Goal: Task Accomplishment & Management: Manage account settings

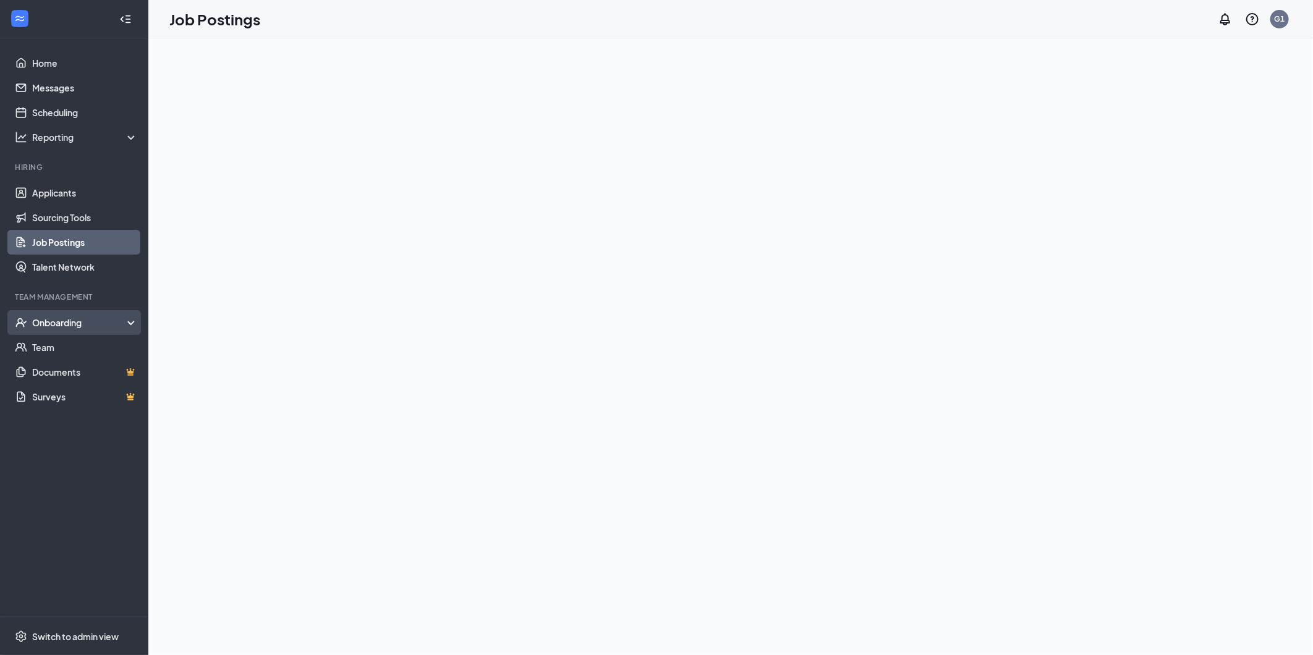
click at [83, 325] on div "Onboarding" at bounding box center [79, 323] width 95 height 12
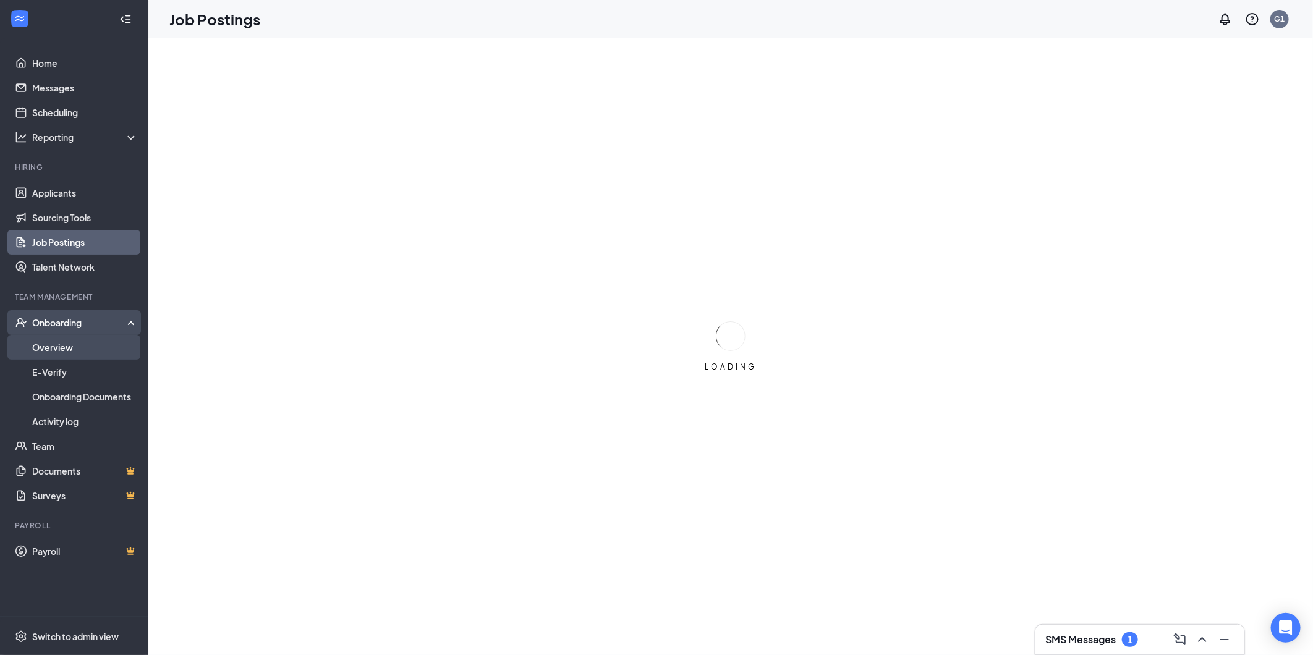
click at [75, 343] on link "Overview" at bounding box center [85, 347] width 106 height 25
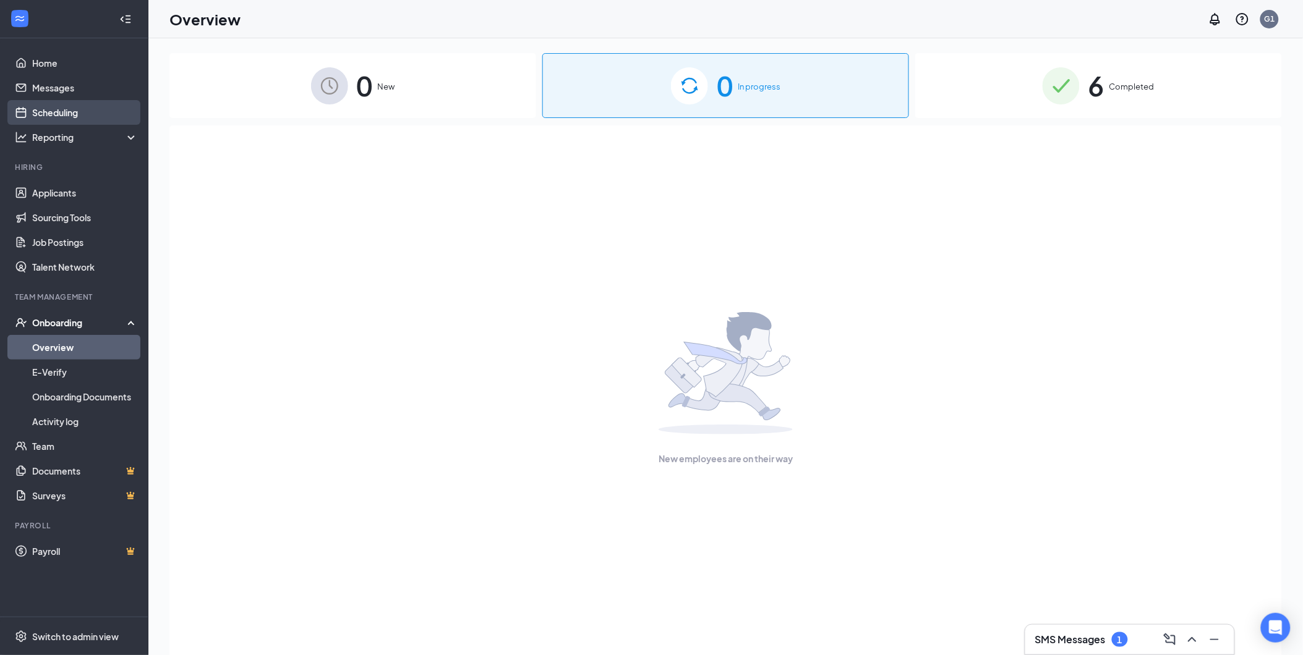
click at [71, 108] on link "Scheduling" at bounding box center [85, 112] width 106 height 25
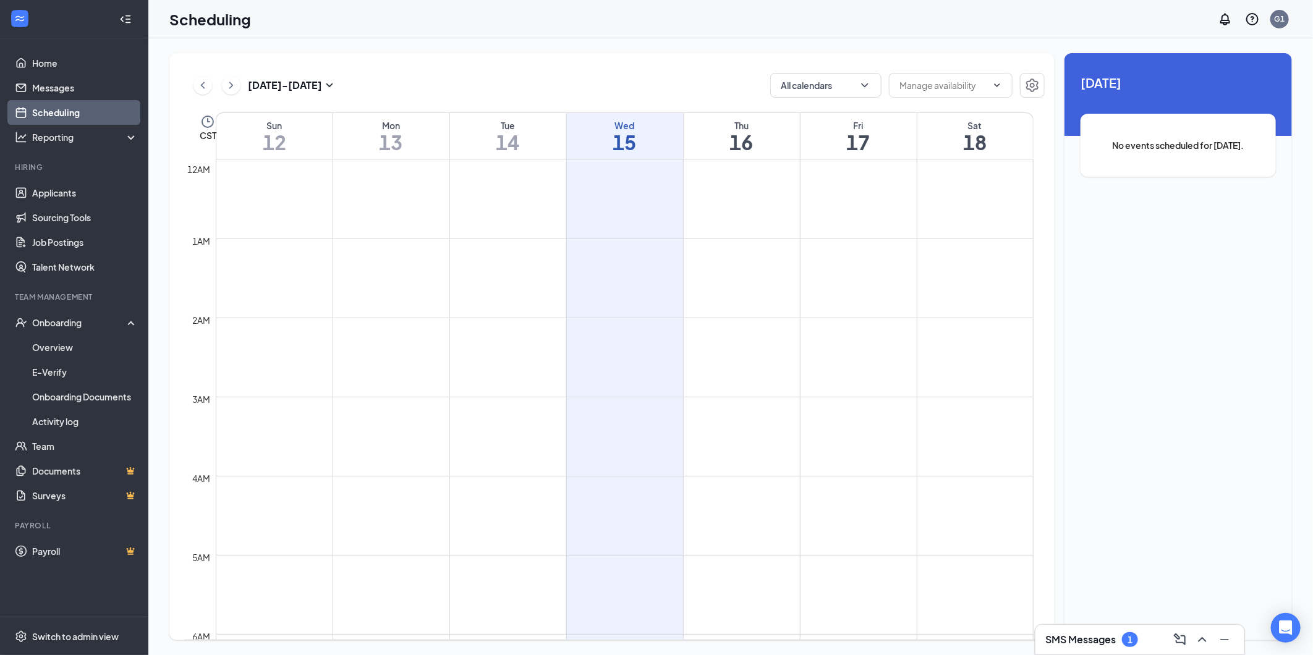
scroll to position [608, 0]
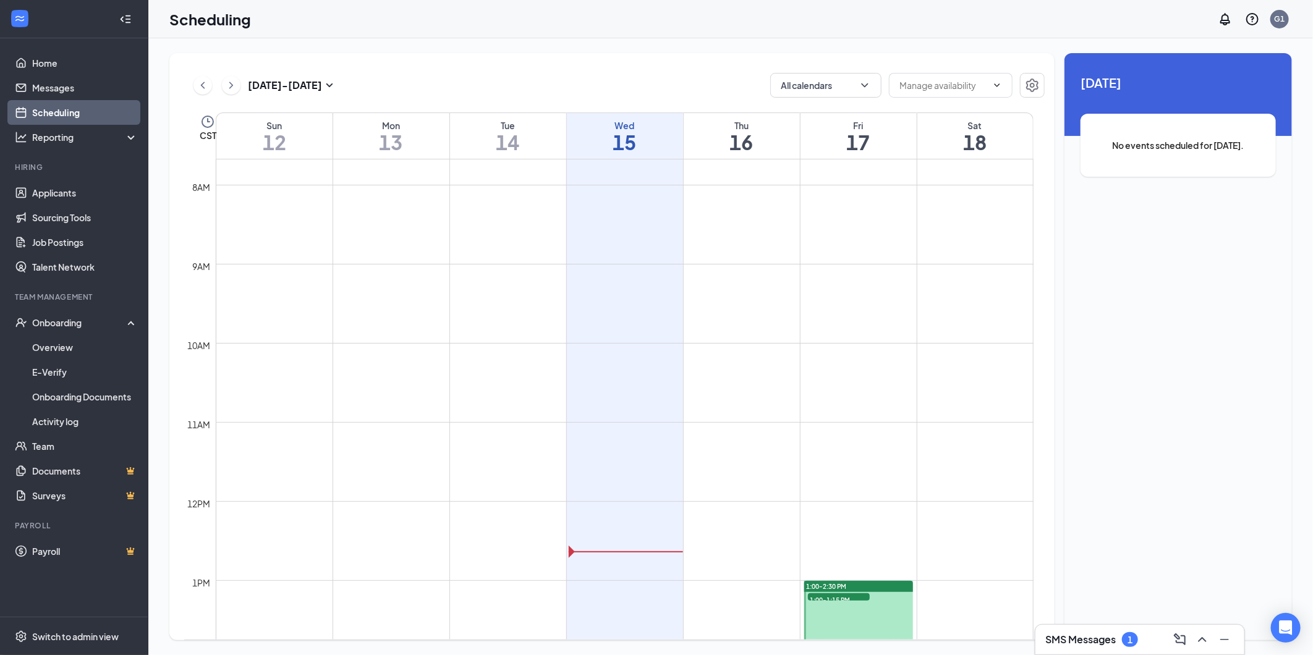
click at [1130, 643] on div "1" at bounding box center [1130, 640] width 5 height 11
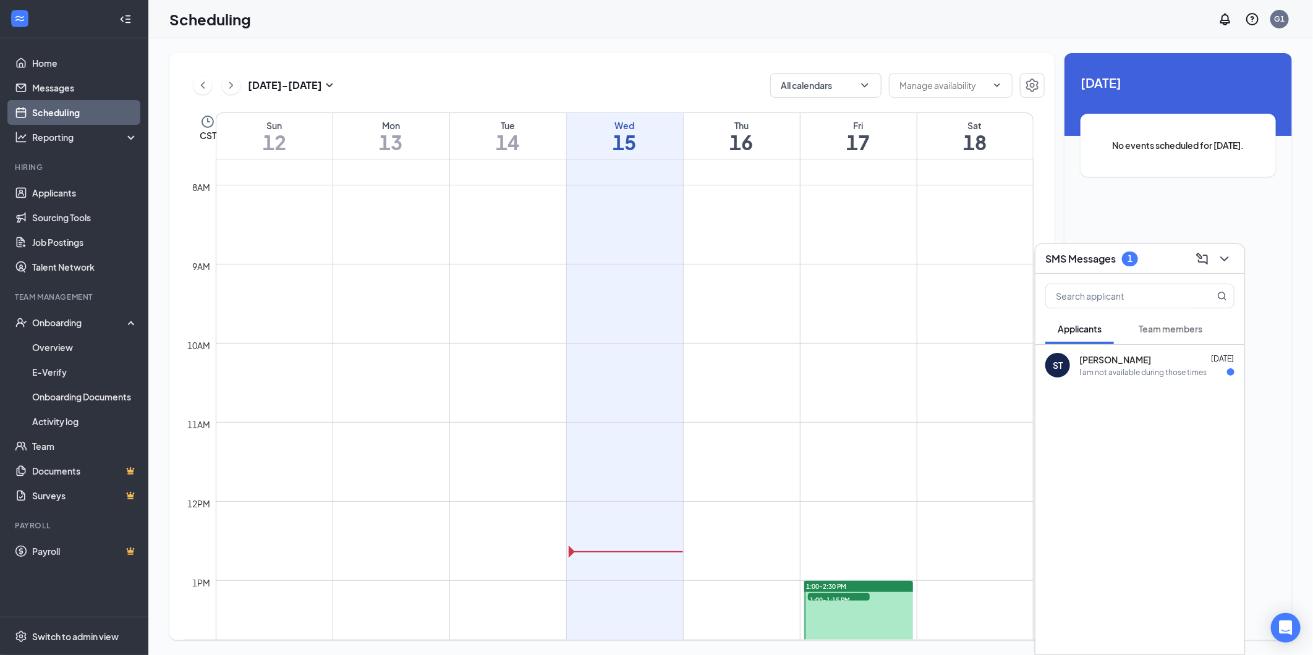
click at [1091, 380] on div "ST Sophia Taylor Oct 14 I am not available during those times" at bounding box center [1140, 365] width 209 height 41
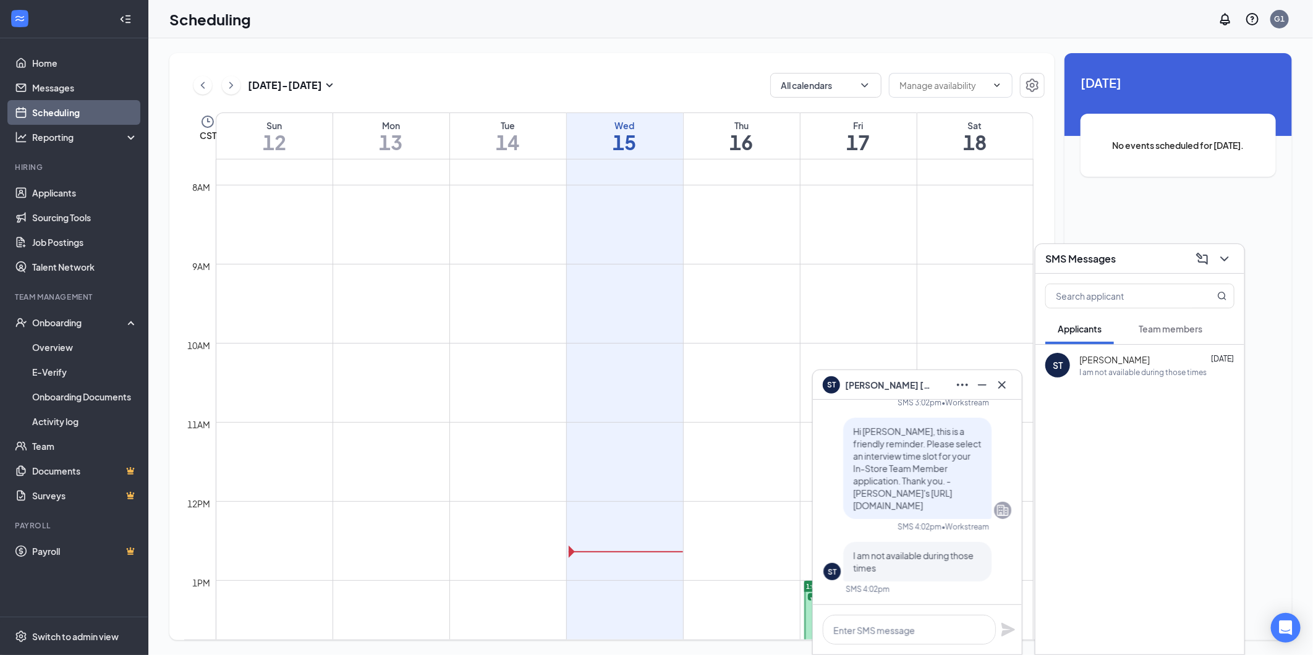
click at [879, 388] on span "Sophia Taylor" at bounding box center [888, 385] width 87 height 14
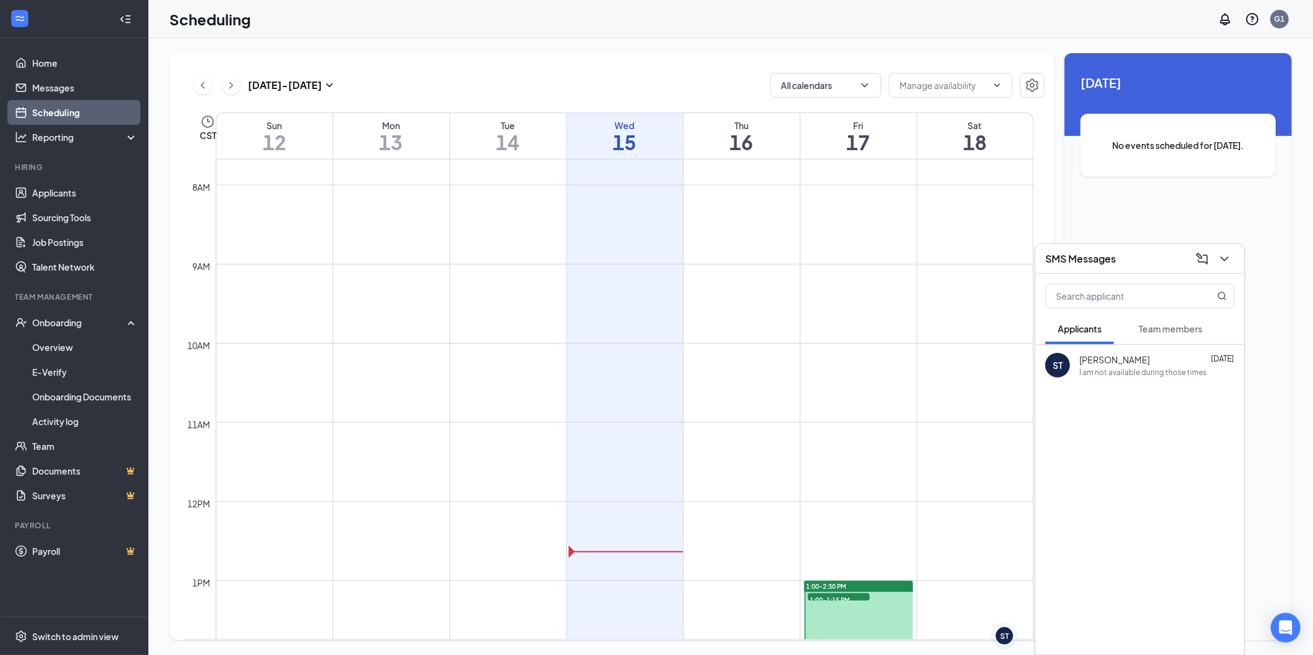
click at [1067, 365] on div "ST" at bounding box center [1058, 365] width 25 height 25
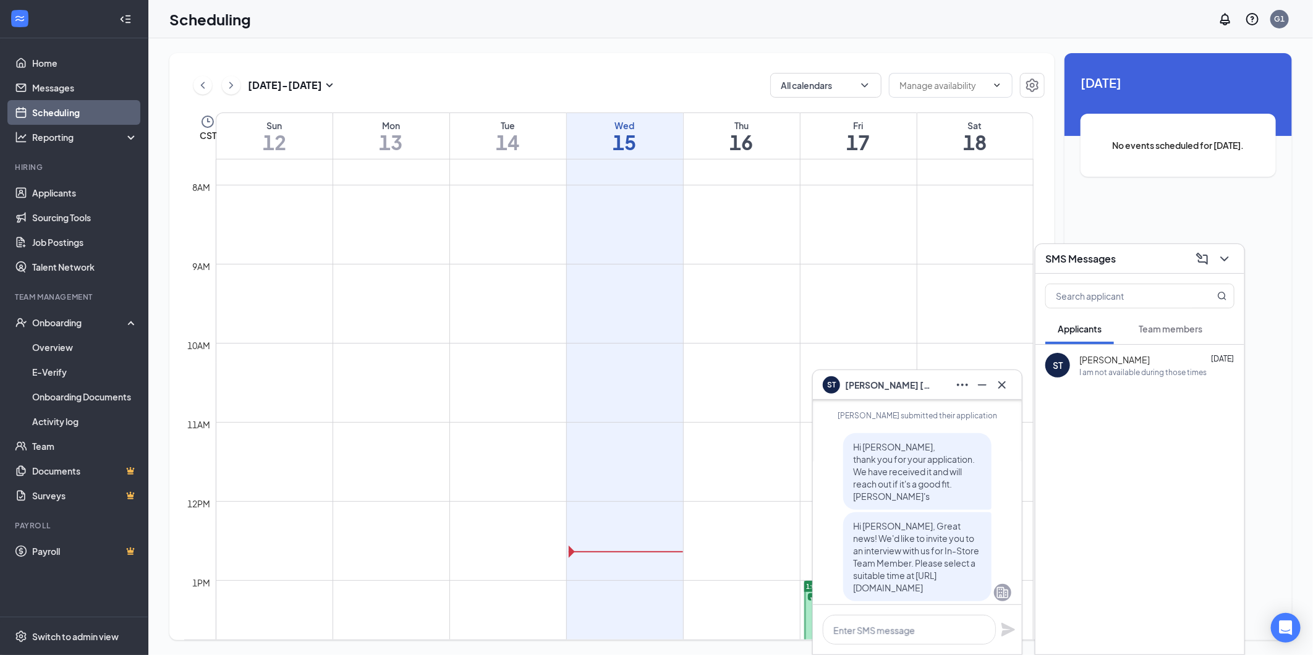
scroll to position [0, 0]
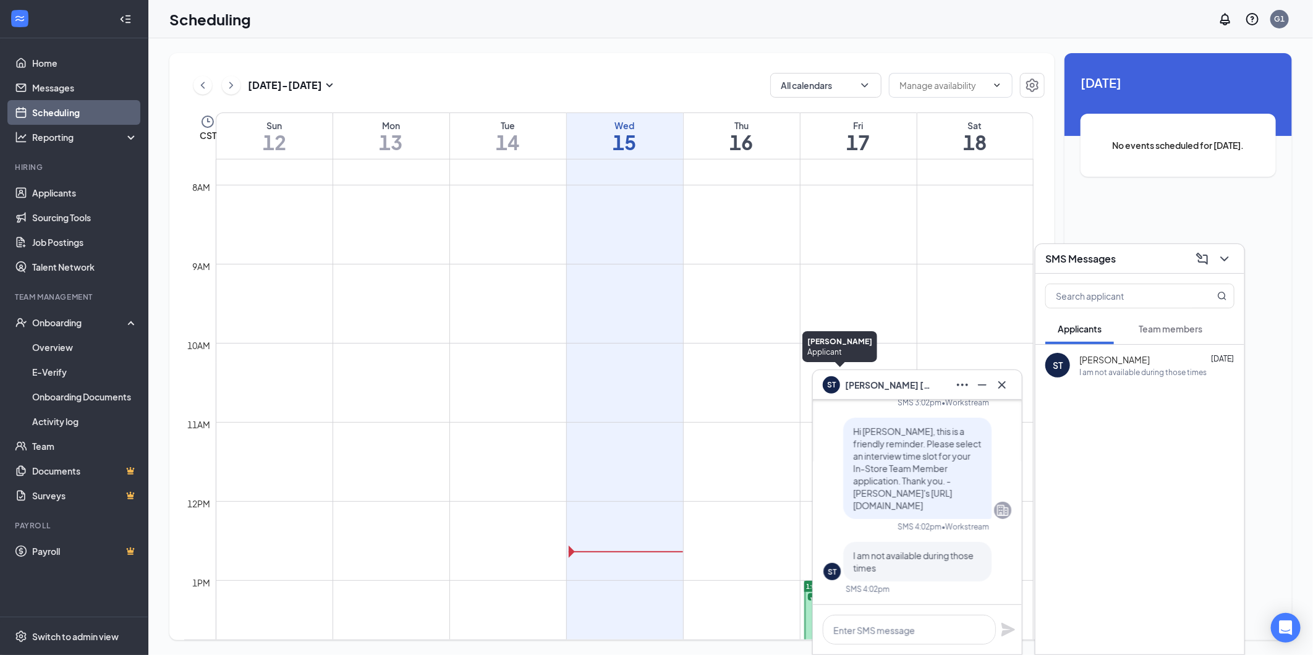
click at [832, 384] on div "ST" at bounding box center [831, 383] width 9 height 11
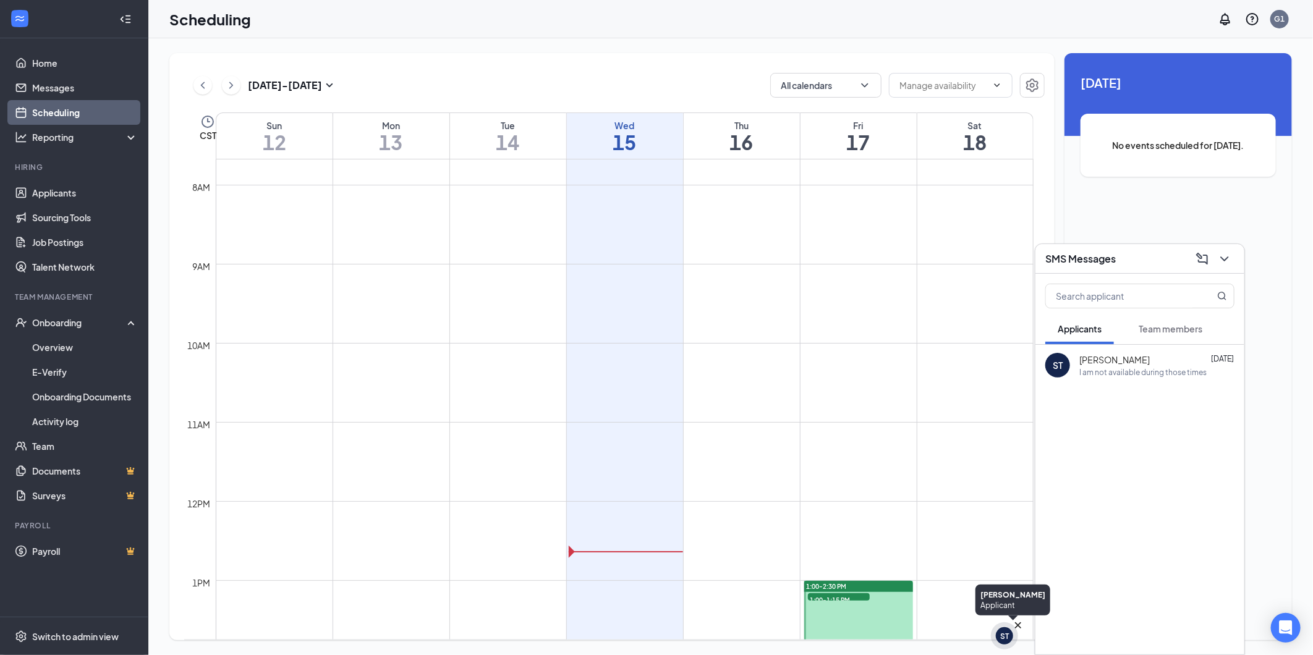
click at [1006, 634] on div "ST" at bounding box center [1004, 636] width 9 height 11
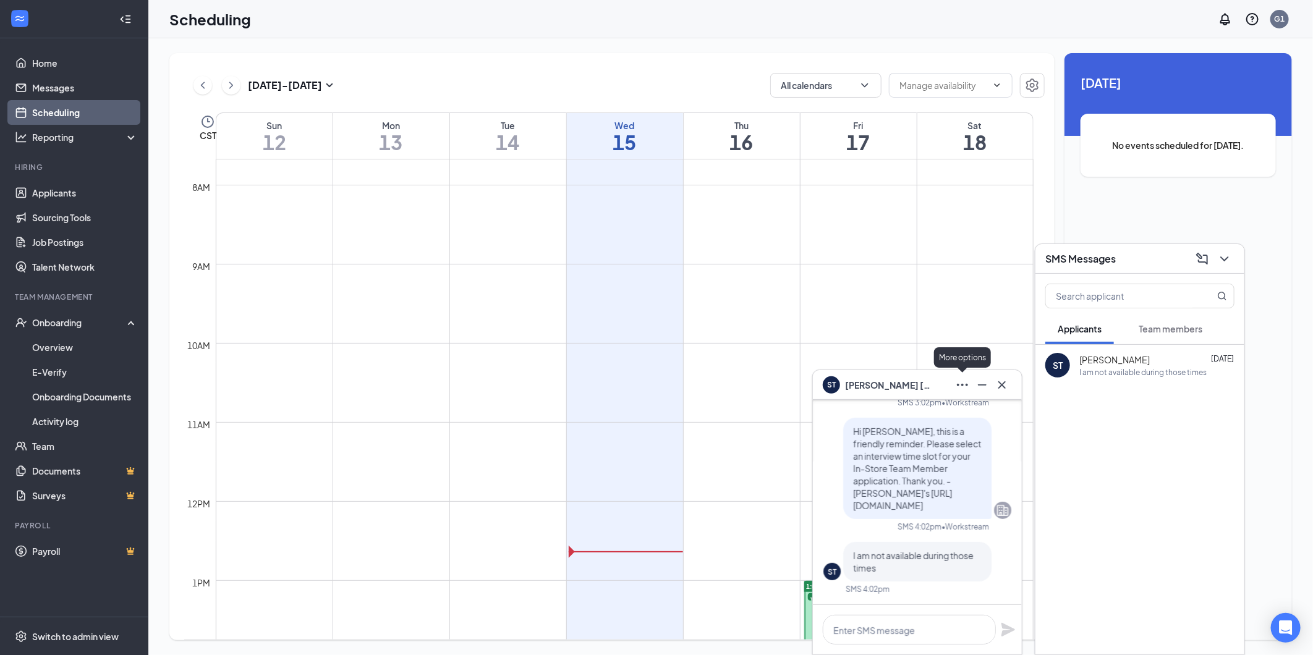
click at [956, 387] on icon "Ellipses" at bounding box center [962, 385] width 15 height 15
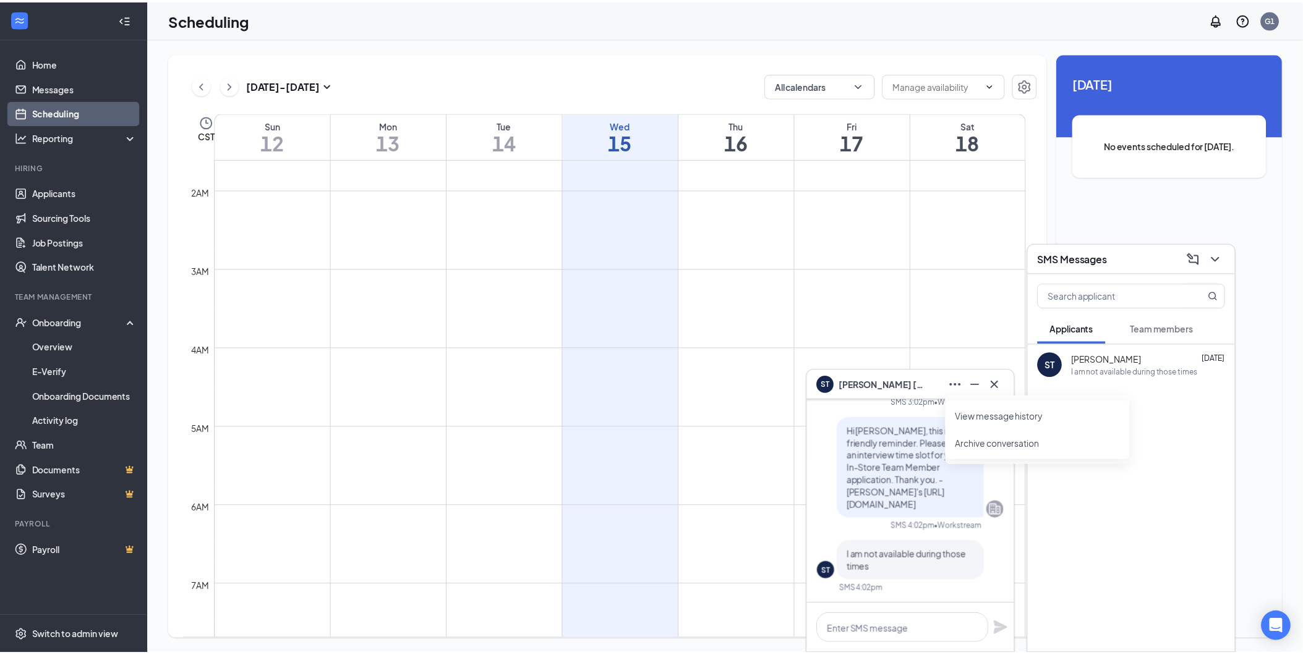
scroll to position [127, 0]
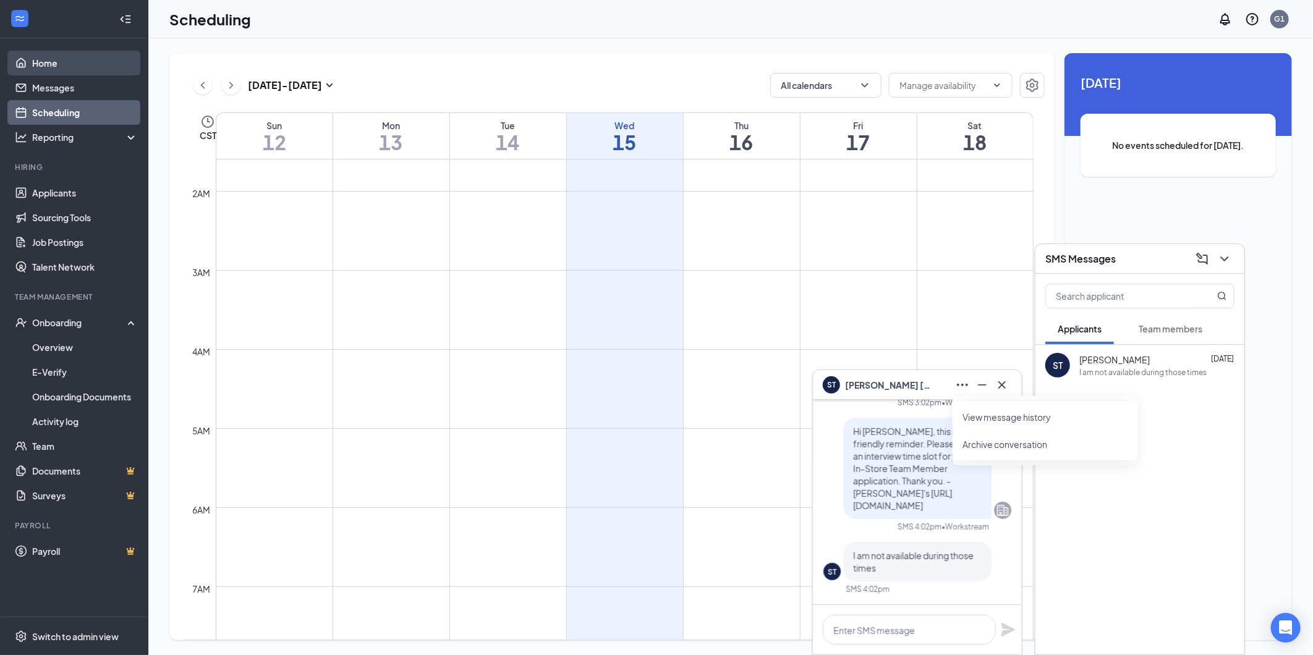
click at [106, 62] on link "Home" at bounding box center [85, 63] width 106 height 25
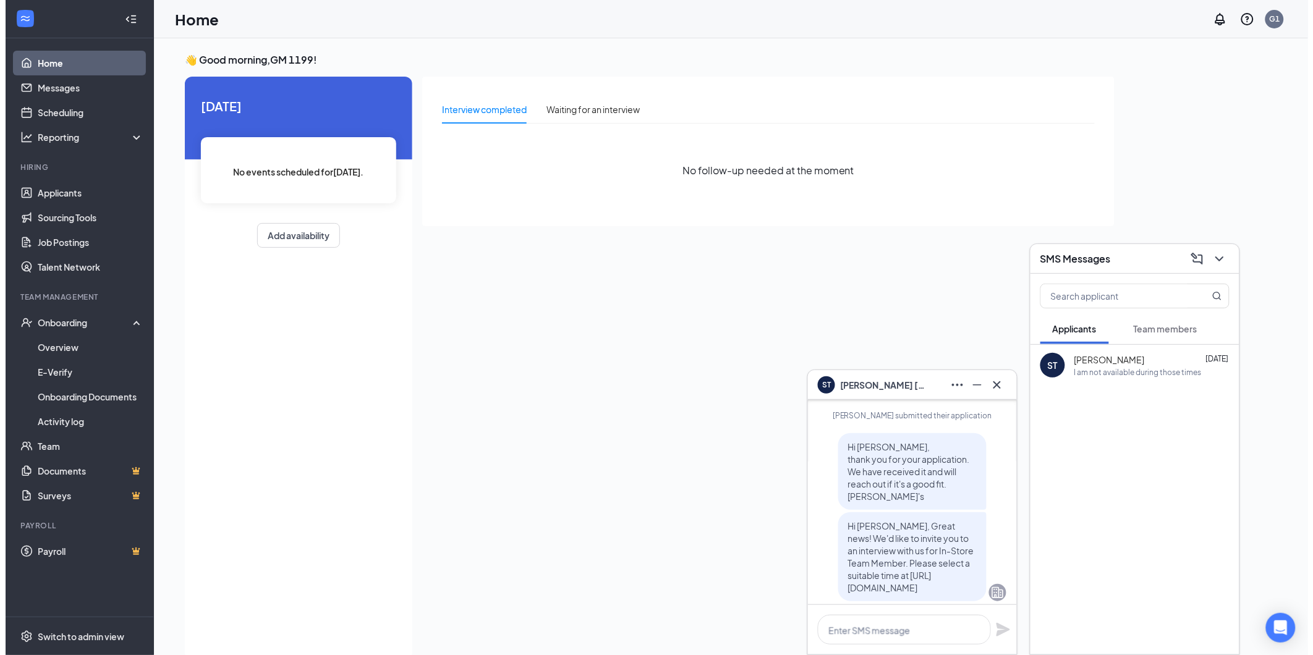
scroll to position [-404, 0]
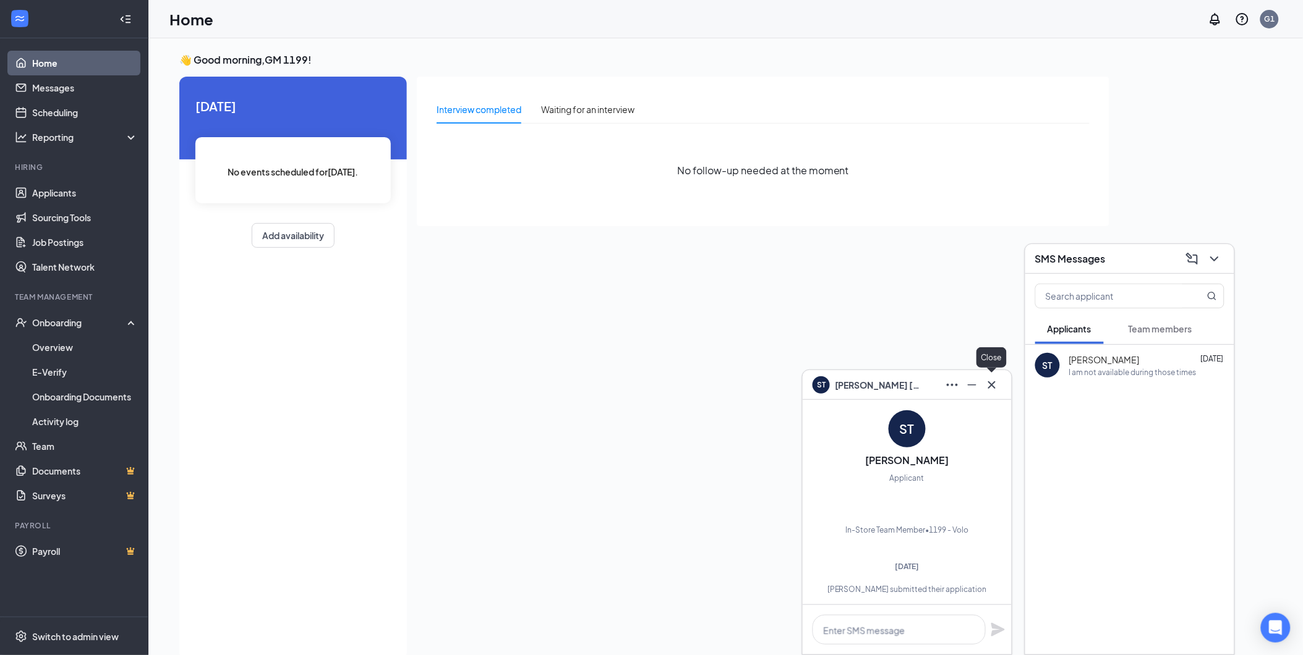
click at [990, 391] on button at bounding box center [992, 385] width 20 height 20
click at [830, 349] on div "Interview completed Waiting for an interview No follow-up needed at the moment" at bounding box center [763, 365] width 692 height 576
click at [573, 103] on div "Waiting for an interview" at bounding box center [587, 110] width 93 height 14
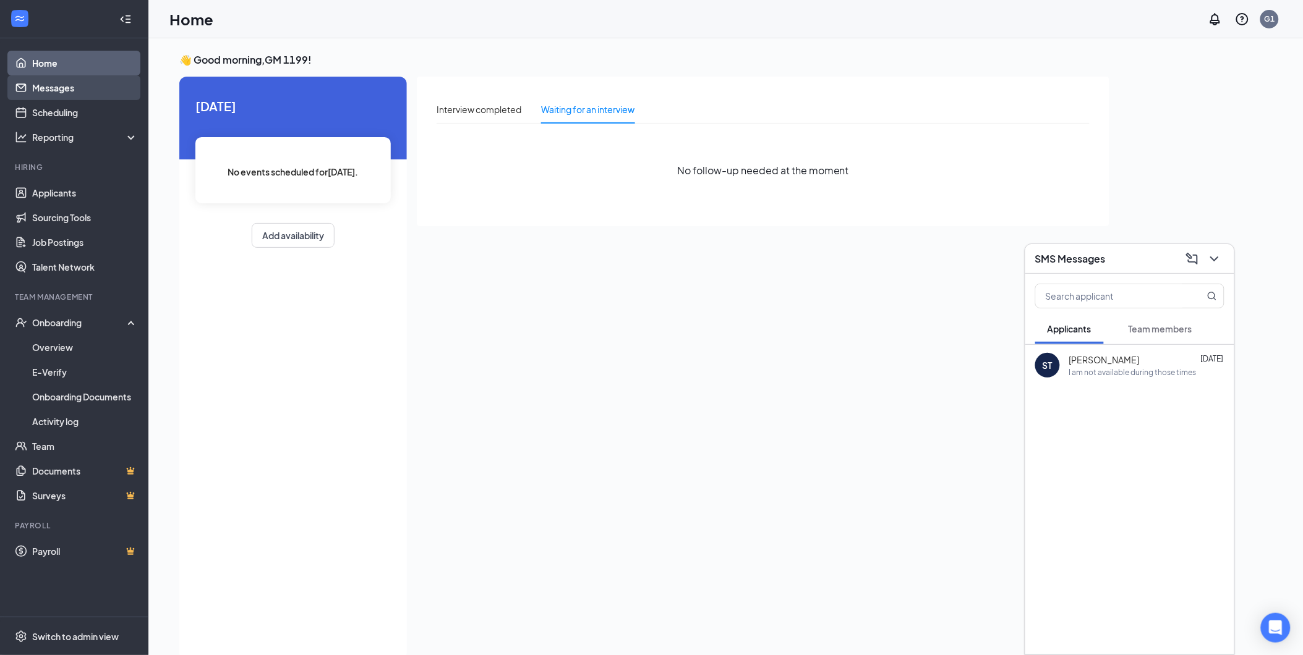
click at [108, 96] on link "Messages" at bounding box center [85, 87] width 106 height 25
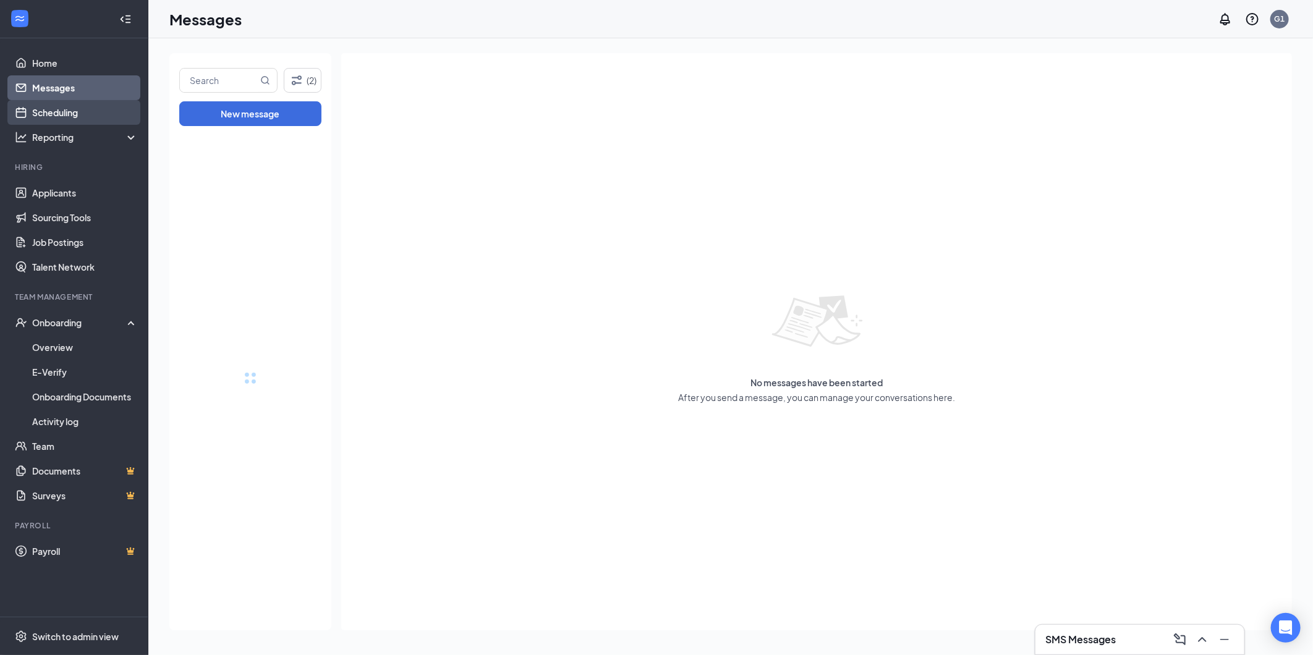
click at [96, 119] on link "Scheduling" at bounding box center [85, 112] width 106 height 25
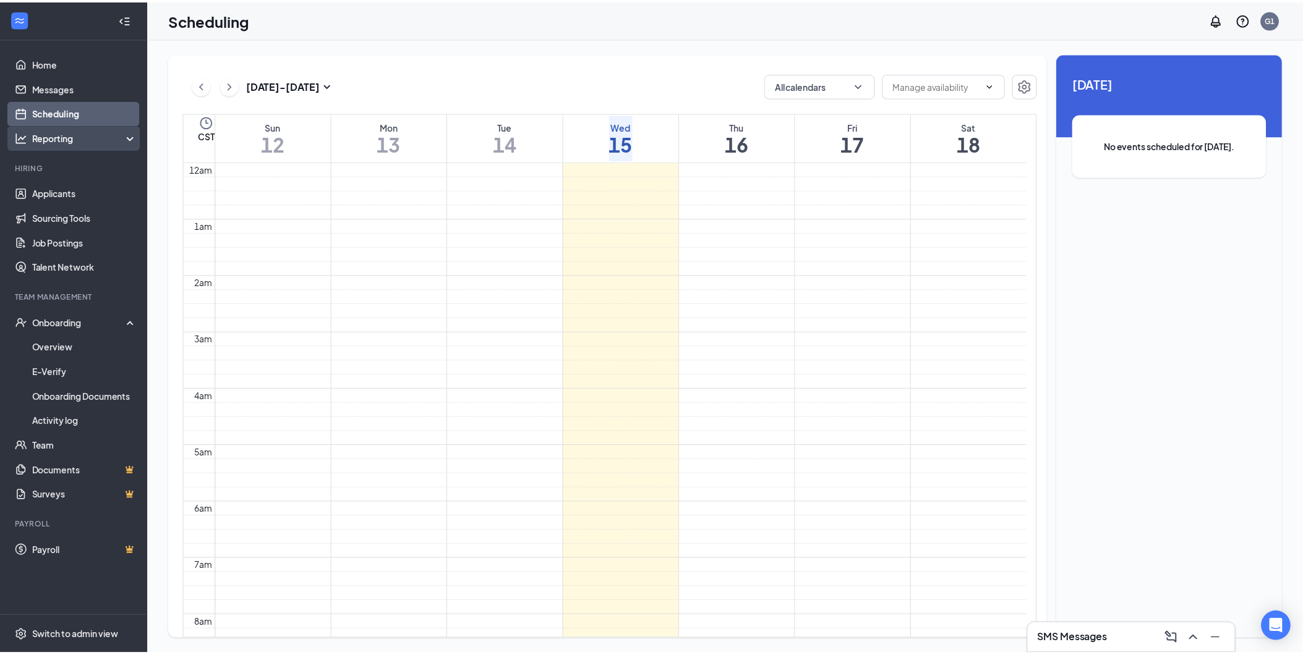
scroll to position [608, 0]
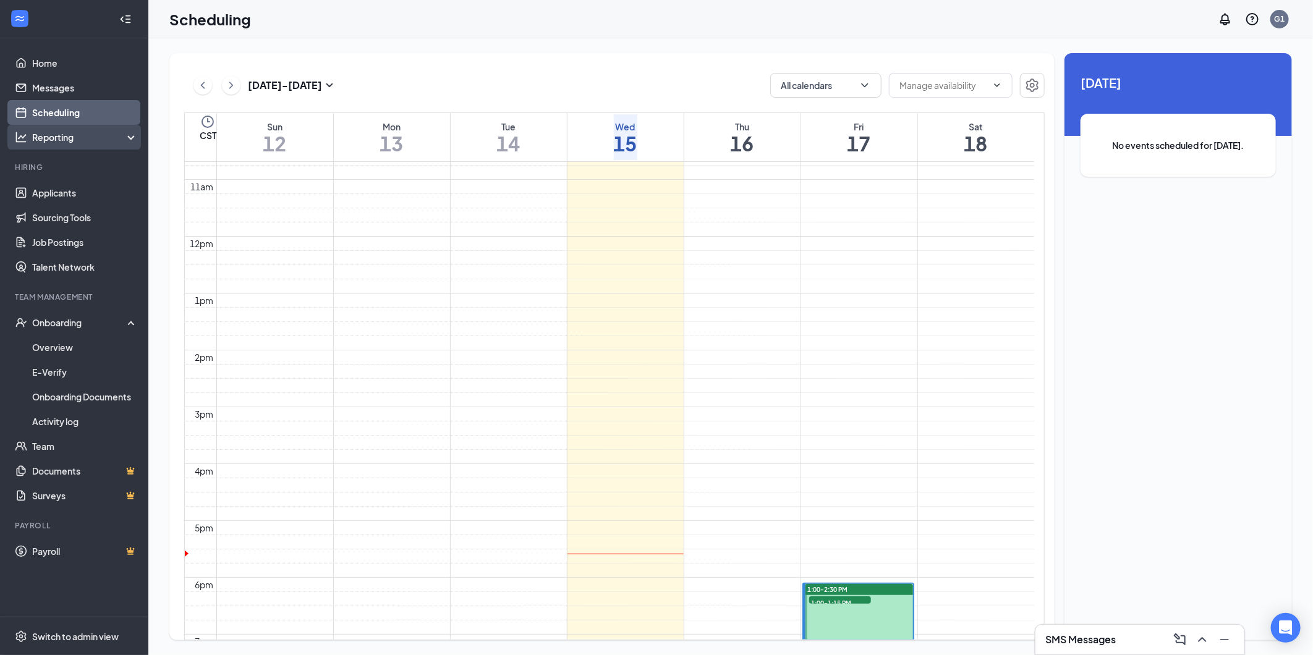
click at [82, 135] on div "Reporting" at bounding box center [85, 137] width 106 height 12
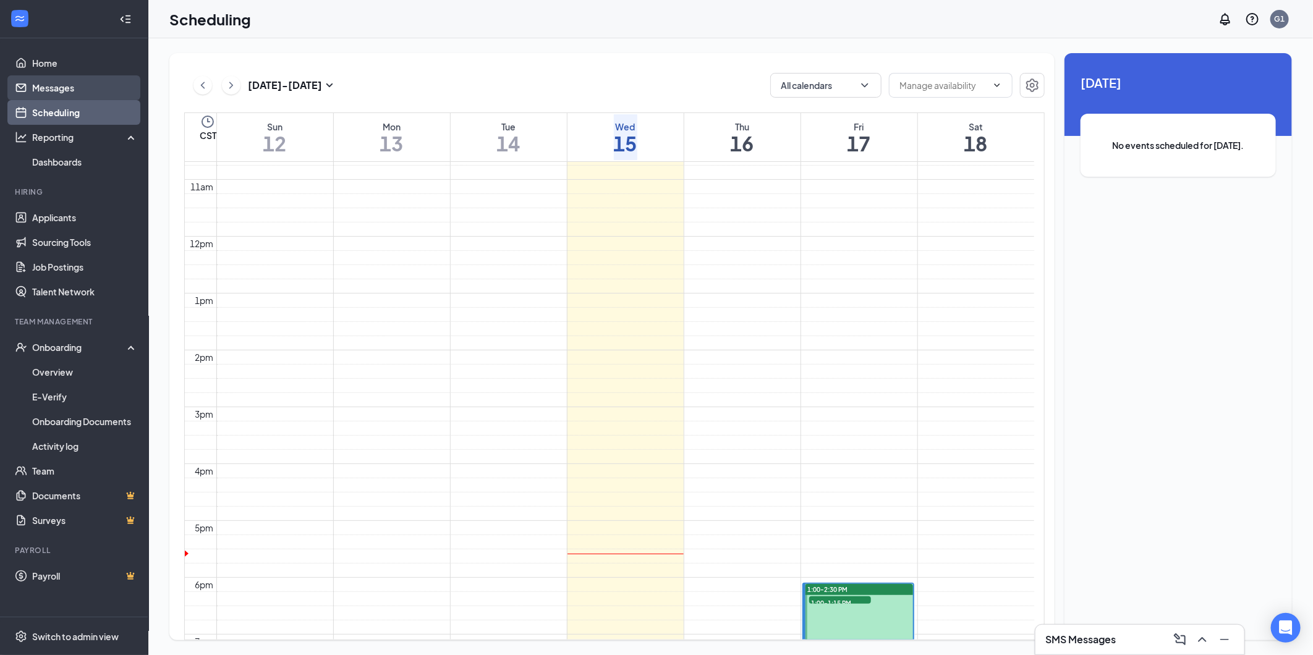
click at [64, 93] on link "Messages" at bounding box center [85, 87] width 106 height 25
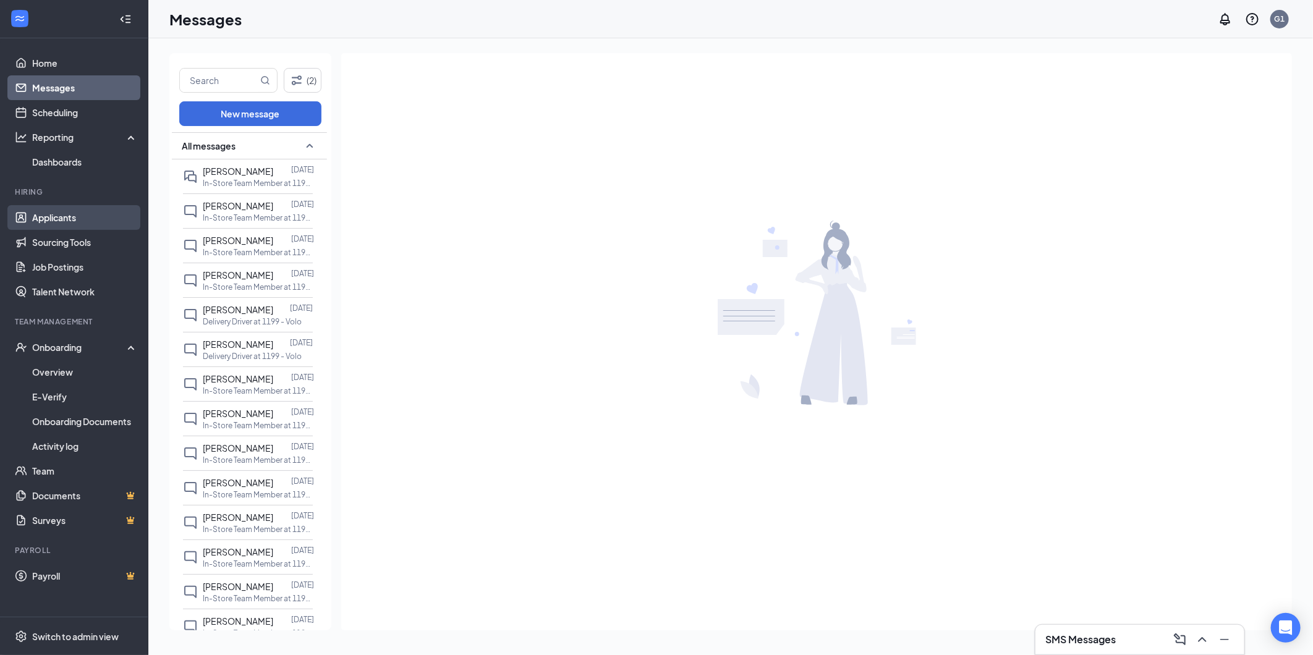
click at [74, 213] on link "Applicants" at bounding box center [85, 217] width 106 height 25
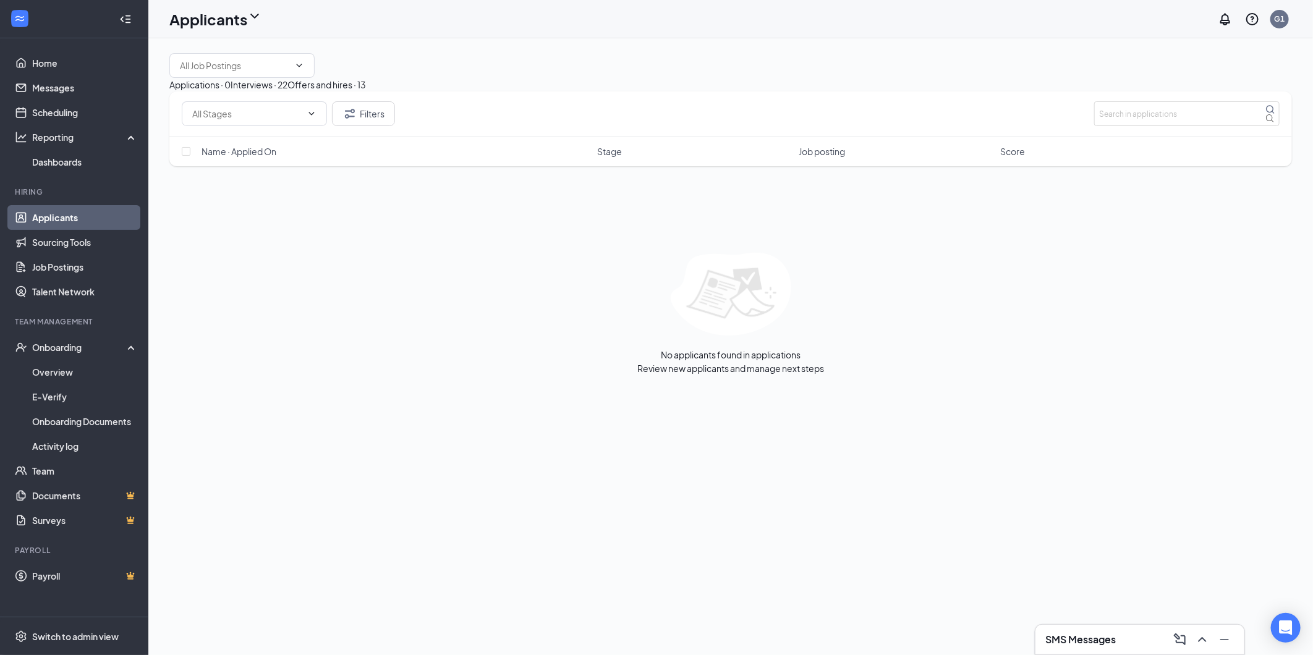
click at [288, 92] on button "Interviews · 22" at bounding box center [259, 85] width 57 height 14
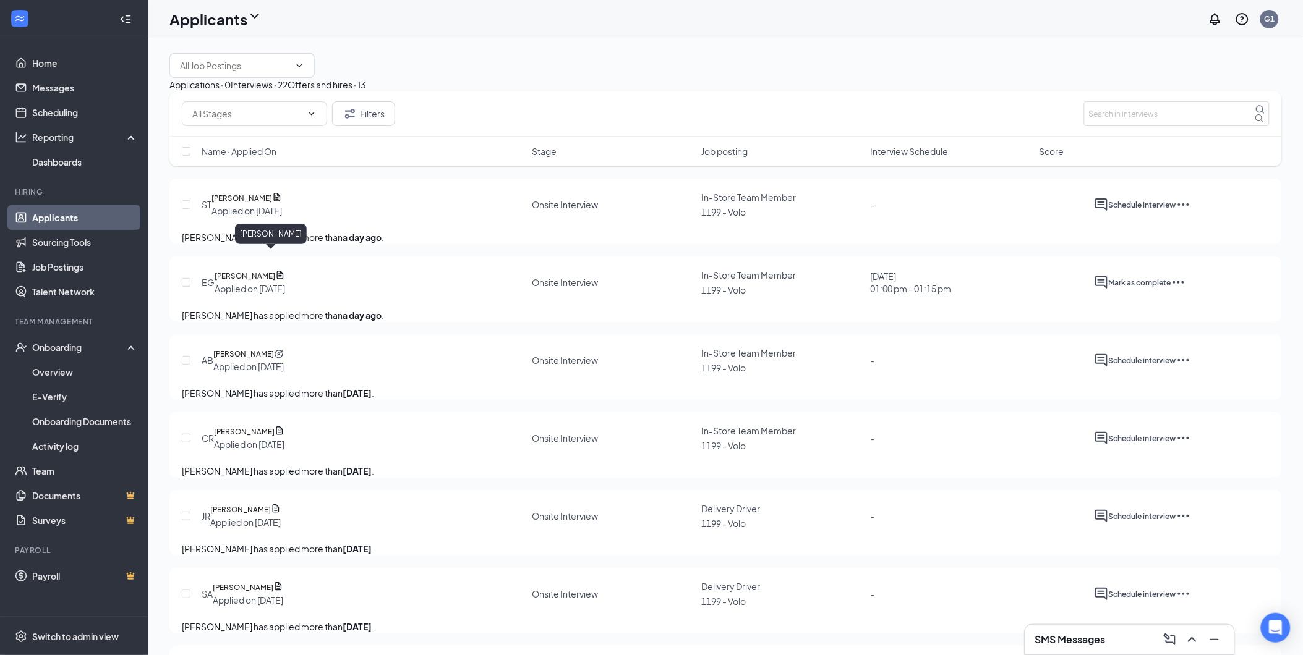
click at [272, 205] on h5 "[PERSON_NAME]" at bounding box center [241, 198] width 61 height 12
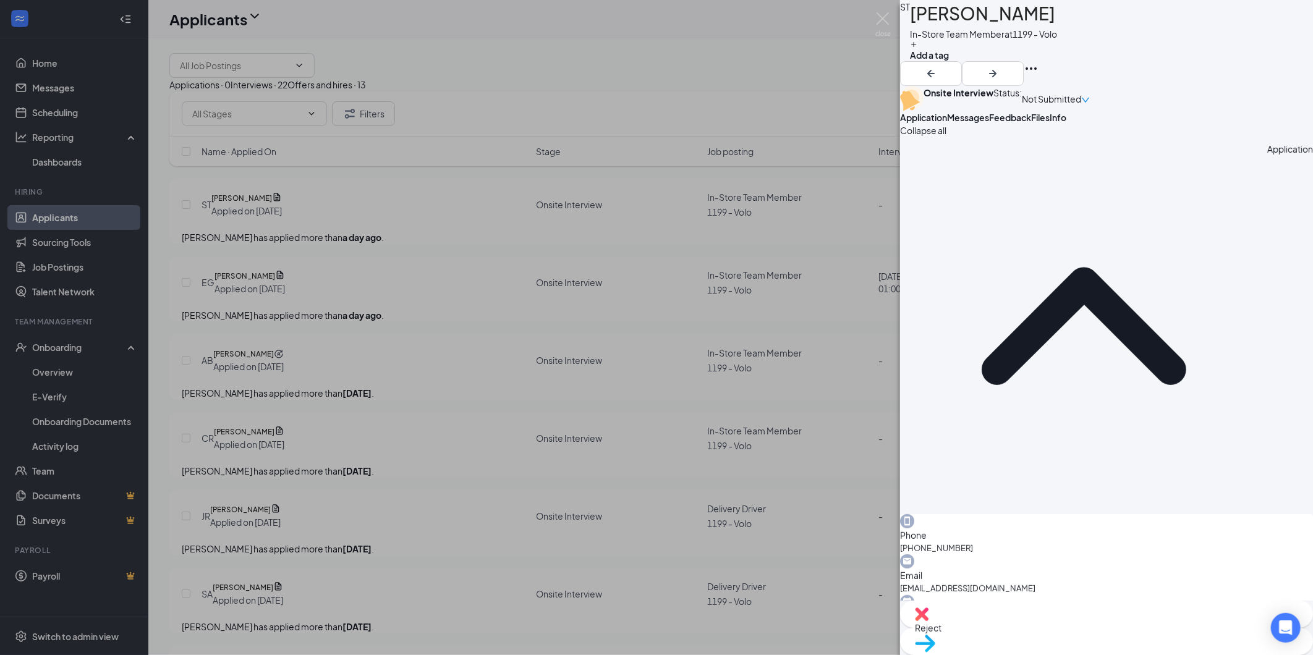
click at [989, 124] on button "Messages" at bounding box center [968, 117] width 42 height 12
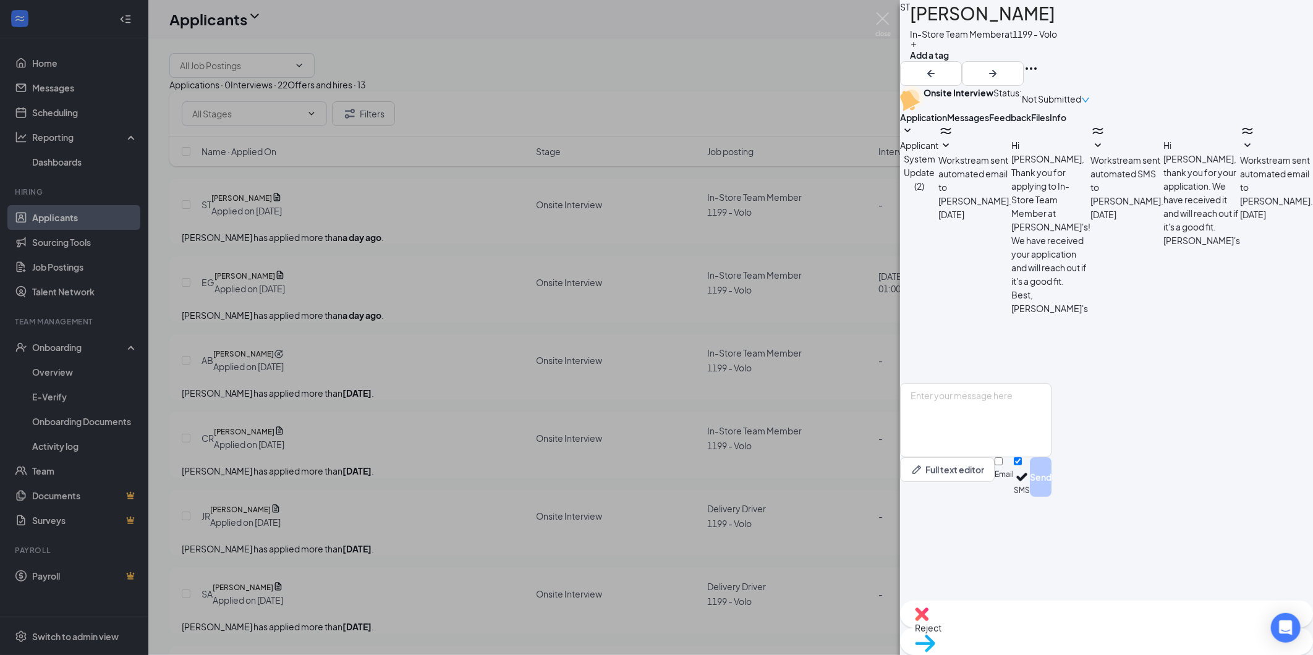
scroll to position [147, 0]
click at [1052, 458] on textarea at bounding box center [975, 420] width 151 height 74
click at [1048, 458] on textarea "Hi Sophia, What times are y ou available to come in for a interview?" at bounding box center [975, 420] width 151 height 74
type textarea "Hi Sophia, What times are you available to come in for a interview?"
click at [1052, 497] on button "Send" at bounding box center [1041, 478] width 22 height 40
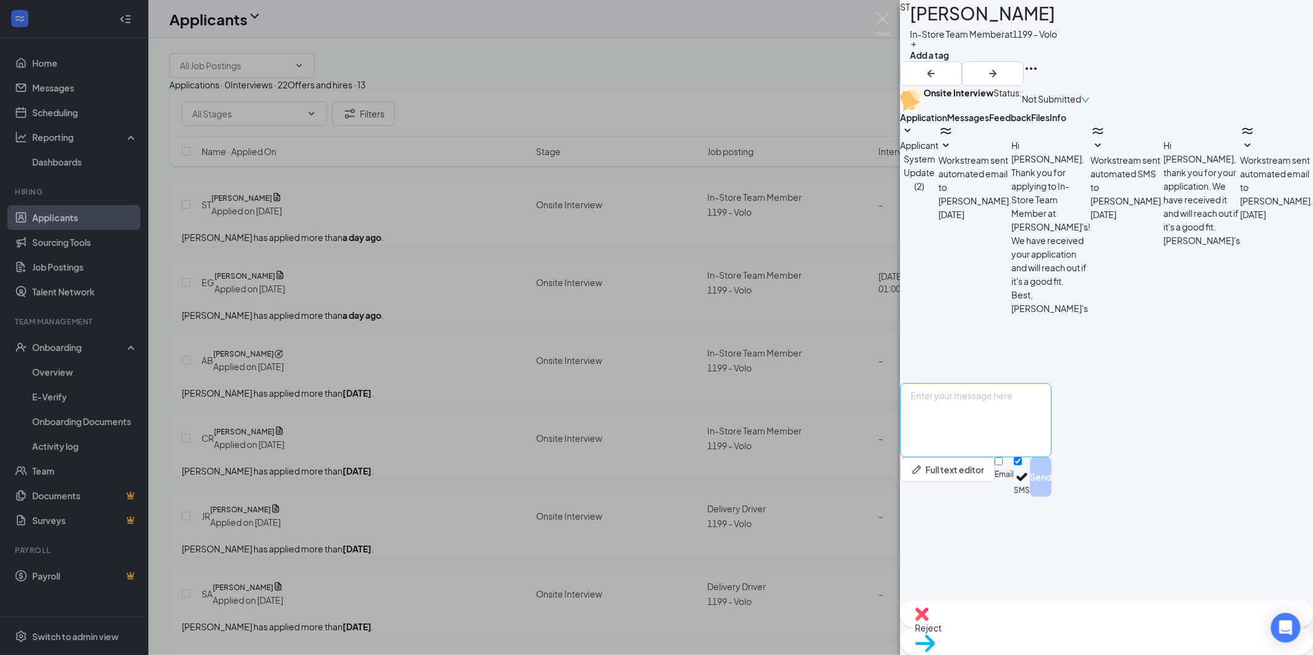
scroll to position [227, 0]
click at [66, 273] on div "ST Sophia Taylor In-Store Team Member at 1199 - Volo Add a tag Onsite Interview…" at bounding box center [656, 327] width 1313 height 655
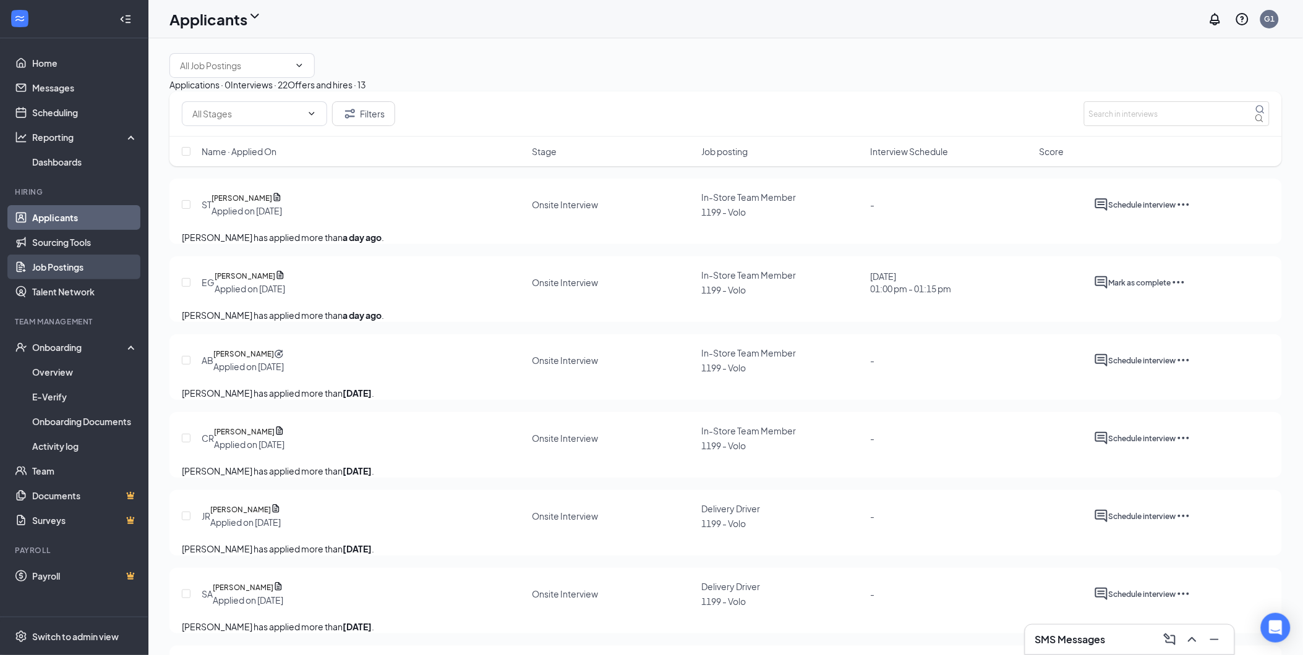
click at [66, 268] on link "Job Postings" at bounding box center [85, 267] width 106 height 25
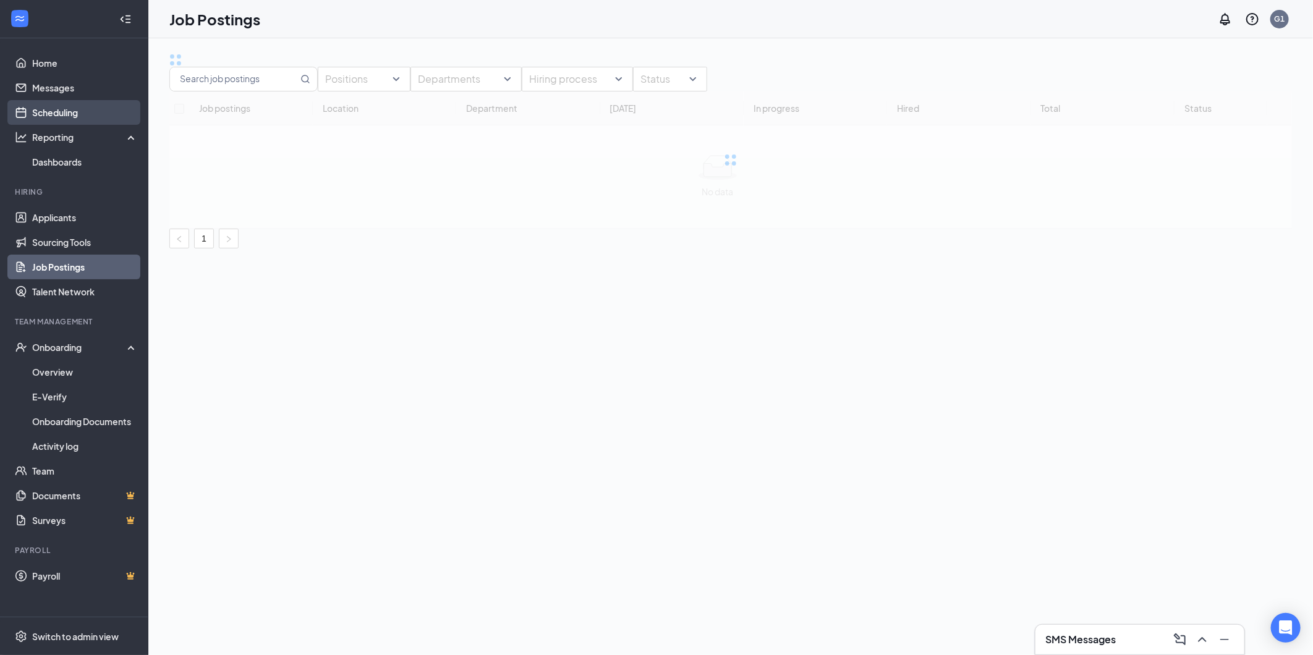
click at [64, 109] on link "Scheduling" at bounding box center [85, 112] width 106 height 25
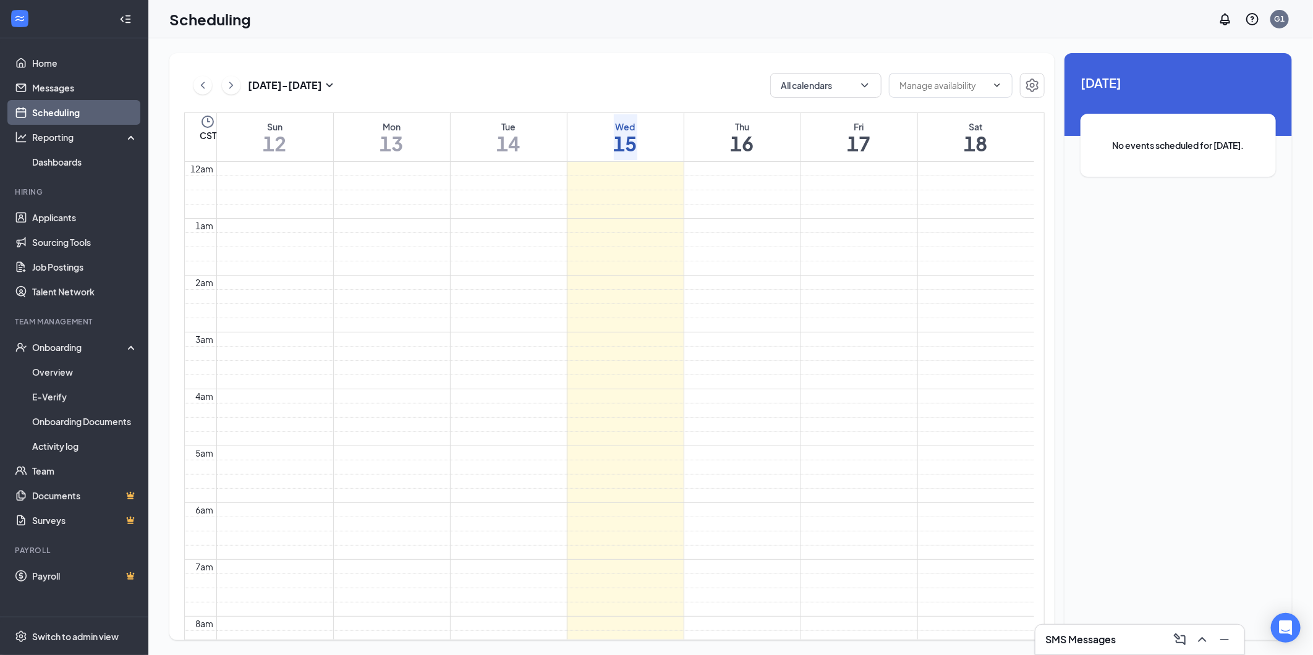
scroll to position [608, 0]
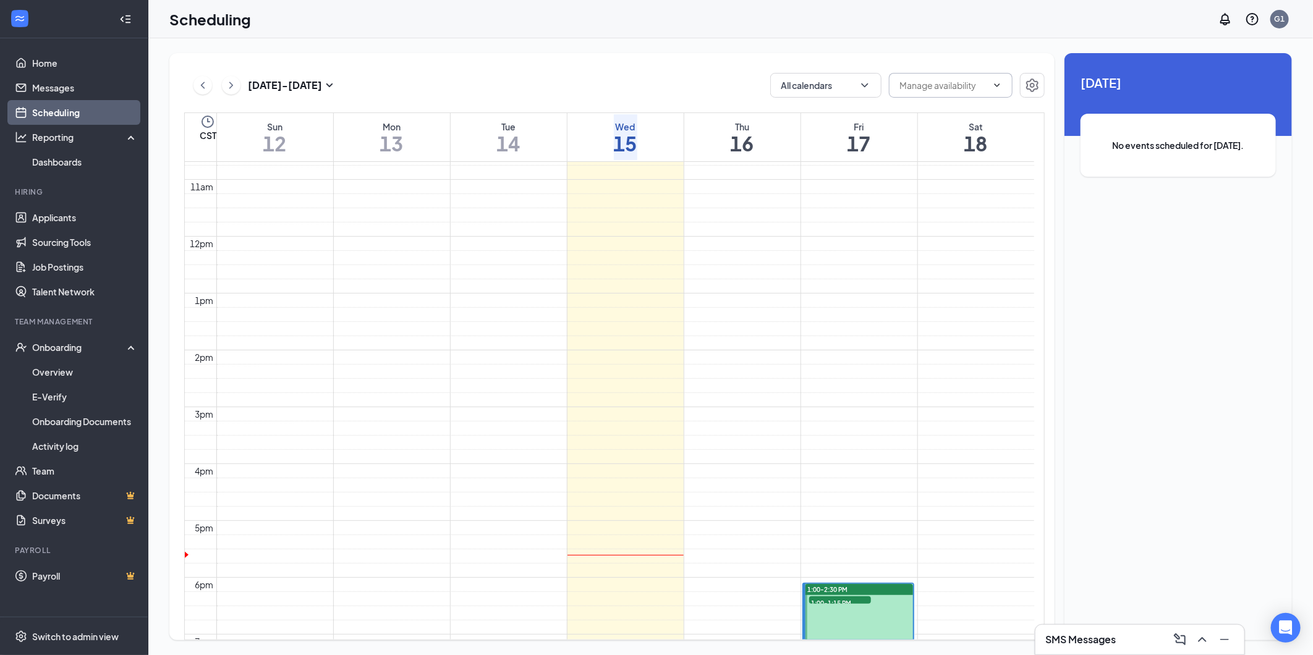
click at [906, 91] on input "text" at bounding box center [944, 86] width 88 height 14
click at [965, 94] on div "Delete all availability" at bounding box center [944, 101] width 88 height 14
type input "Delete all availability"
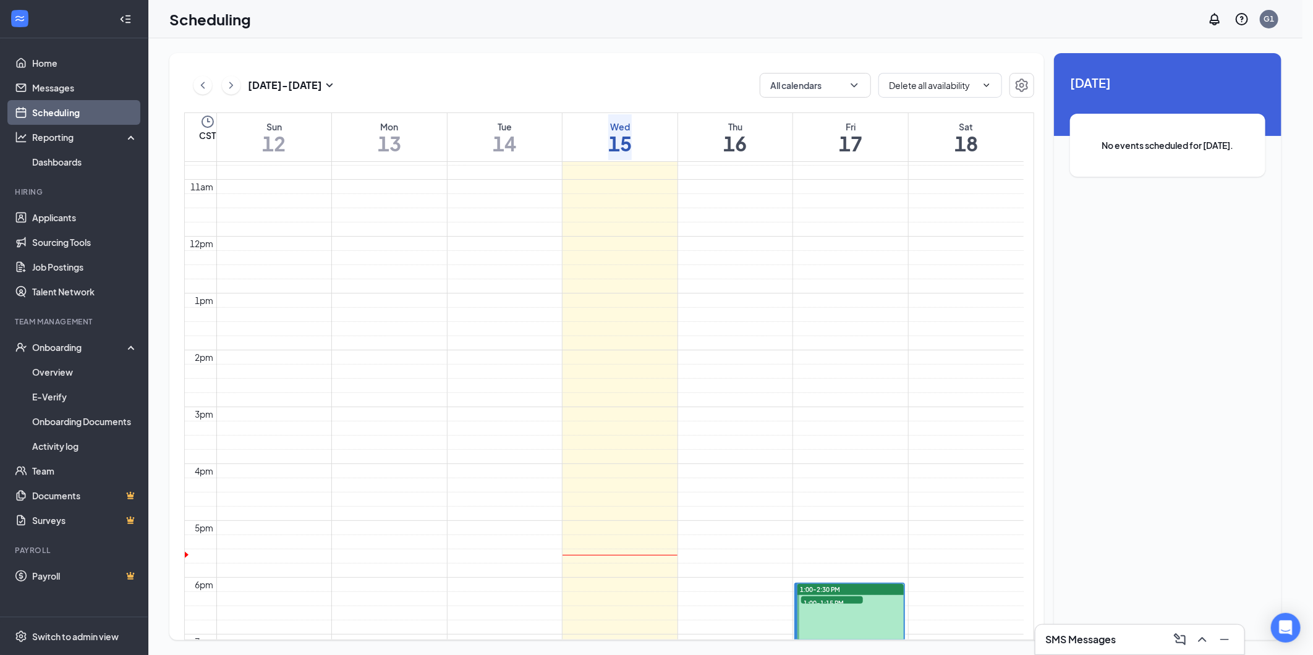
click at [1029, 84] on icon "Settings" at bounding box center [1032, 85] width 15 height 15
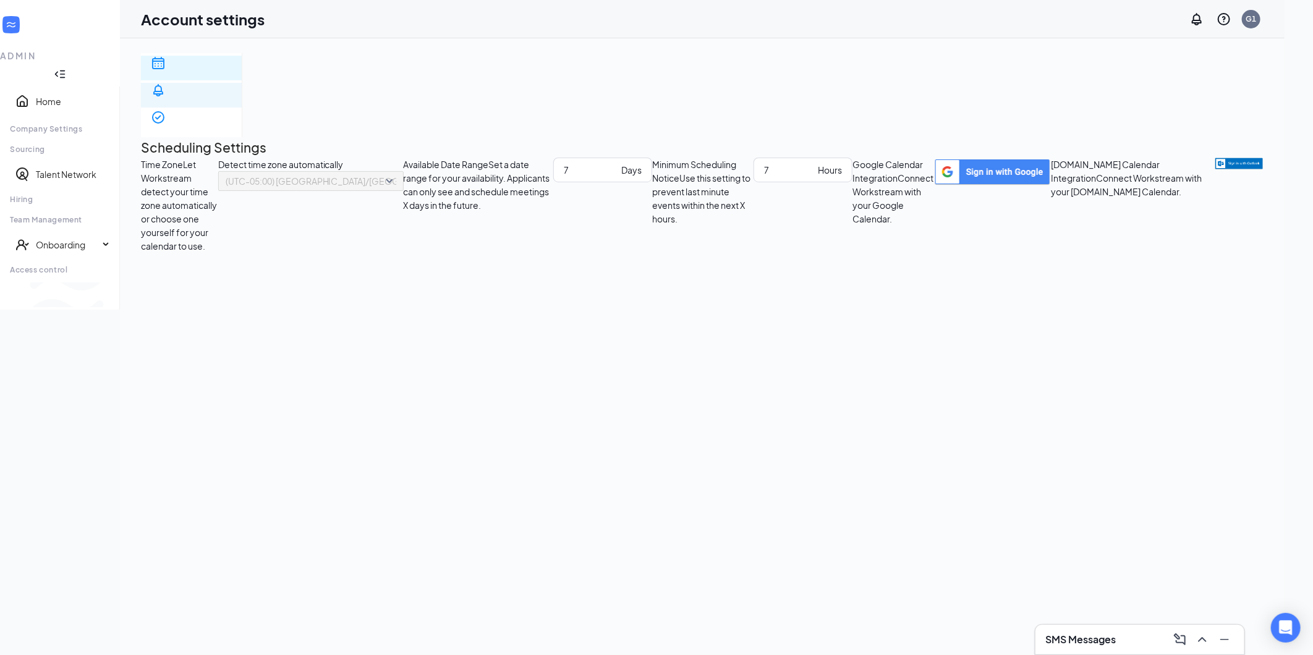
click at [232, 122] on div "Notification settings" at bounding box center [191, 134] width 81 height 25
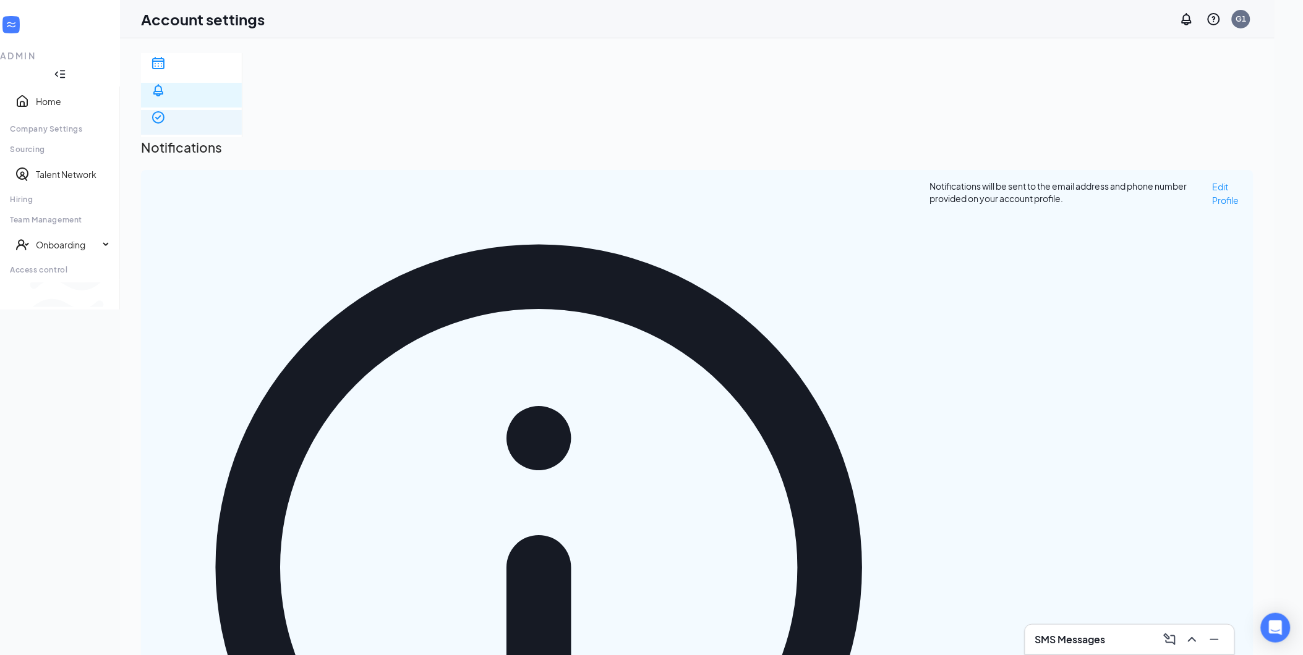
click at [232, 150] on span "E-verify quiz" at bounding box center [191, 162] width 81 height 25
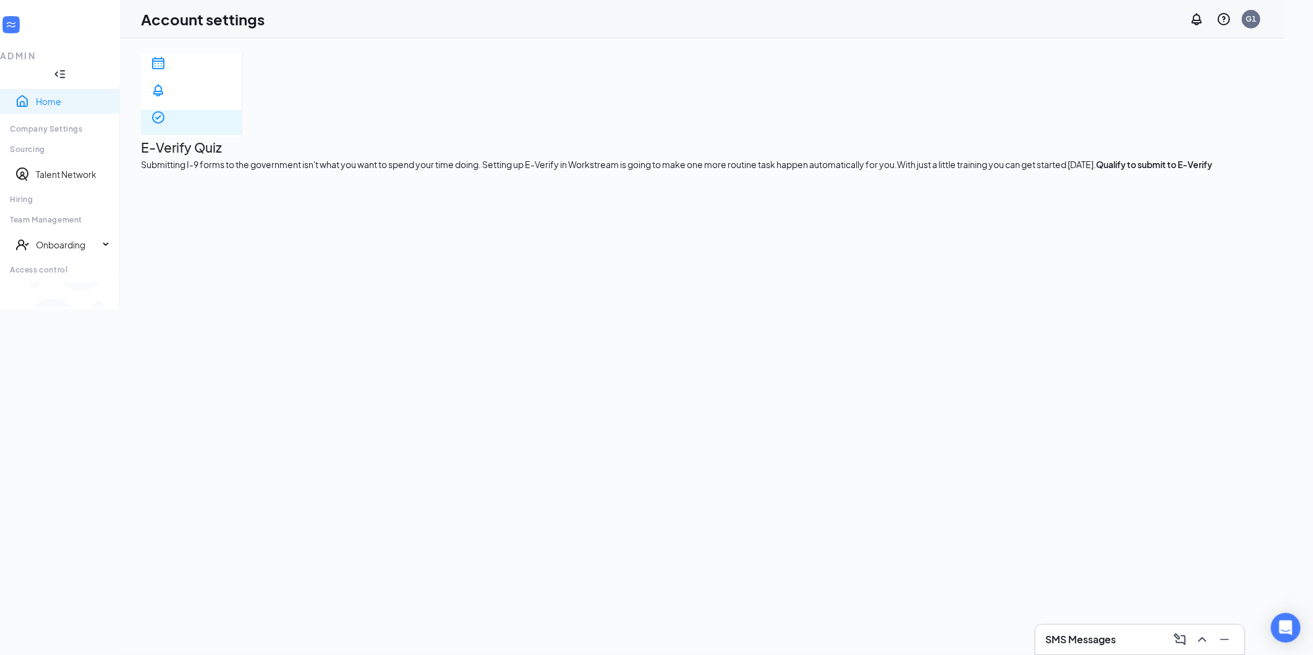
click at [72, 95] on link "Home" at bounding box center [73, 101] width 74 height 12
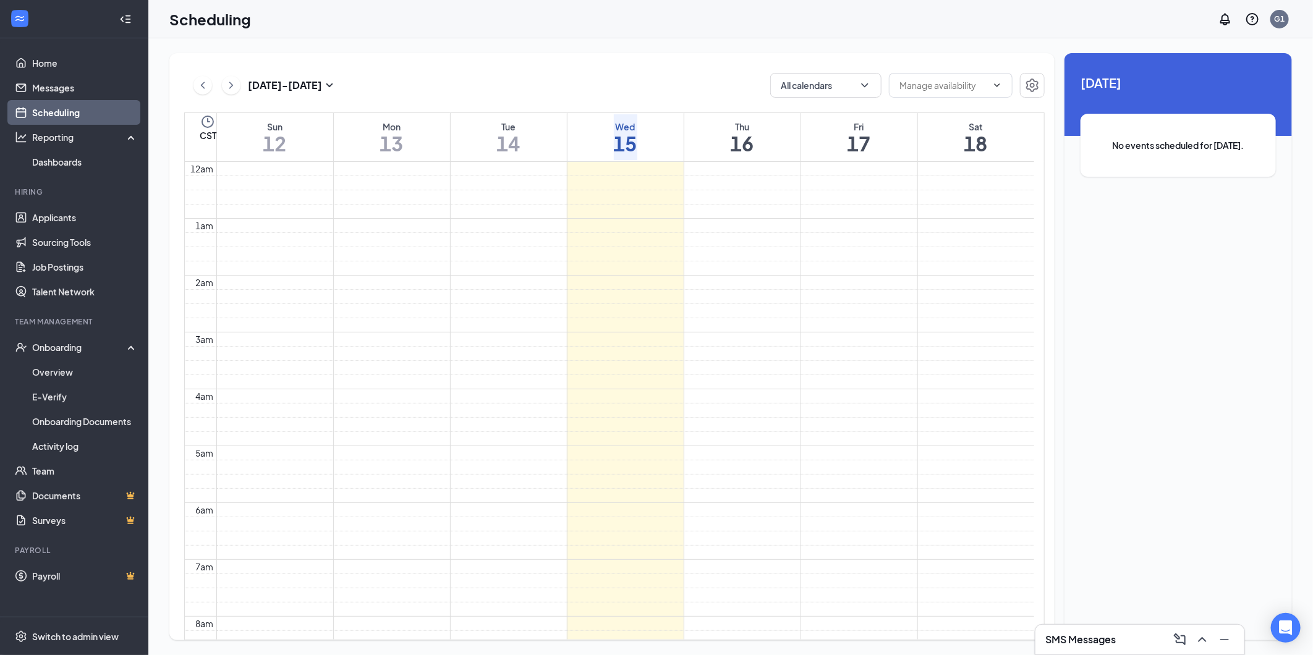
scroll to position [608, 0]
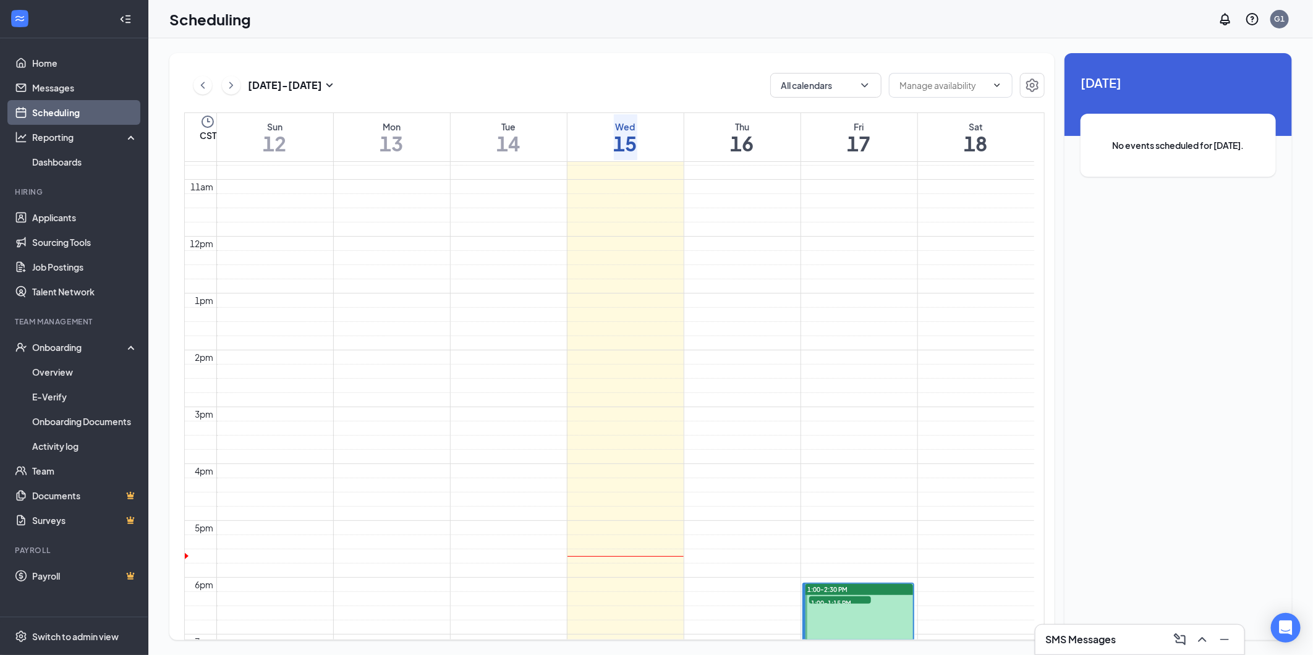
click at [633, 279] on td at bounding box center [625, 272] width 818 height 14
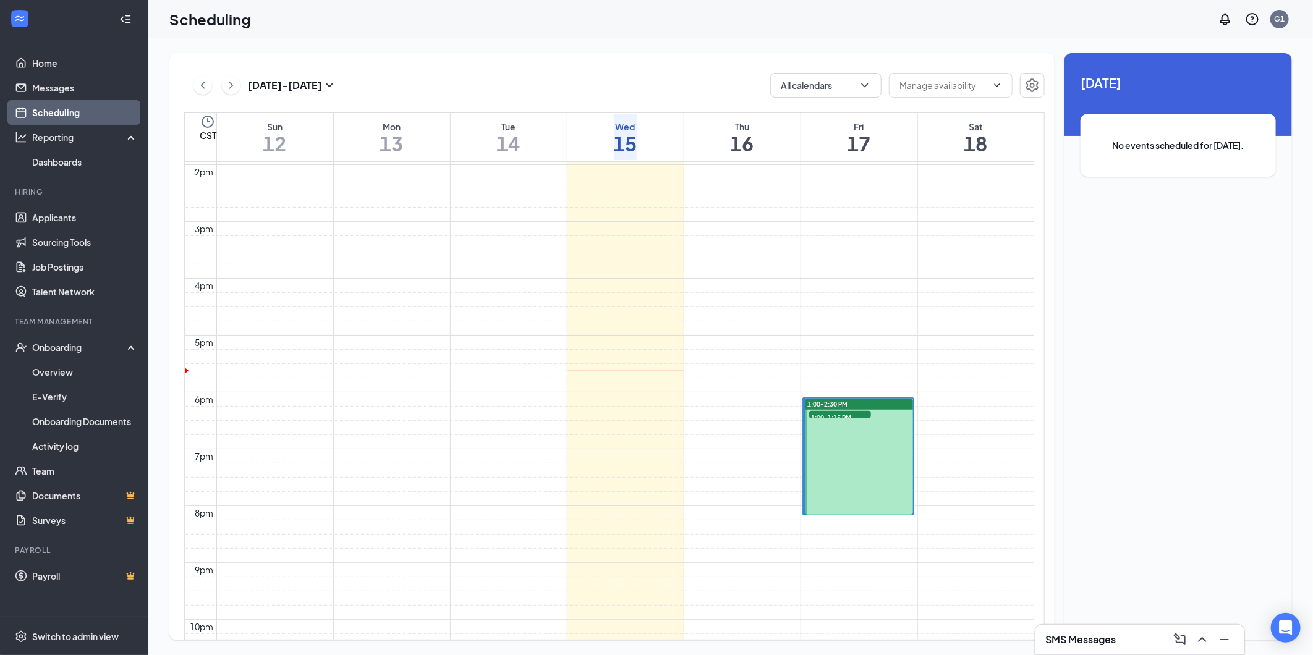
scroll to position [676, 0]
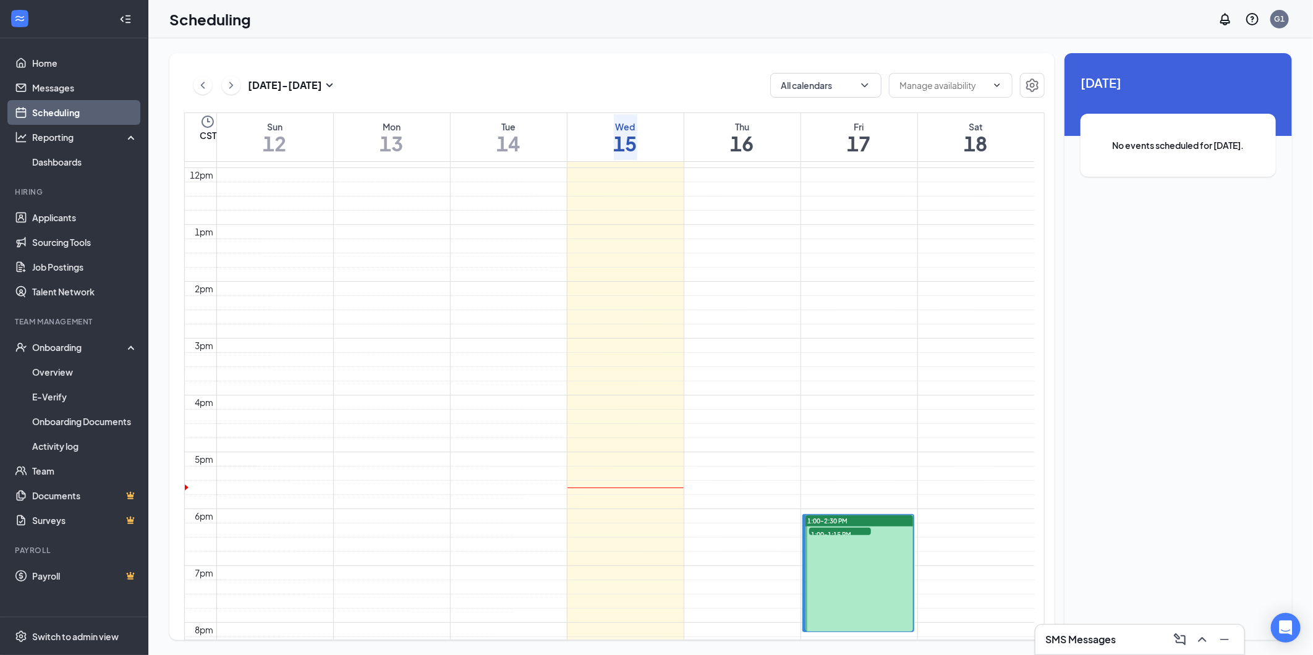
click at [613, 197] on td at bounding box center [625, 189] width 818 height 14
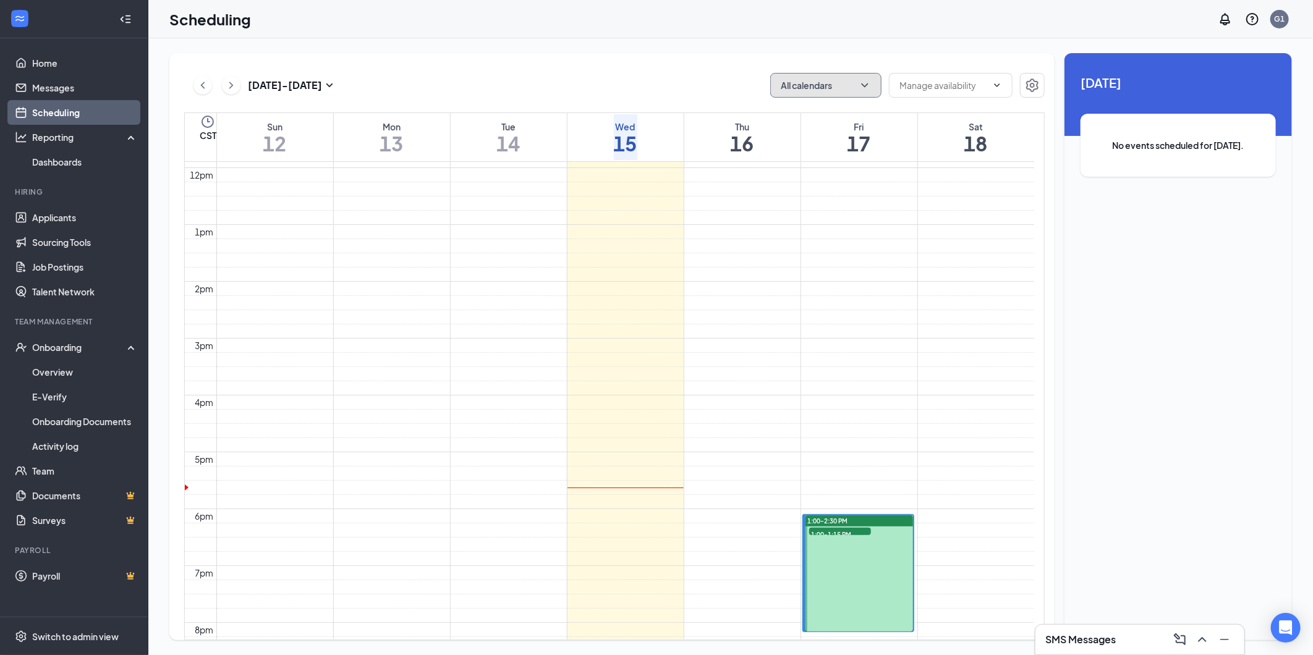
click at [867, 90] on icon "ChevronDown" at bounding box center [865, 85] width 12 height 12
click at [704, 67] on div "Oct 12 - Oct 18 All calendars CST Sun 12 Mon 13 Tue 14 Wed 15 Thu 16 Fri 17 Sat…" at bounding box center [611, 346] width 885 height 587
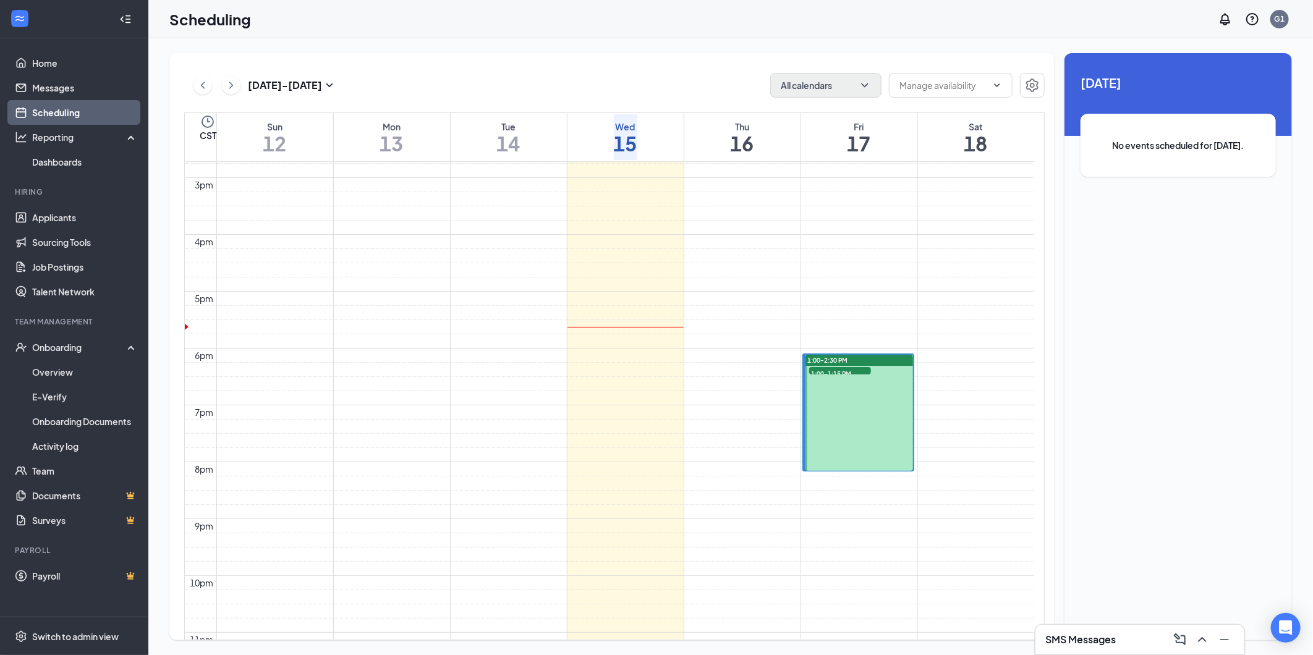
scroll to position [882, 0]
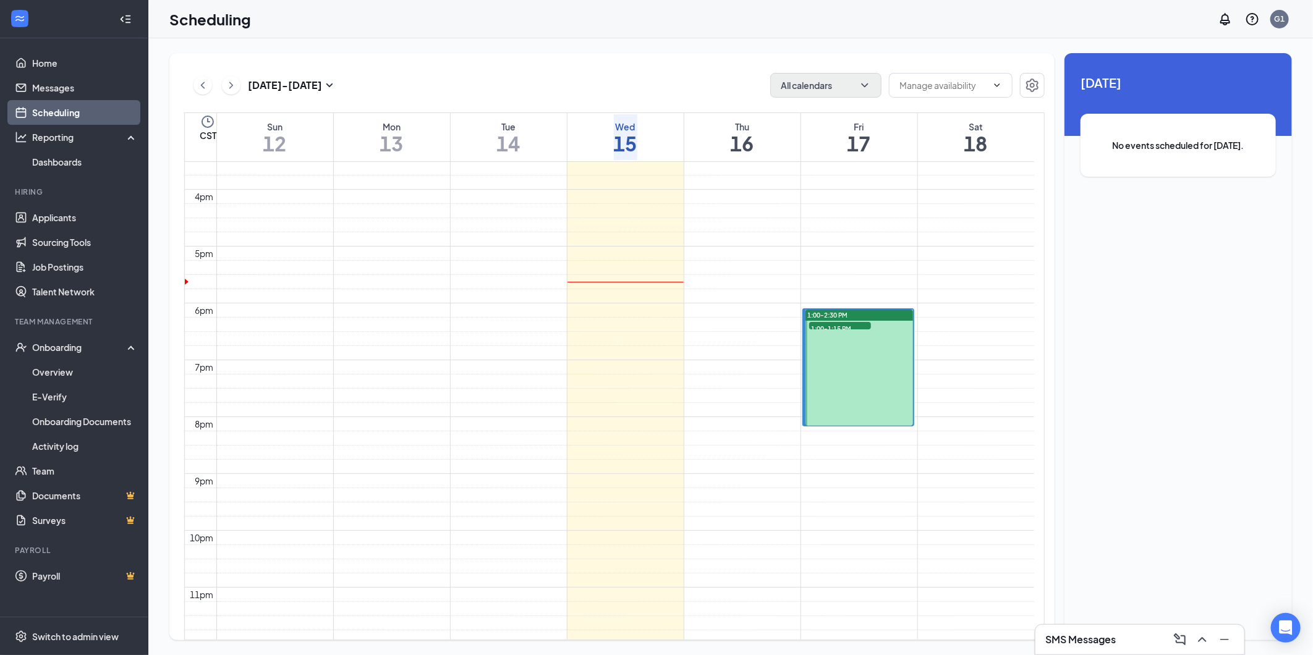
click at [869, 351] on div at bounding box center [860, 368] width 108 height 116
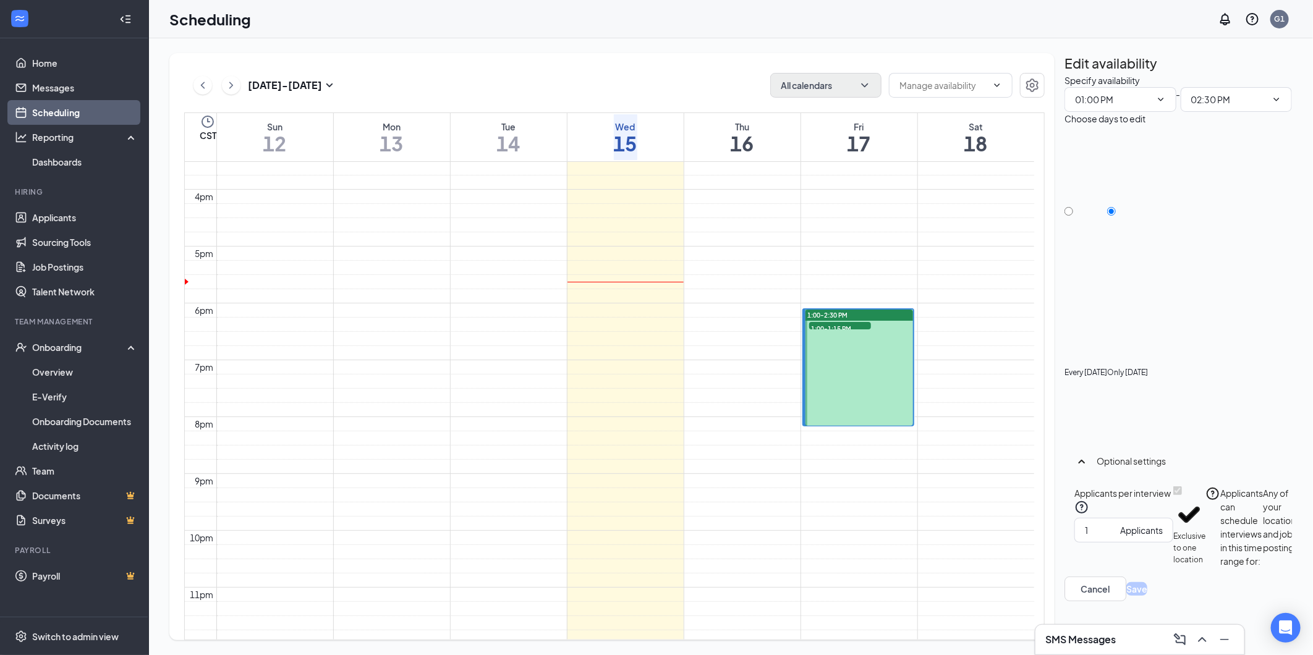
click at [678, 48] on td at bounding box center [625, 40] width 818 height 14
click at [718, 48] on td at bounding box center [625, 40] width 818 height 14
drag, startPoint x: 731, startPoint y: 265, endPoint x: 730, endPoint y: 276, distance: 11.3
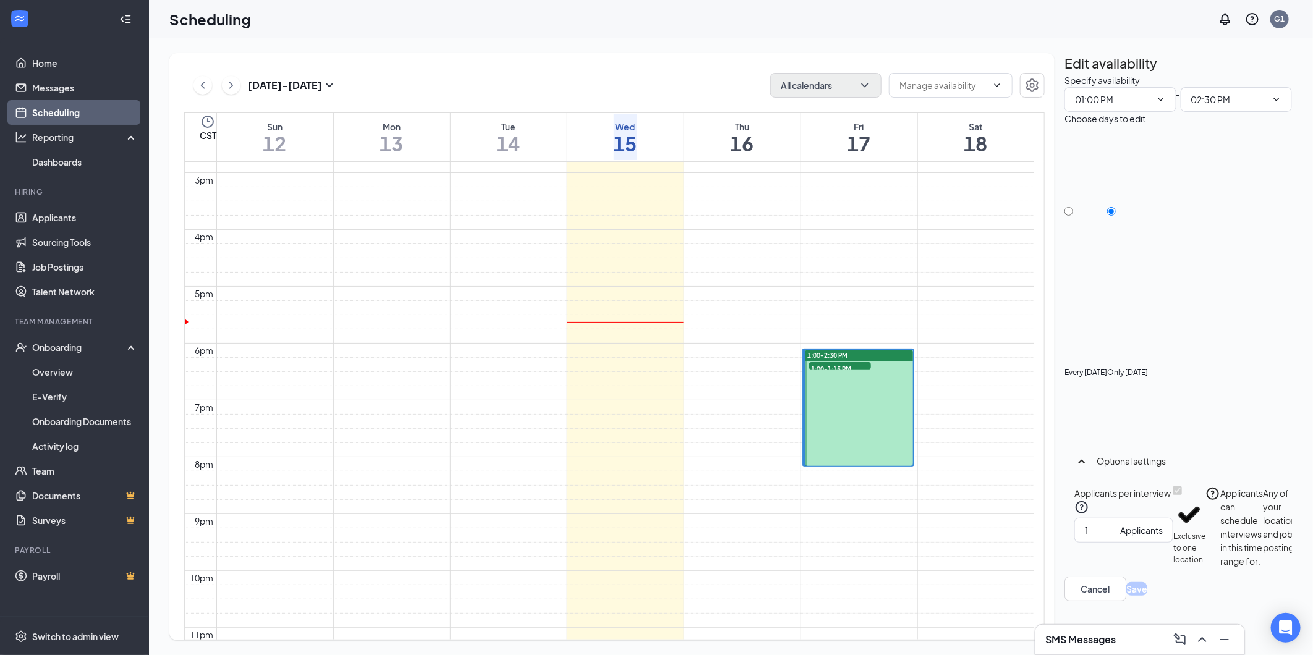
scroll to position [814, 0]
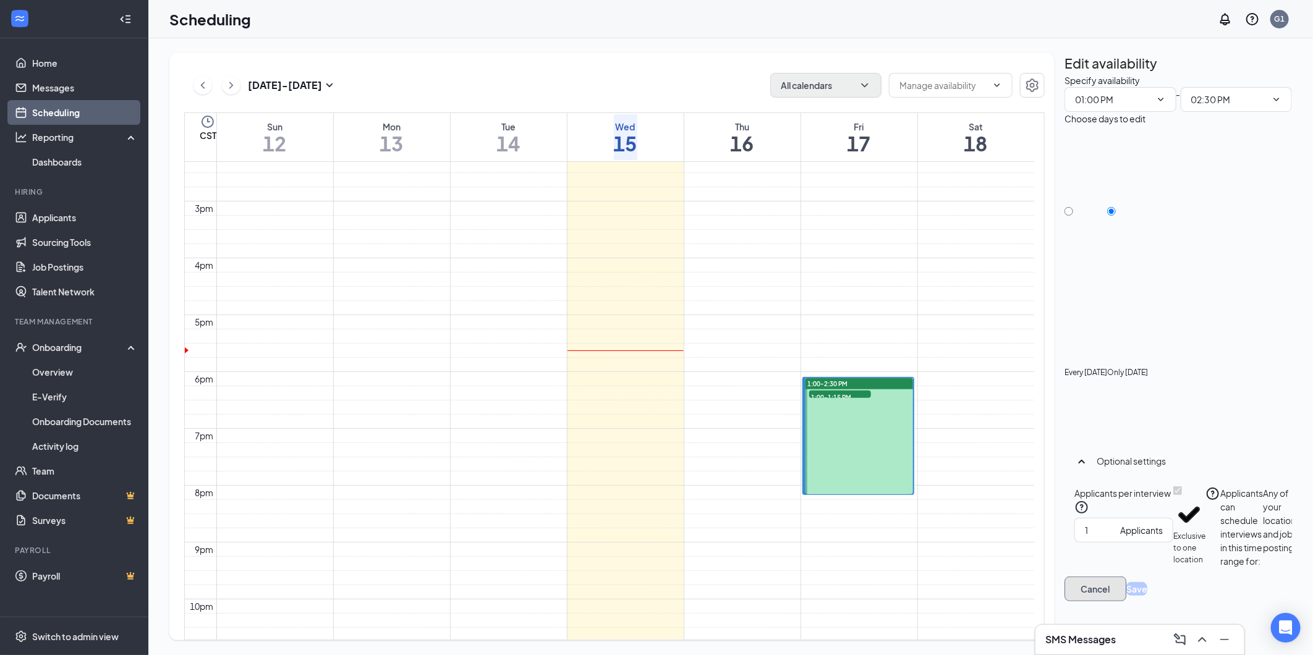
click at [1127, 602] on button "Cancel" at bounding box center [1096, 589] width 62 height 25
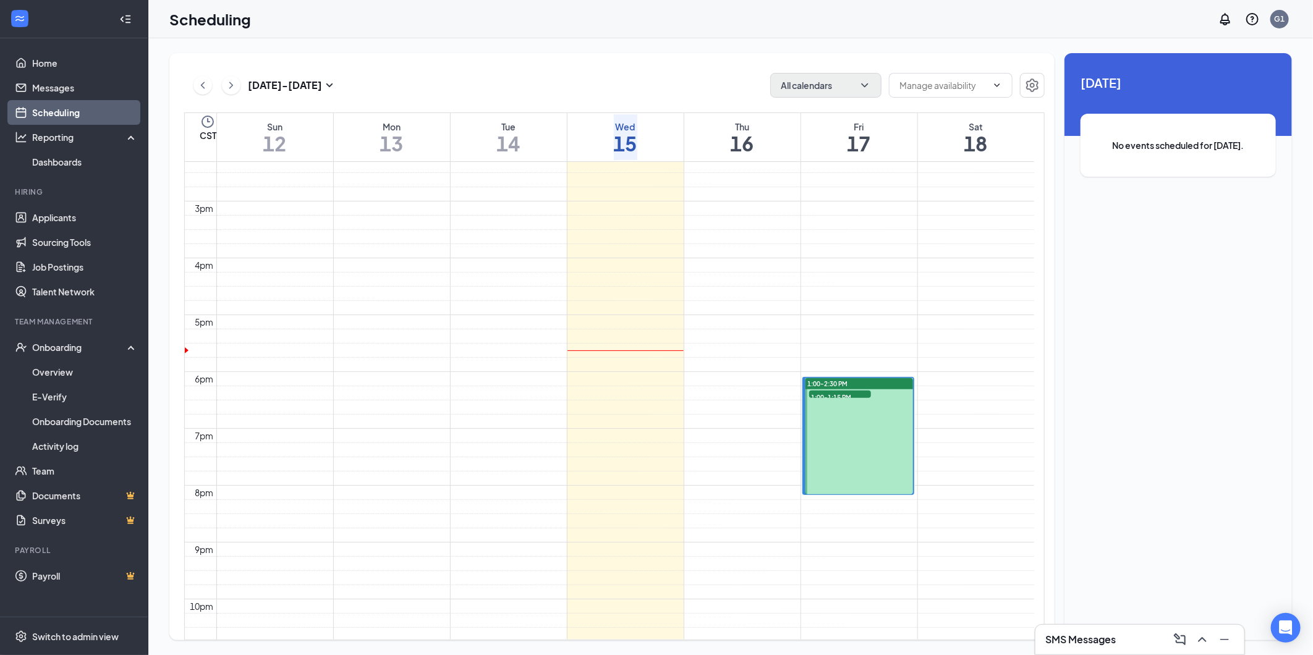
click at [775, 59] on td at bounding box center [625, 52] width 818 height 14
click at [760, 116] on td at bounding box center [625, 109] width 818 height 14
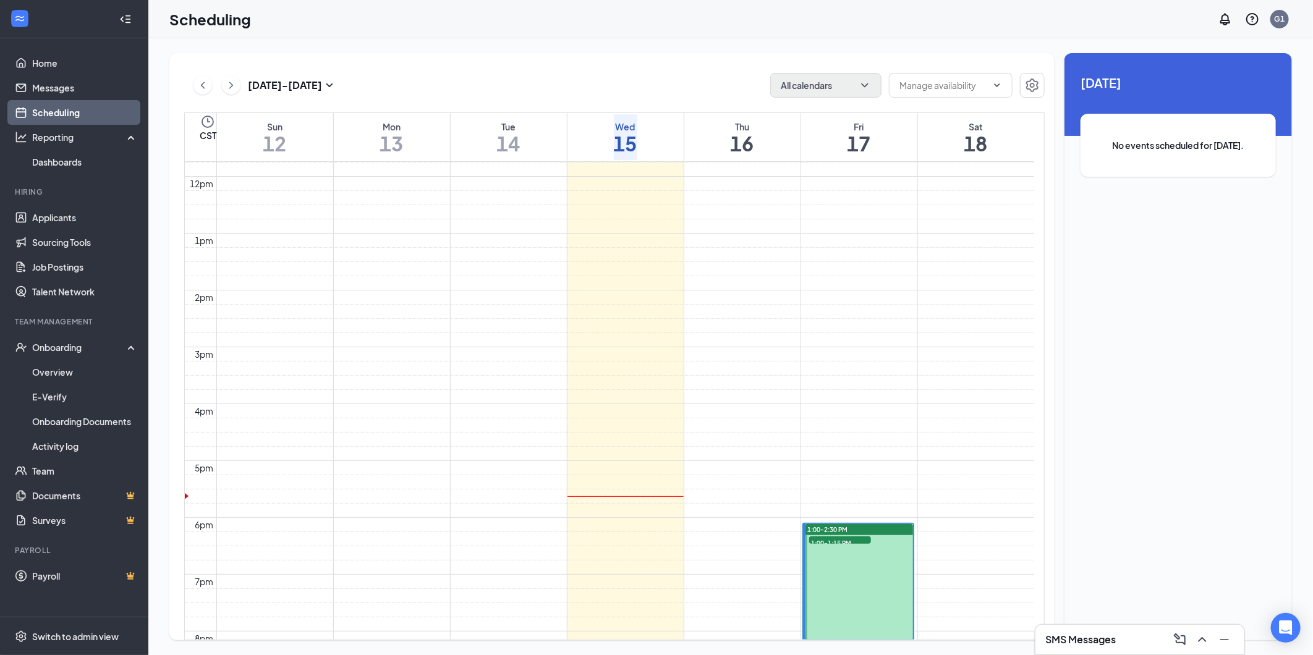
scroll to position [745, 0]
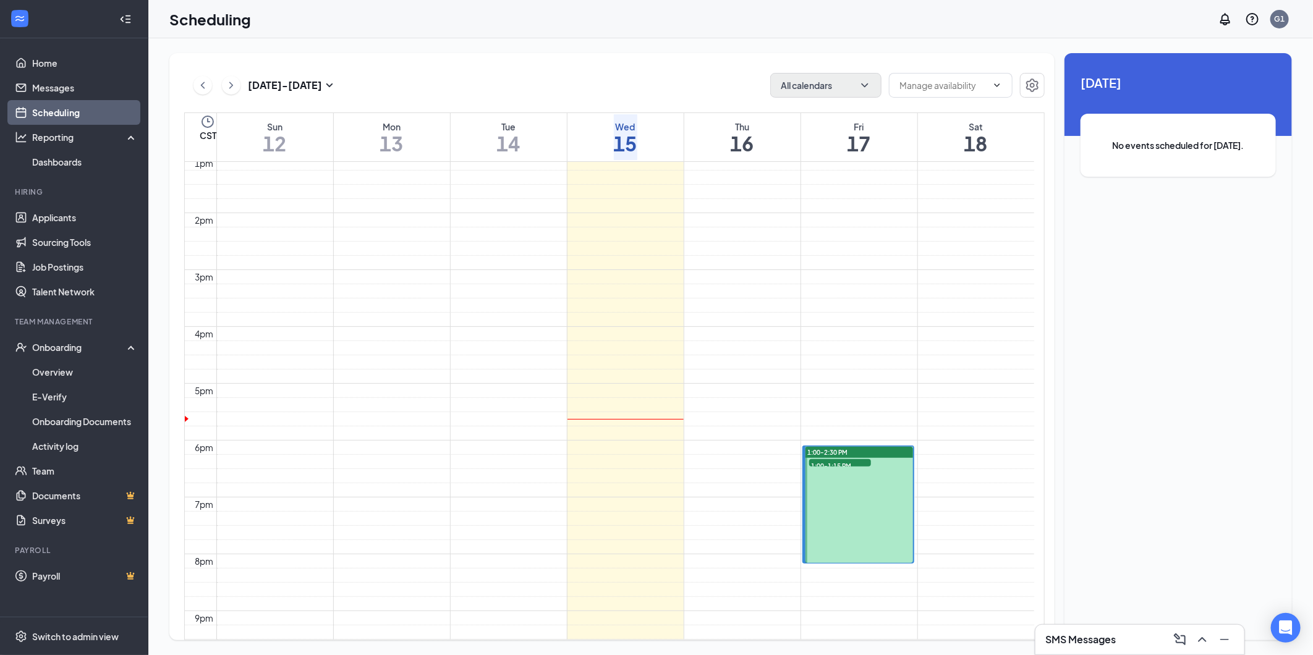
drag, startPoint x: 613, startPoint y: 410, endPoint x: 718, endPoint y: 428, distance: 106.7
click at [614, 142] on td at bounding box center [625, 135] width 818 height 14
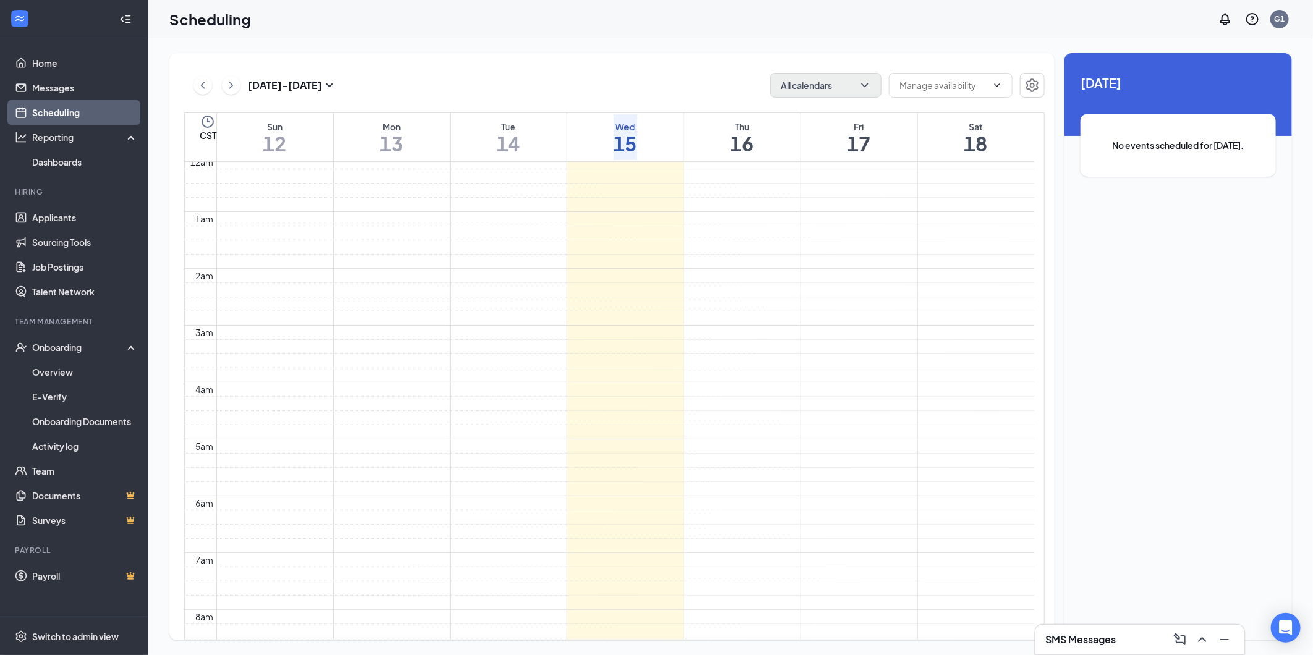
scroll to position [0, 0]
click at [232, 82] on icon "ChevronRight" at bounding box center [231, 85] width 12 height 15
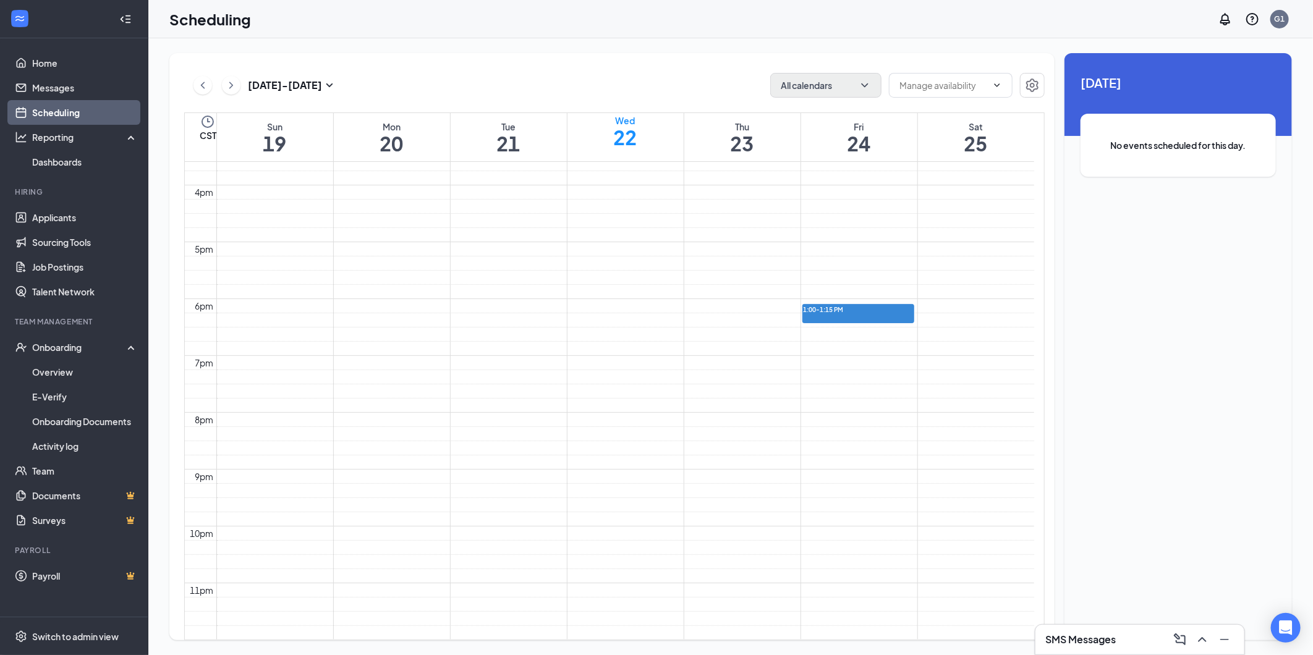
scroll to position [951, 0]
click at [211, 88] on button at bounding box center [203, 85] width 19 height 19
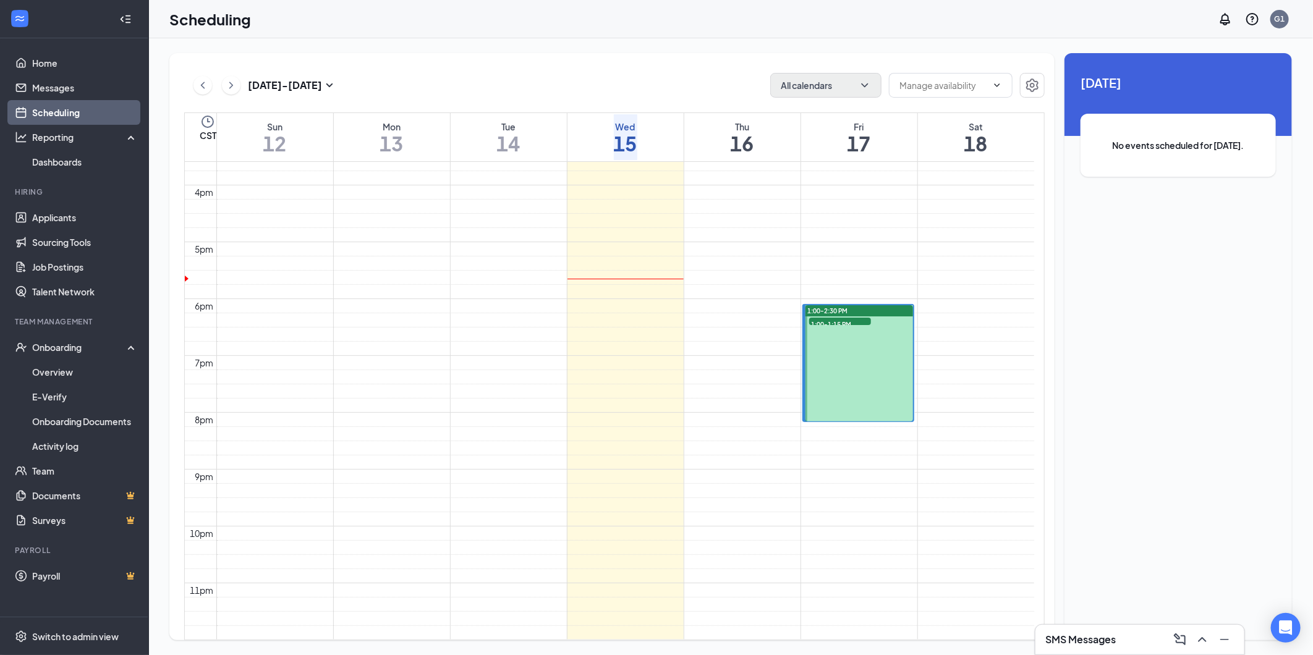
scroll to position [608, 0]
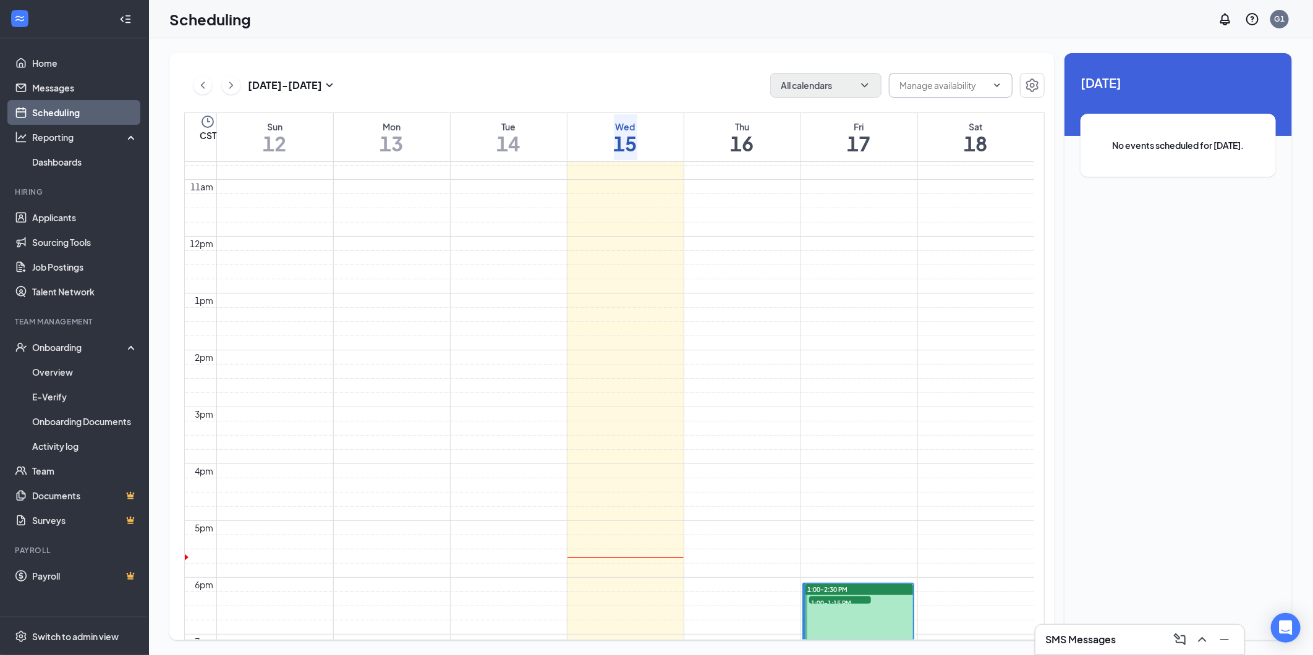
click at [974, 88] on input "text" at bounding box center [944, 86] width 88 height 14
click at [1030, 84] on icon "Settings" at bounding box center [1032, 85] width 15 height 15
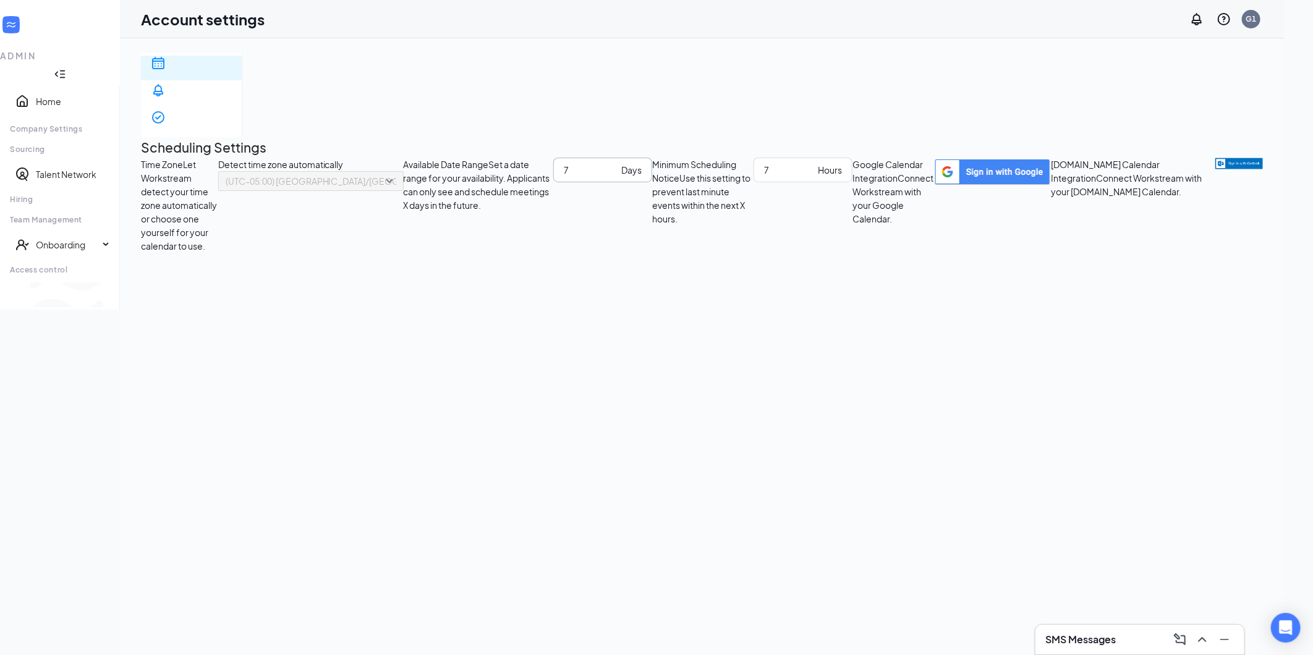
click at [564, 177] on input "7" at bounding box center [590, 170] width 53 height 14
click at [79, 239] on div "Onboarding" at bounding box center [67, 245] width 63 height 12
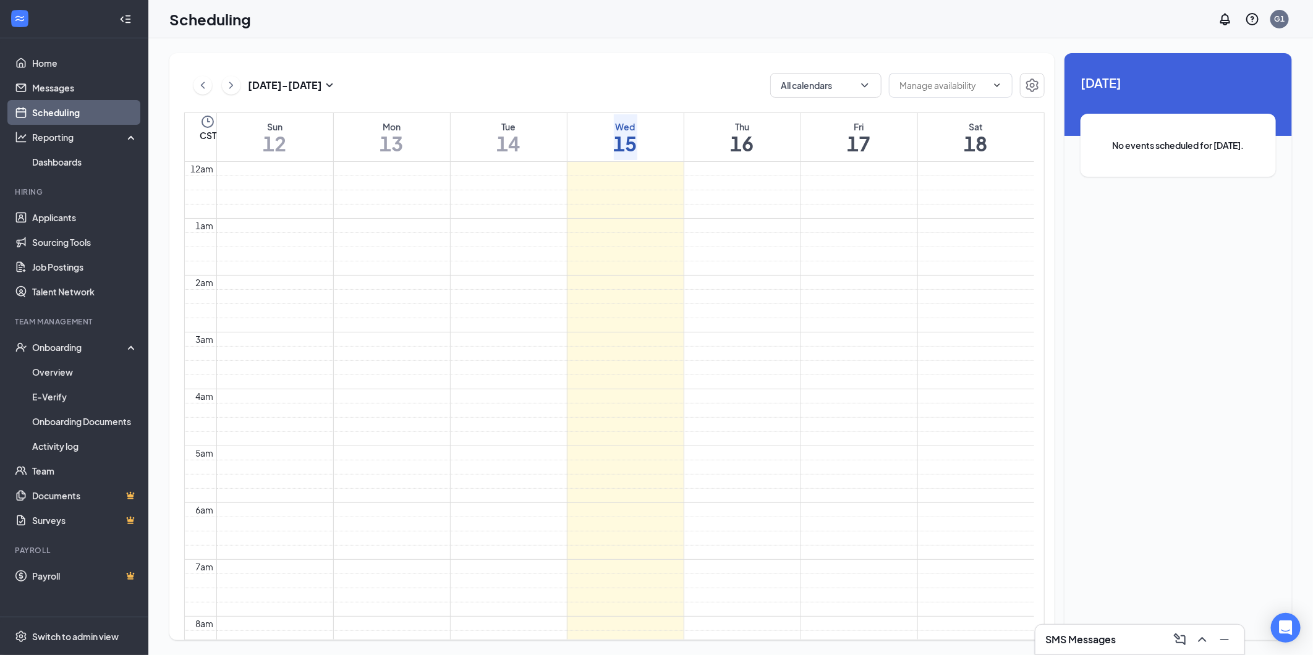
scroll to position [608, 0]
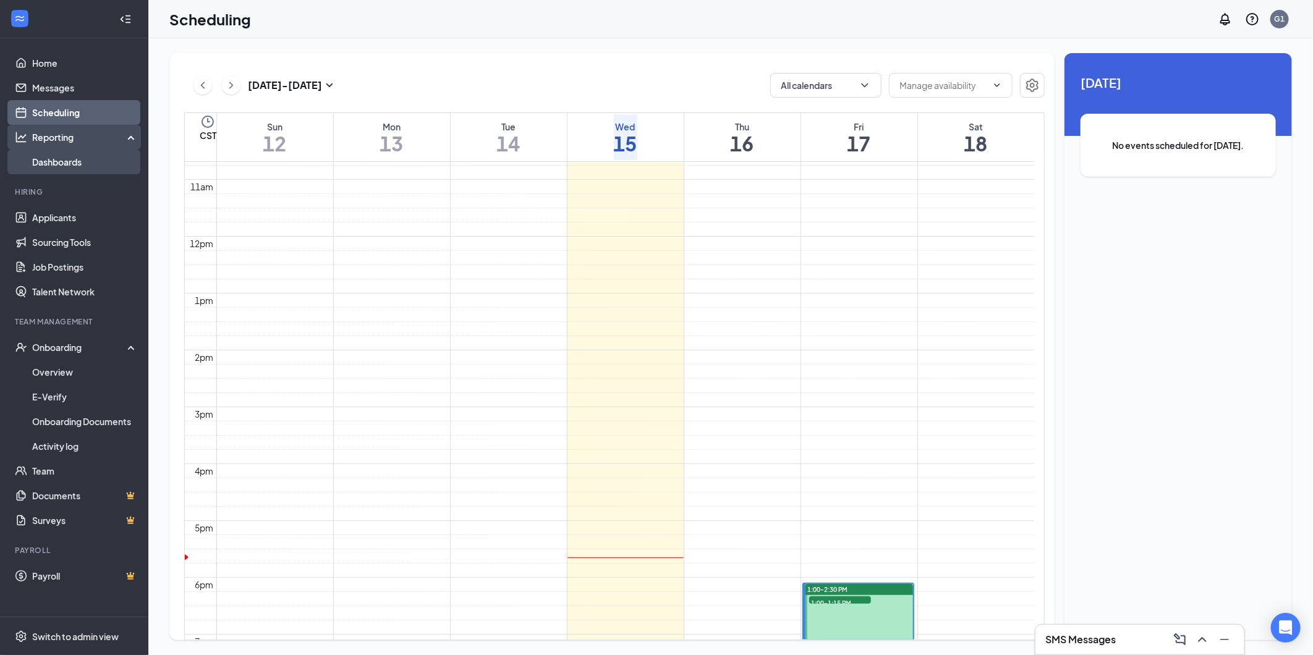
click at [63, 160] on link "Dashboards" at bounding box center [85, 162] width 106 height 25
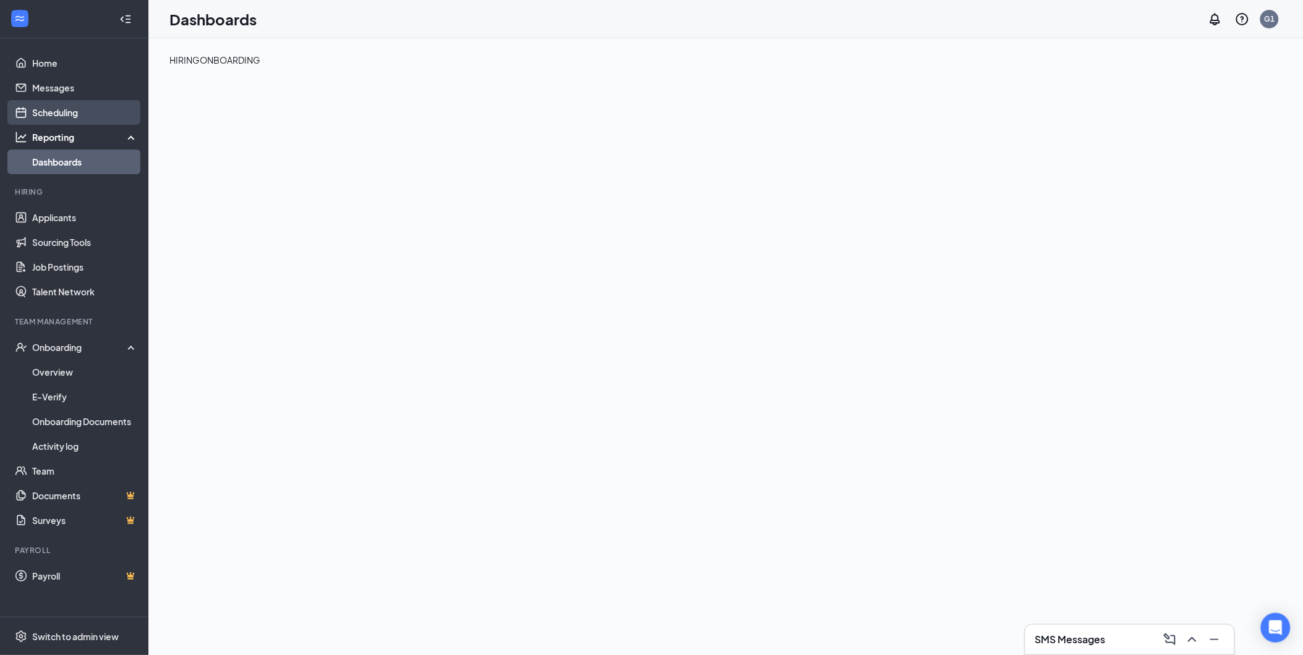
click at [62, 118] on link "Scheduling" at bounding box center [85, 112] width 106 height 25
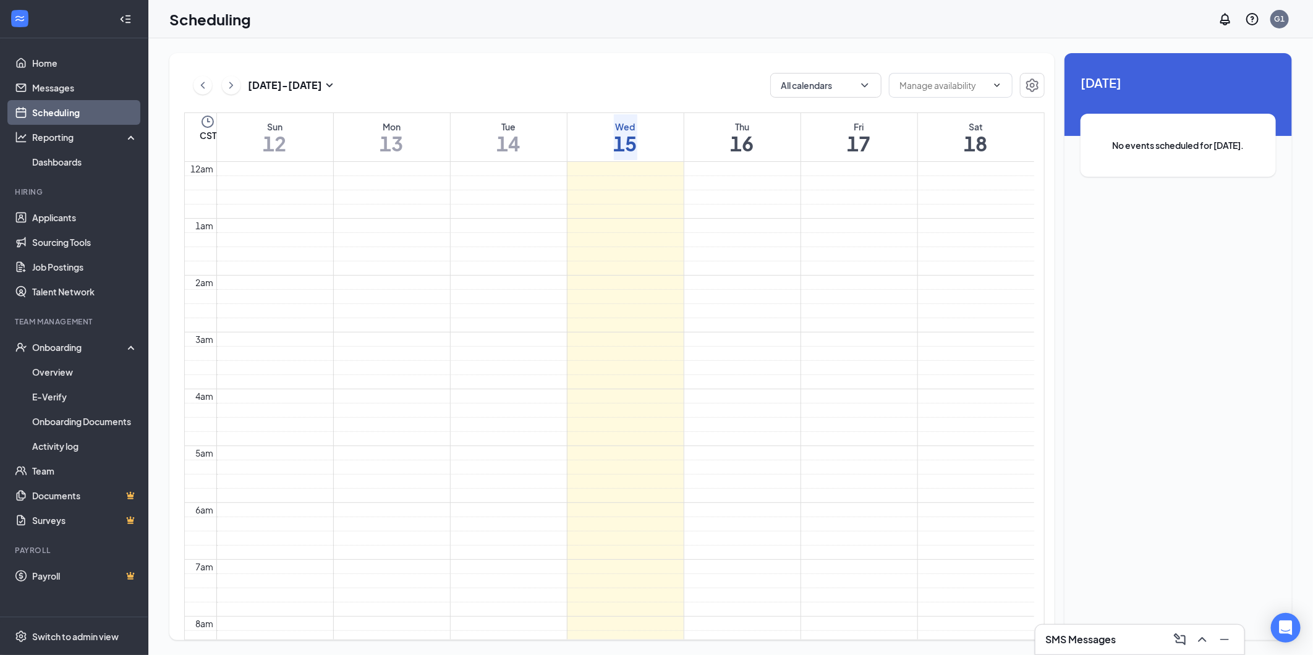
scroll to position [608, 0]
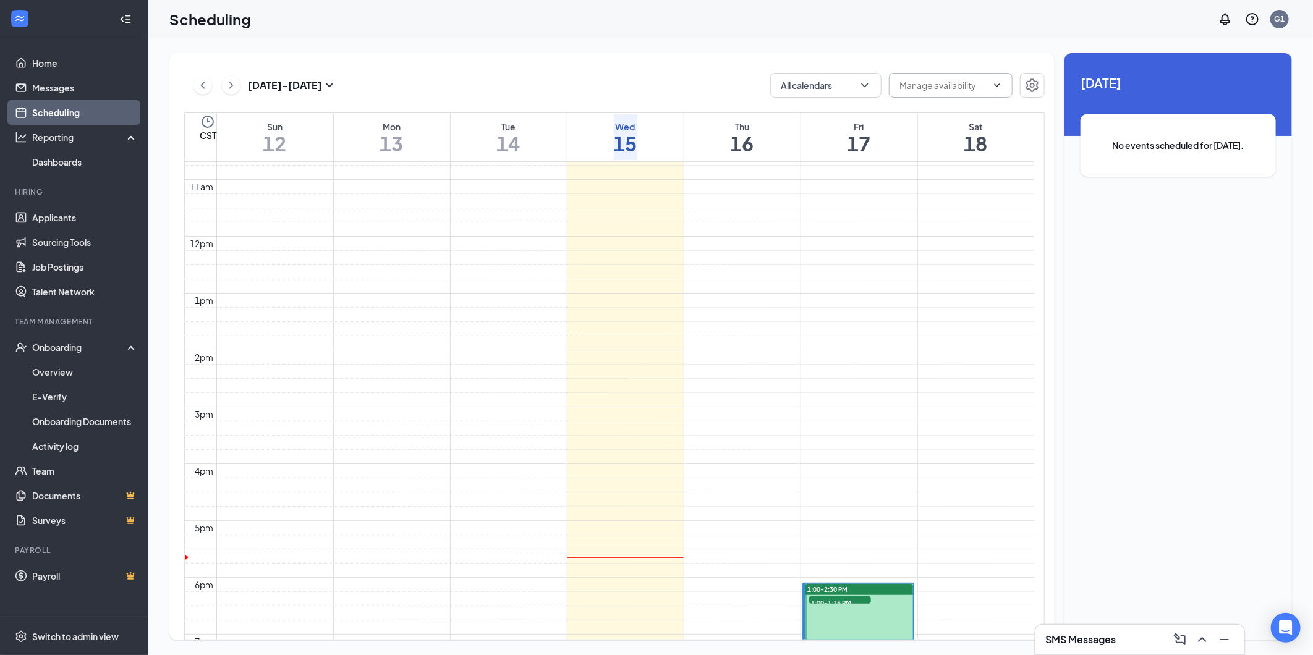
click at [937, 87] on input "text" at bounding box center [944, 86] width 88 height 14
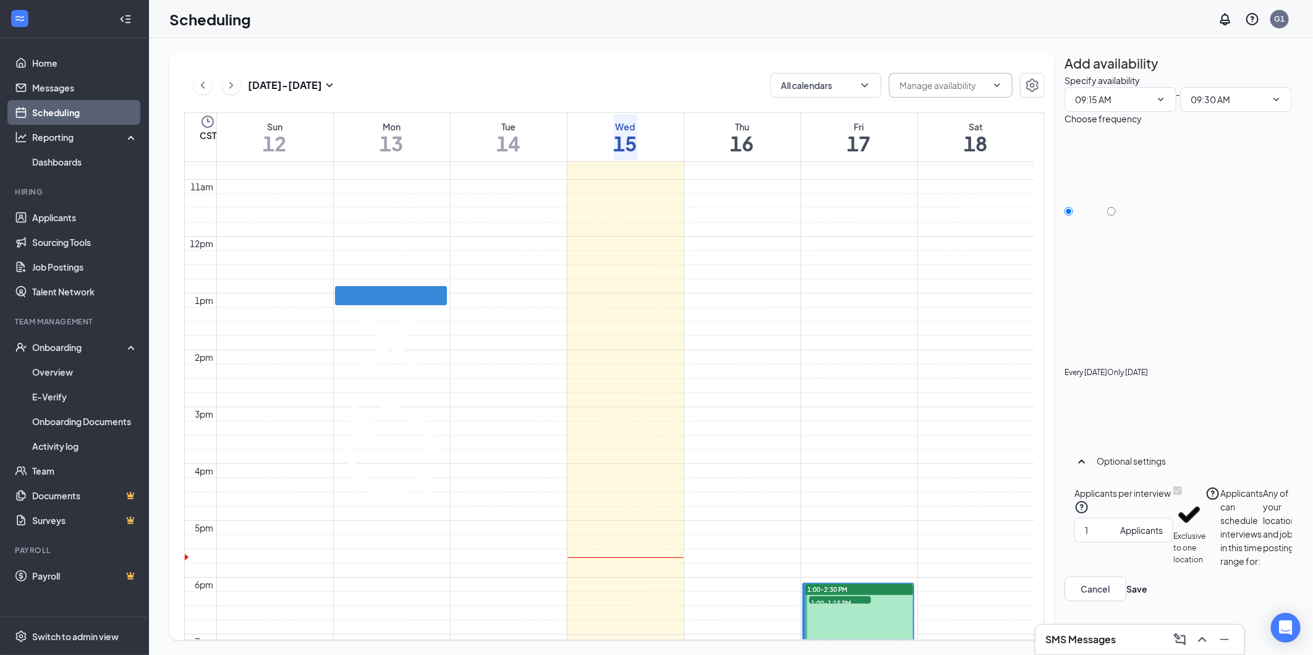
click at [393, 151] on td at bounding box center [625, 144] width 818 height 14
click at [419, 109] on td at bounding box center [625, 102] width 818 height 14
click at [504, 109] on td at bounding box center [625, 102] width 818 height 14
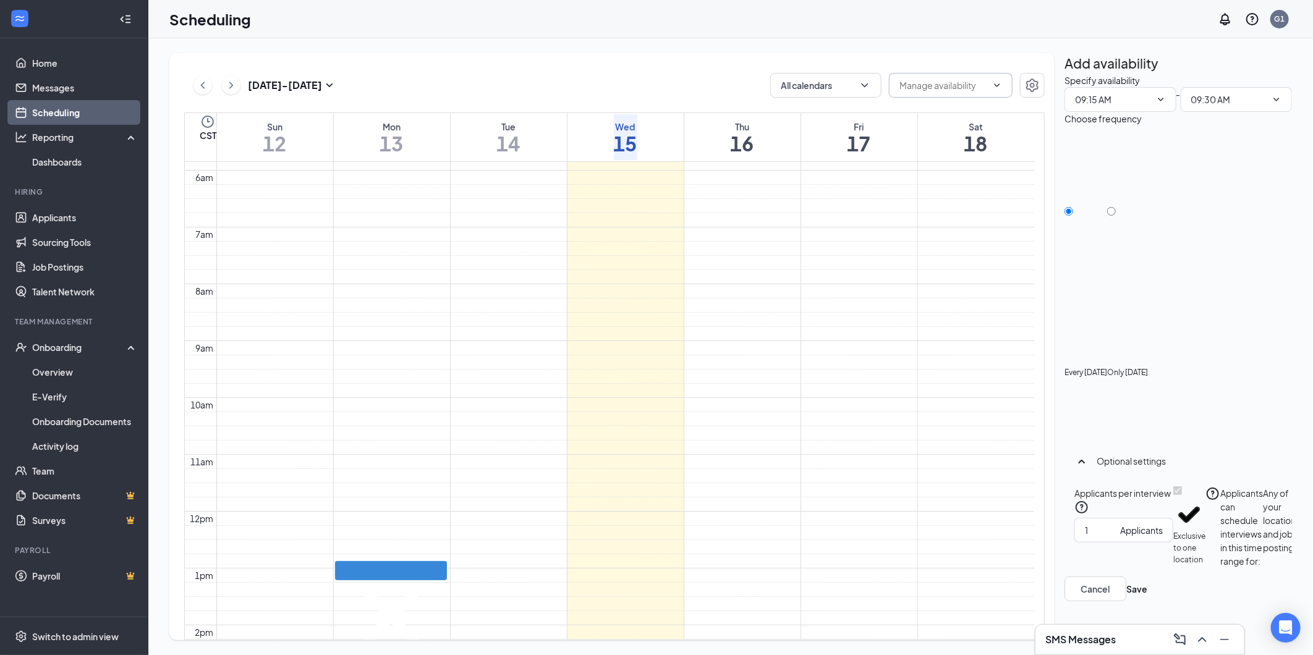
scroll to position [608, 0]
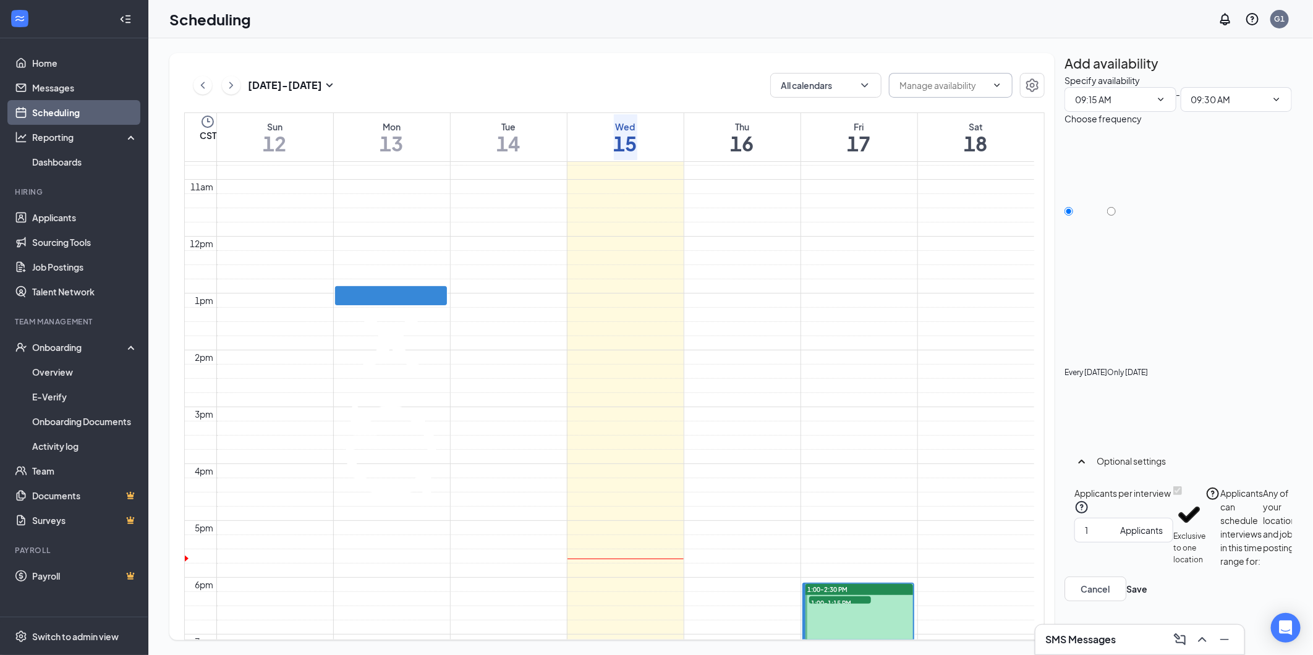
click at [419, 315] on icon "Cross" at bounding box center [391, 342] width 55 height 55
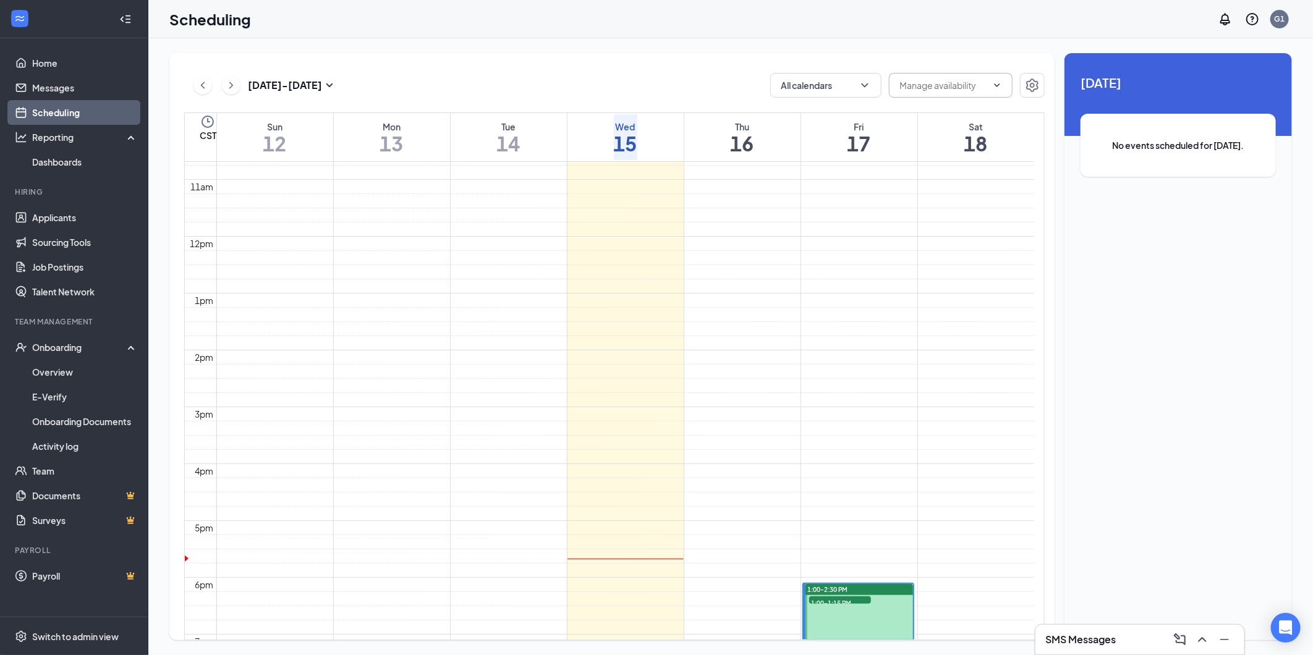
click at [444, 95] on td at bounding box center [625, 87] width 818 height 14
drag, startPoint x: 396, startPoint y: 304, endPoint x: 382, endPoint y: 336, distance: 35.5
click at [382, 123] on td at bounding box center [625, 116] width 818 height 14
click at [199, 80] on div "9am" at bounding box center [205, 73] width 23 height 14
click at [368, 80] on td at bounding box center [625, 73] width 818 height 14
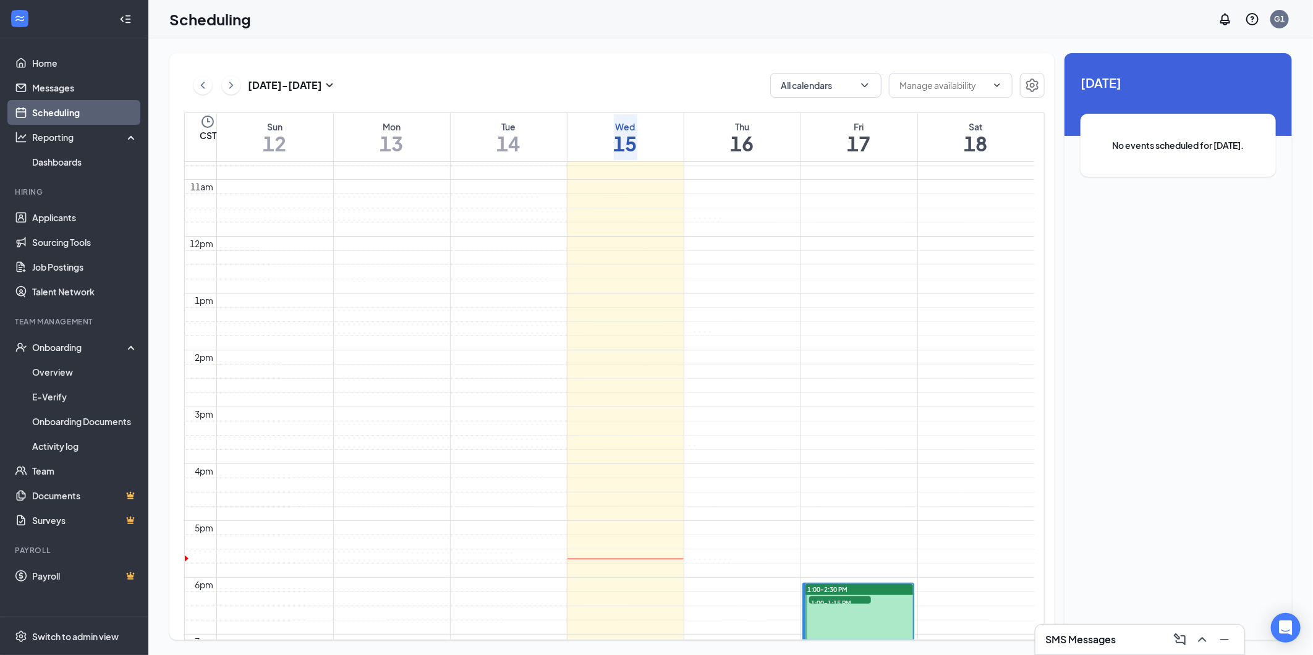
drag, startPoint x: 591, startPoint y: 297, endPoint x: 568, endPoint y: 297, distance: 23.5
click at [590, 95] on td at bounding box center [625, 87] width 818 height 14
drag, startPoint x: 509, startPoint y: 260, endPoint x: 524, endPoint y: 306, distance: 48.1
click at [509, 66] on td at bounding box center [625, 59] width 818 height 14
click at [579, 279] on td at bounding box center [625, 272] width 818 height 14
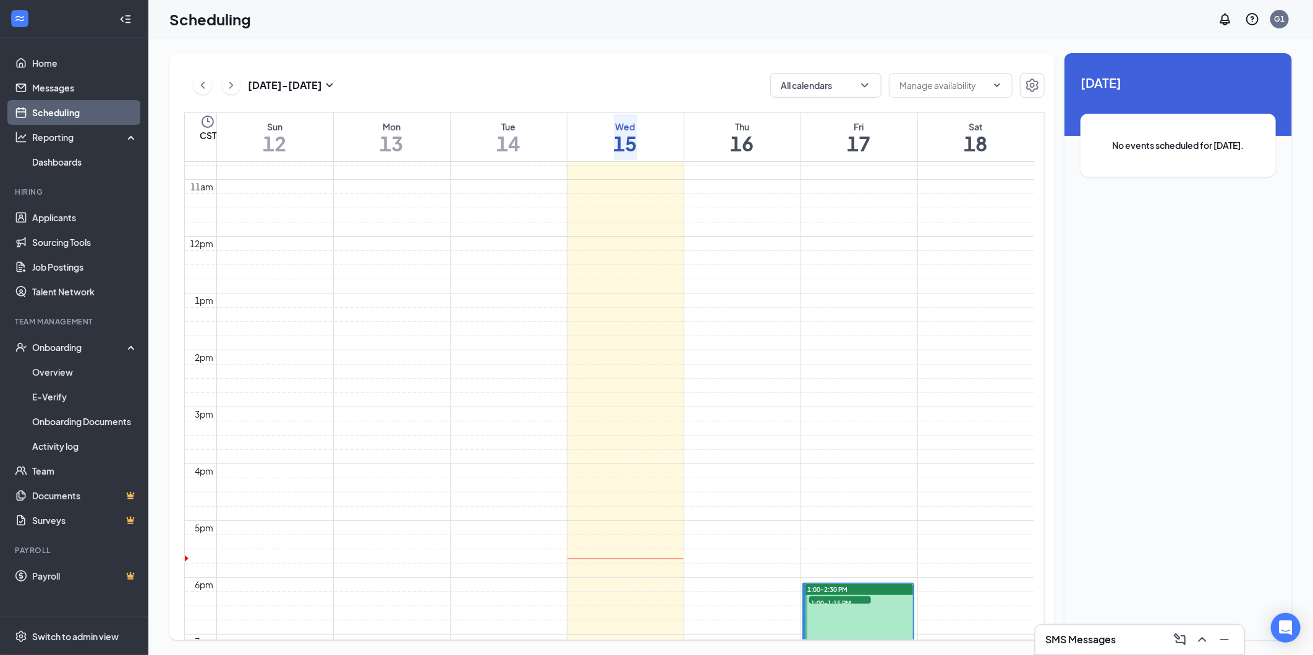
click at [567, 279] on td at bounding box center [625, 272] width 818 height 14
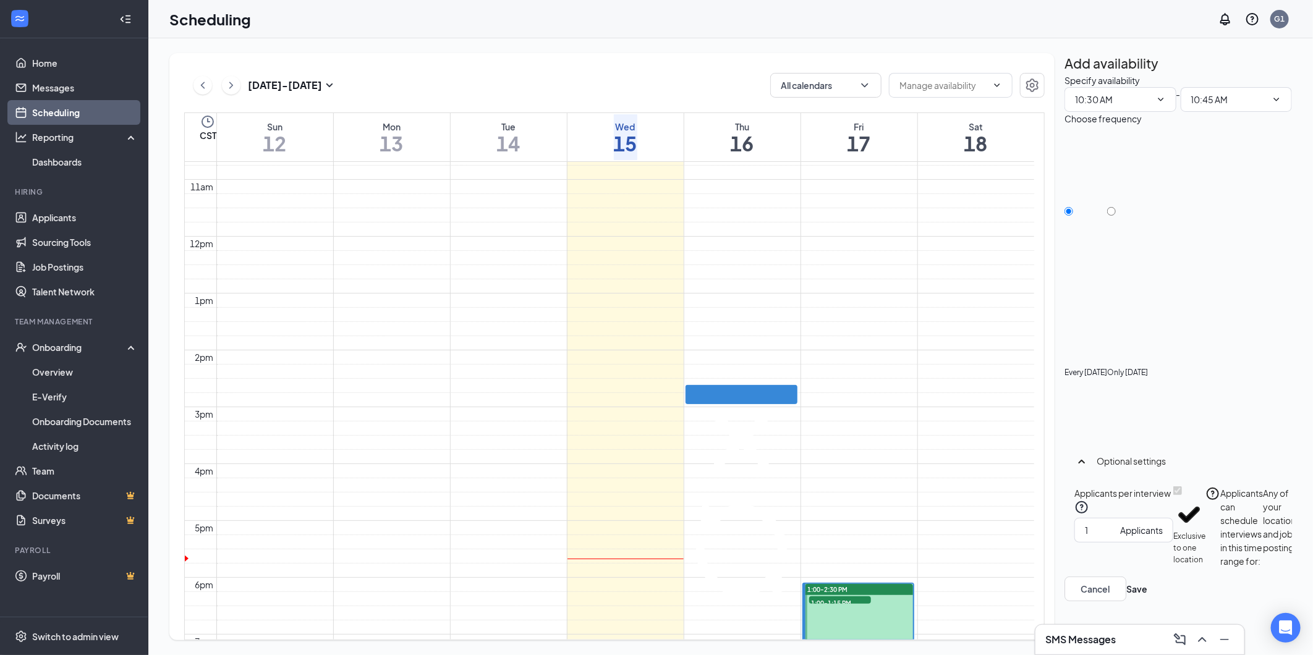
click at [792, 386] on icon "Cross" at bounding box center [741, 440] width 109 height 109
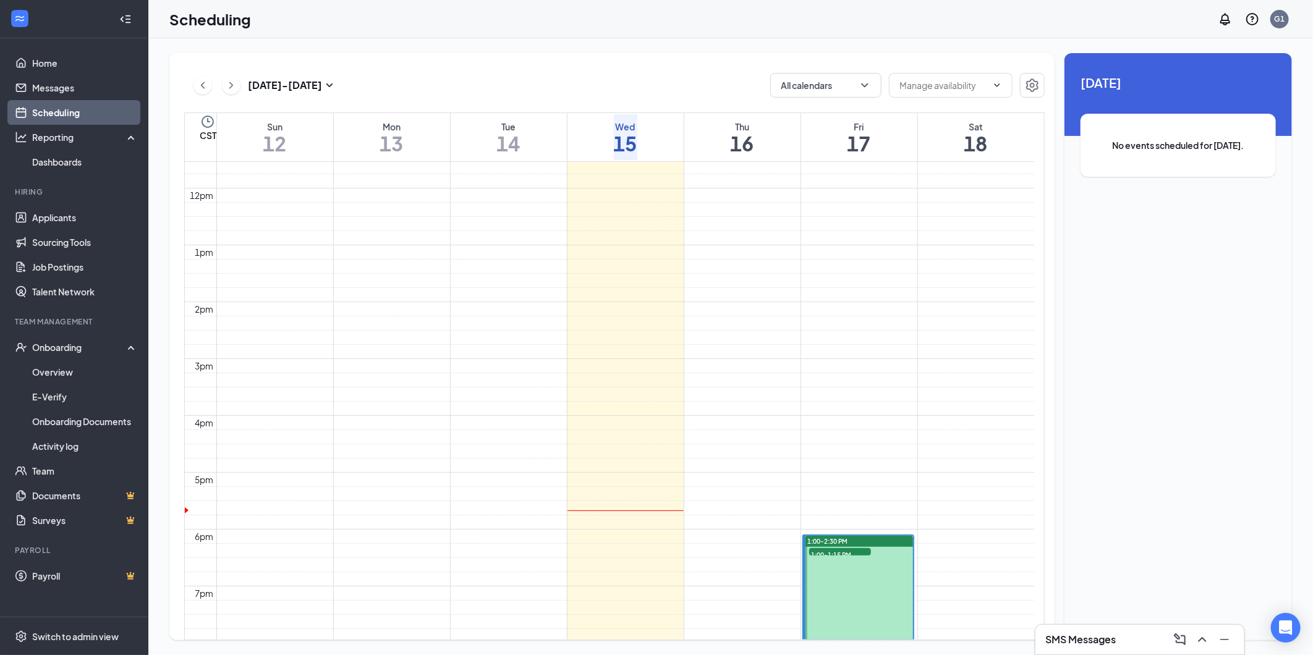
scroll to position [676, 0]
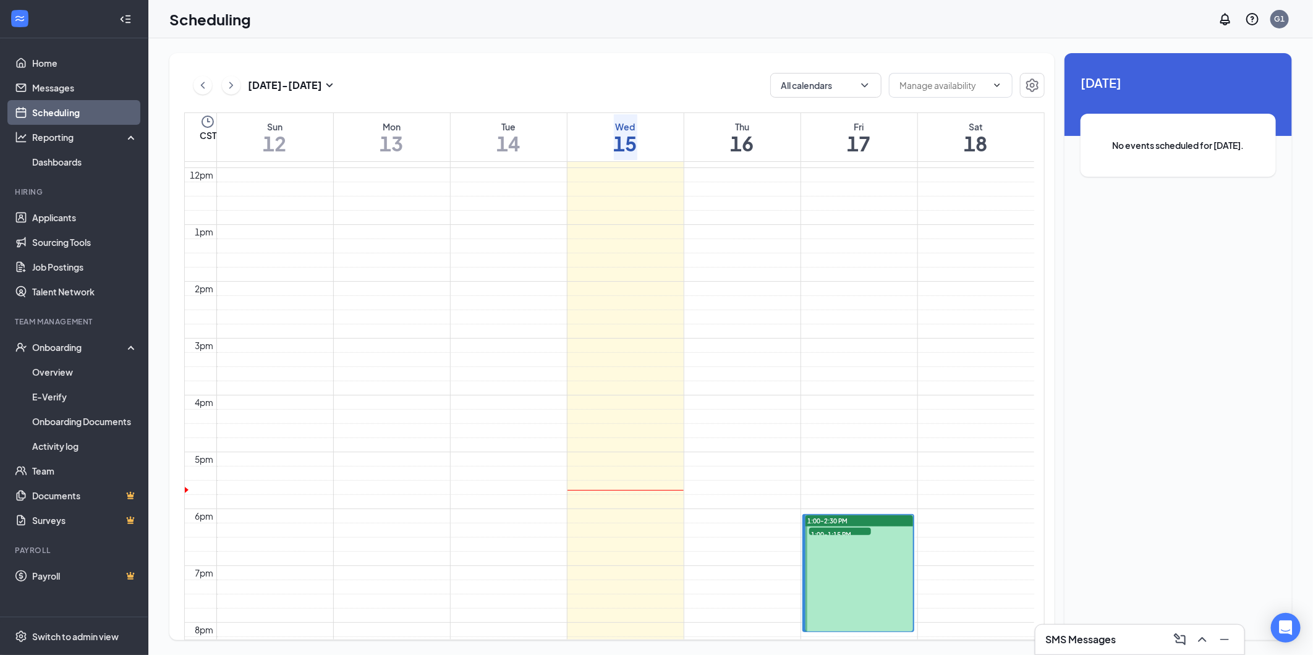
click at [502, 282] on td at bounding box center [625, 275] width 818 height 14
click at [501, 268] on td at bounding box center [625, 260] width 818 height 14
drag, startPoint x: 500, startPoint y: 552, endPoint x: 506, endPoint y: 545, distance: 8.7
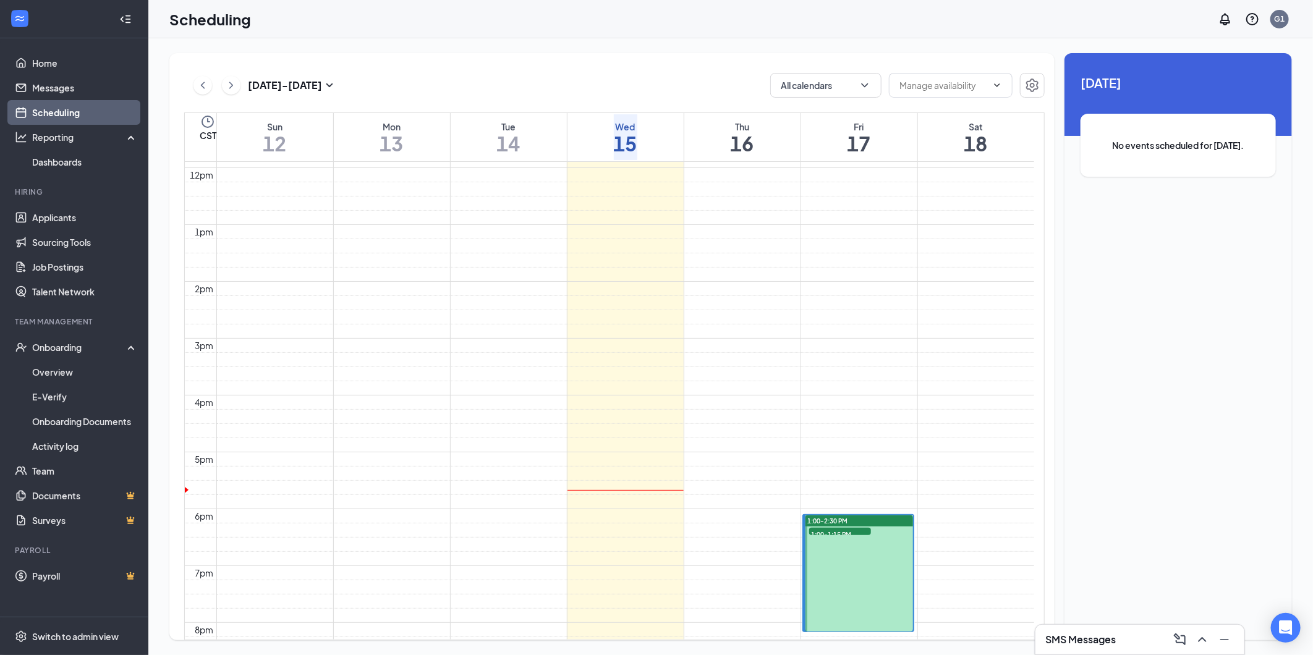
click at [500, 268] on td at bounding box center [625, 260] width 818 height 14
click at [533, 253] on td at bounding box center [625, 246] width 818 height 14
click at [480, 253] on td at bounding box center [625, 246] width 818 height 14
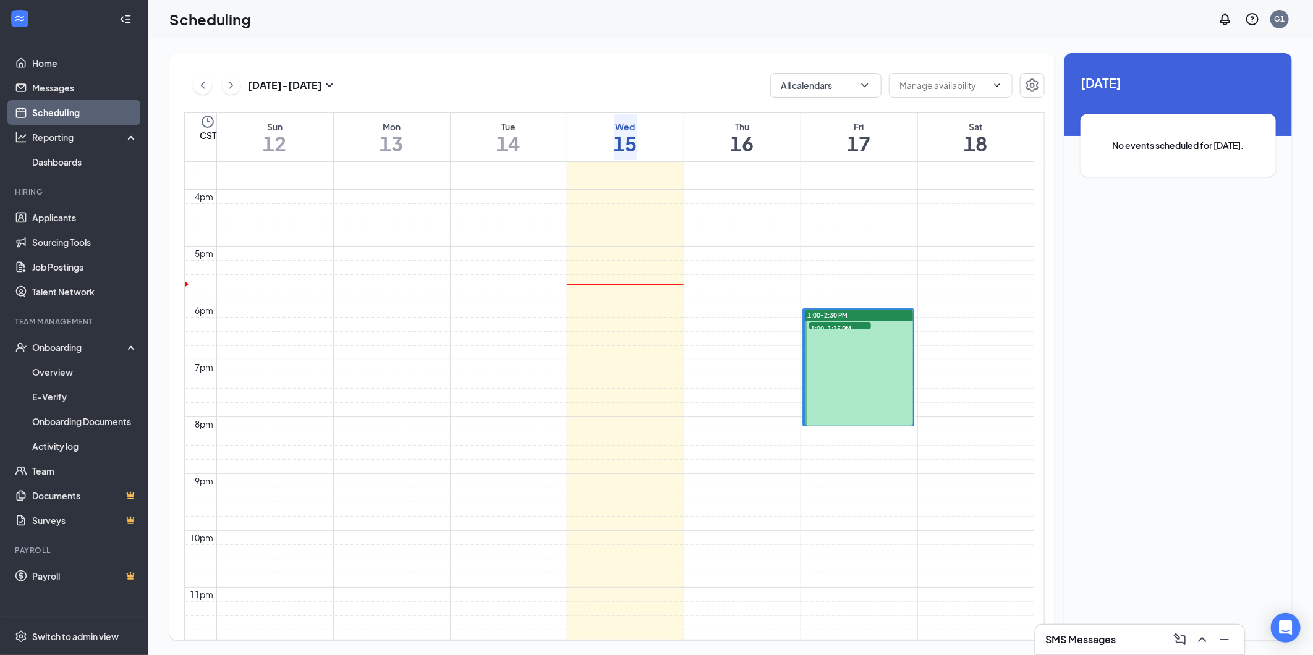
click at [502, 161] on td at bounding box center [625, 154] width 818 height 14
click at [505, 218] on td at bounding box center [625, 211] width 818 height 14
drag, startPoint x: 505, startPoint y: 567, endPoint x: 498, endPoint y: 566, distance: 6.9
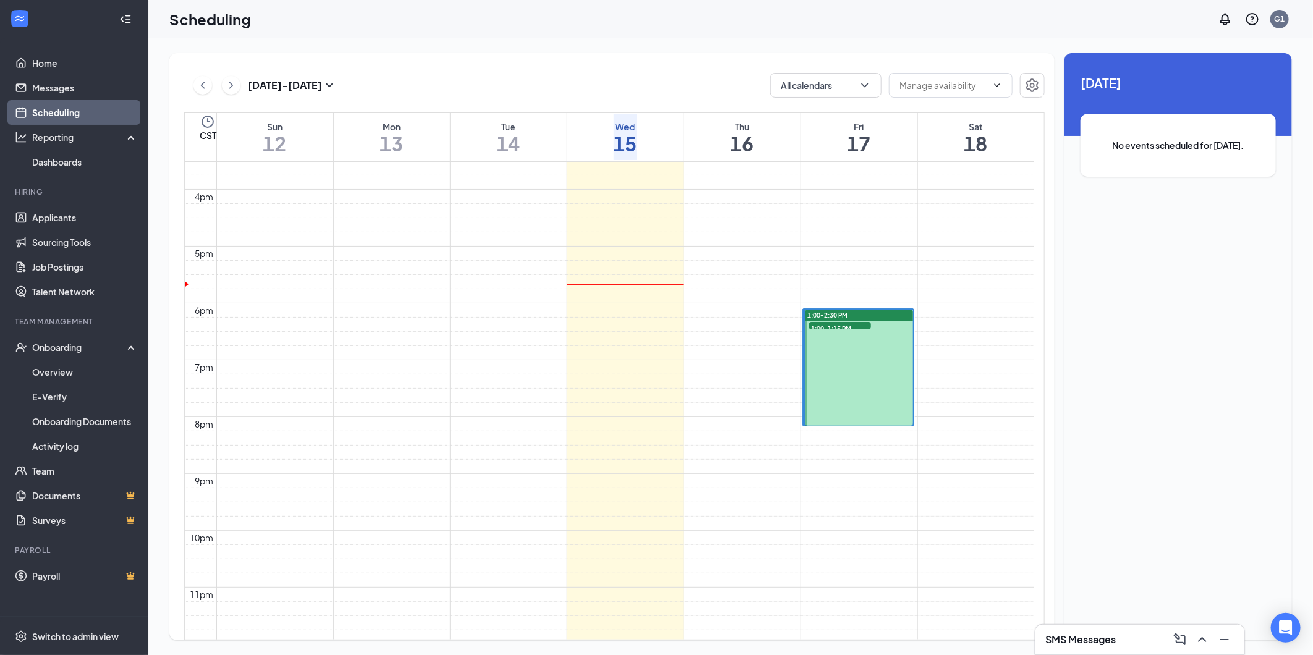
click at [501, 218] on td at bounding box center [625, 211] width 818 height 14
click at [451, 204] on td at bounding box center [625, 197] width 818 height 14
drag, startPoint x: 519, startPoint y: 547, endPoint x: 529, endPoint y: 547, distance: 9.3
click at [521, 204] on td at bounding box center [625, 197] width 818 height 14
click at [576, 218] on td at bounding box center [625, 211] width 818 height 14
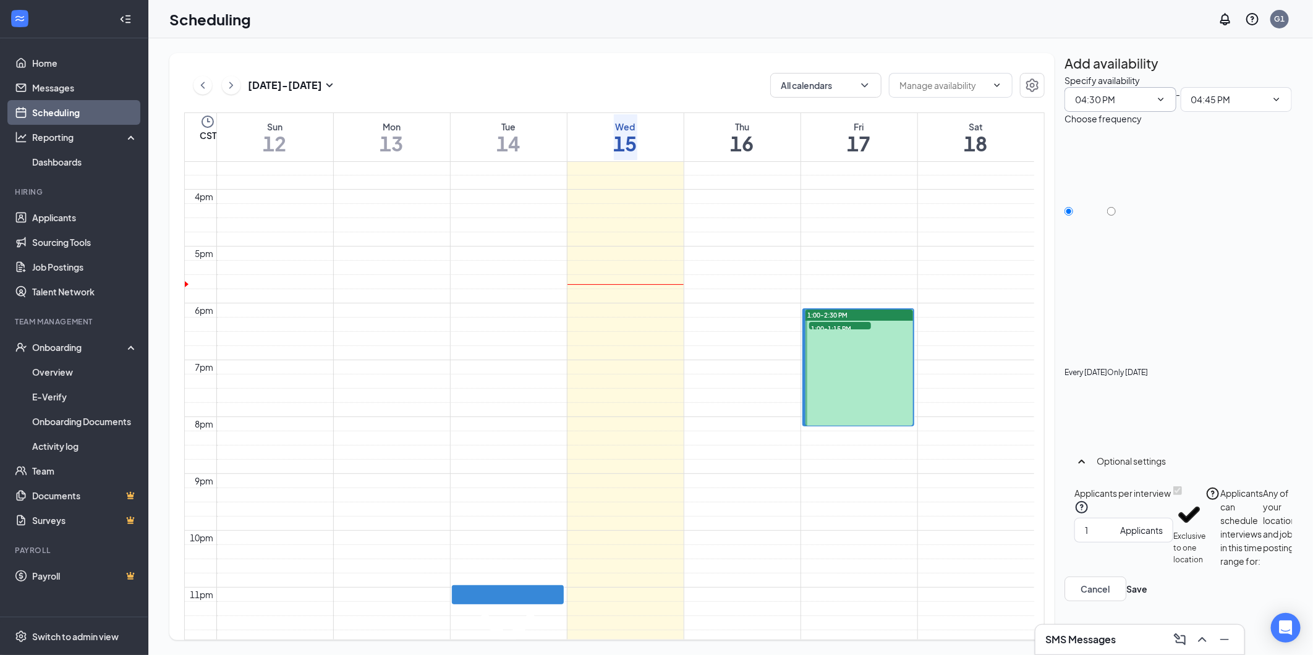
click at [1146, 112] on span "04:30 PM" at bounding box center [1121, 99] width 112 height 25
click at [1156, 104] on icon "ChevronDown" at bounding box center [1161, 100] width 10 height 10
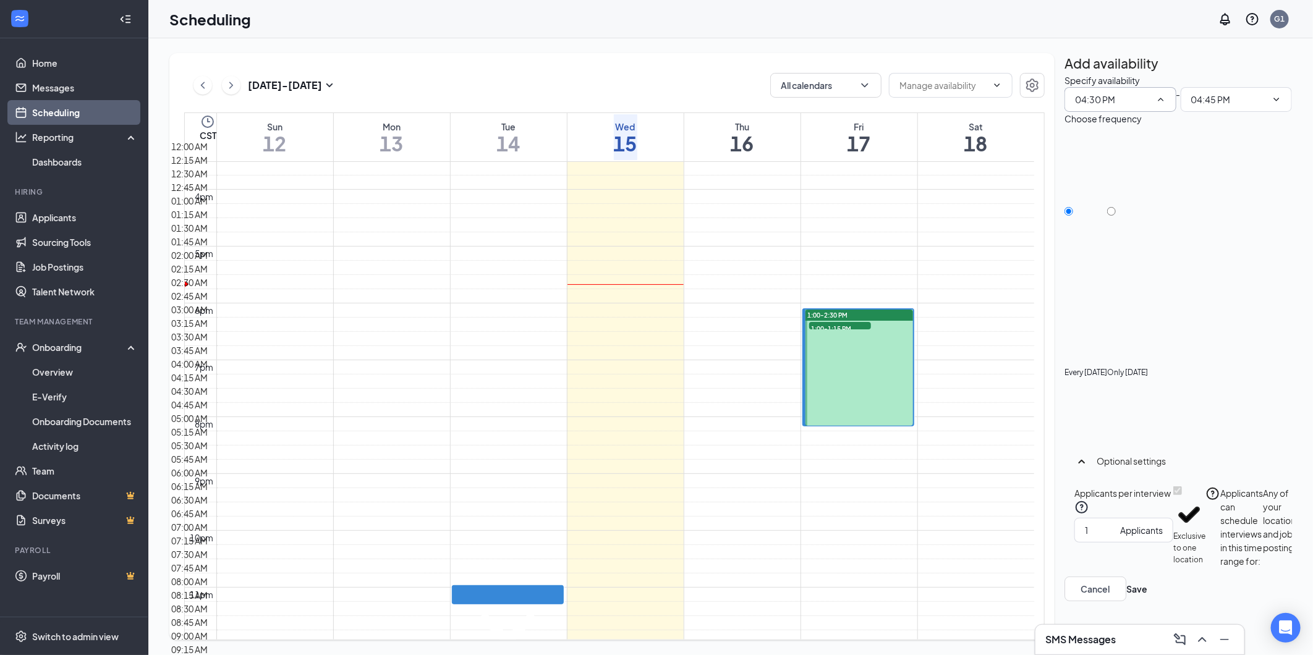
scroll to position [1442, 0]
type input "01:30 PM"
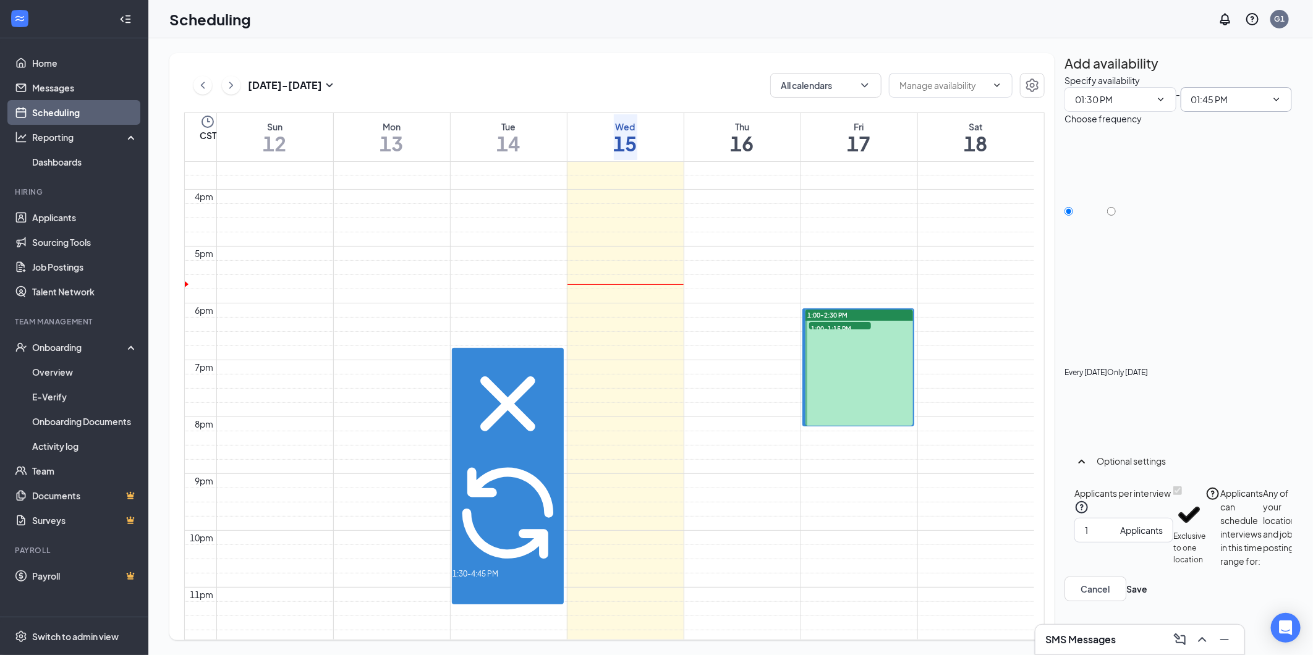
click at [1238, 106] on input "01:45 PM" at bounding box center [1229, 100] width 76 height 14
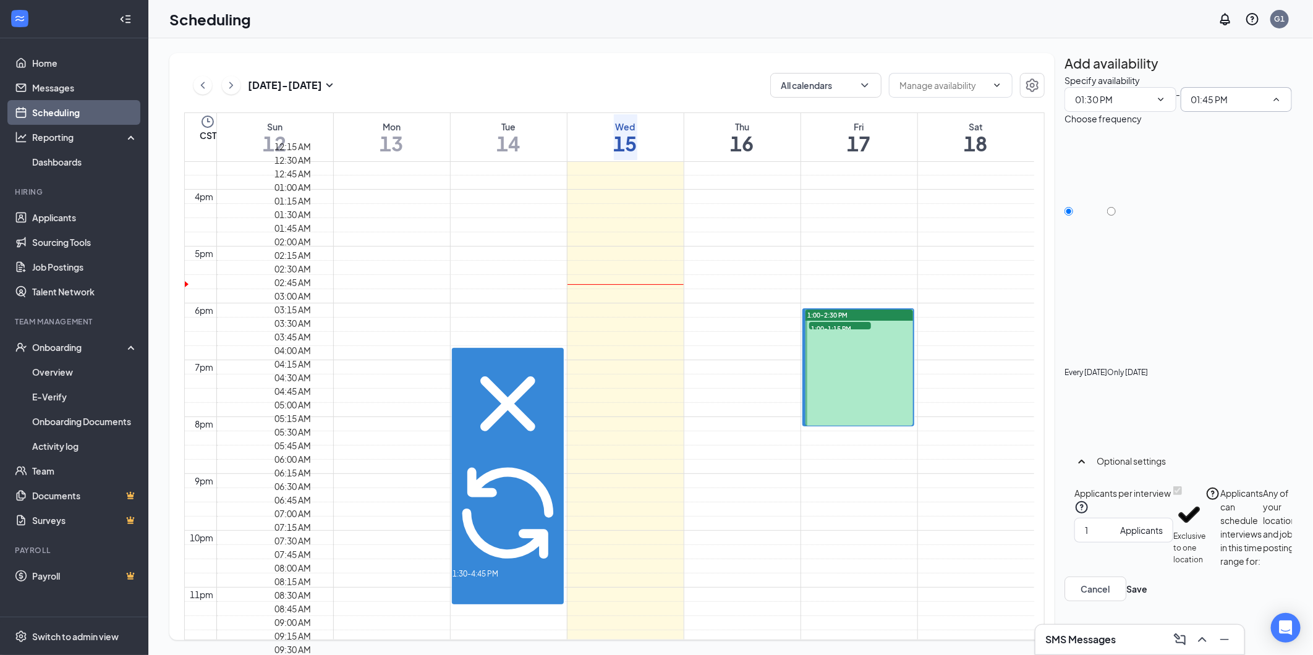
scroll to position [137, 0]
click at [325, 276] on div "02:30 AM" at bounding box center [300, 269] width 51 height 14
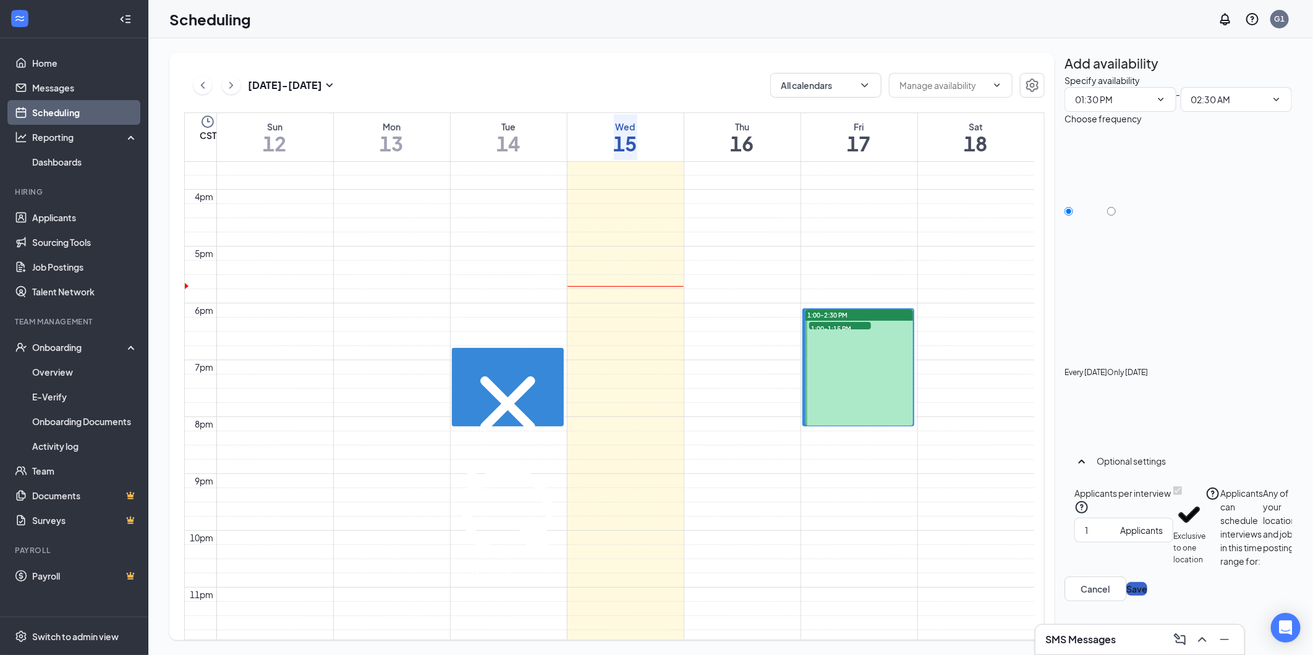
click at [1148, 596] on button "Save" at bounding box center [1137, 589] width 21 height 14
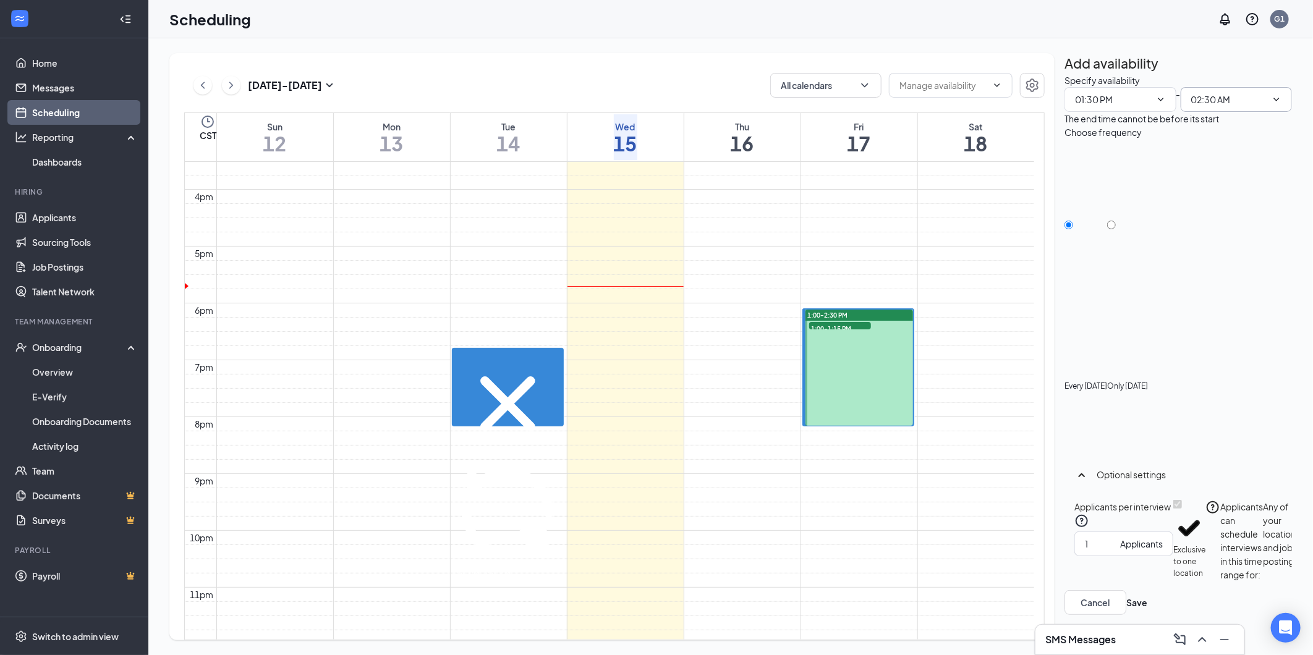
click at [1272, 104] on icon "ChevronDown" at bounding box center [1277, 100] width 10 height 10
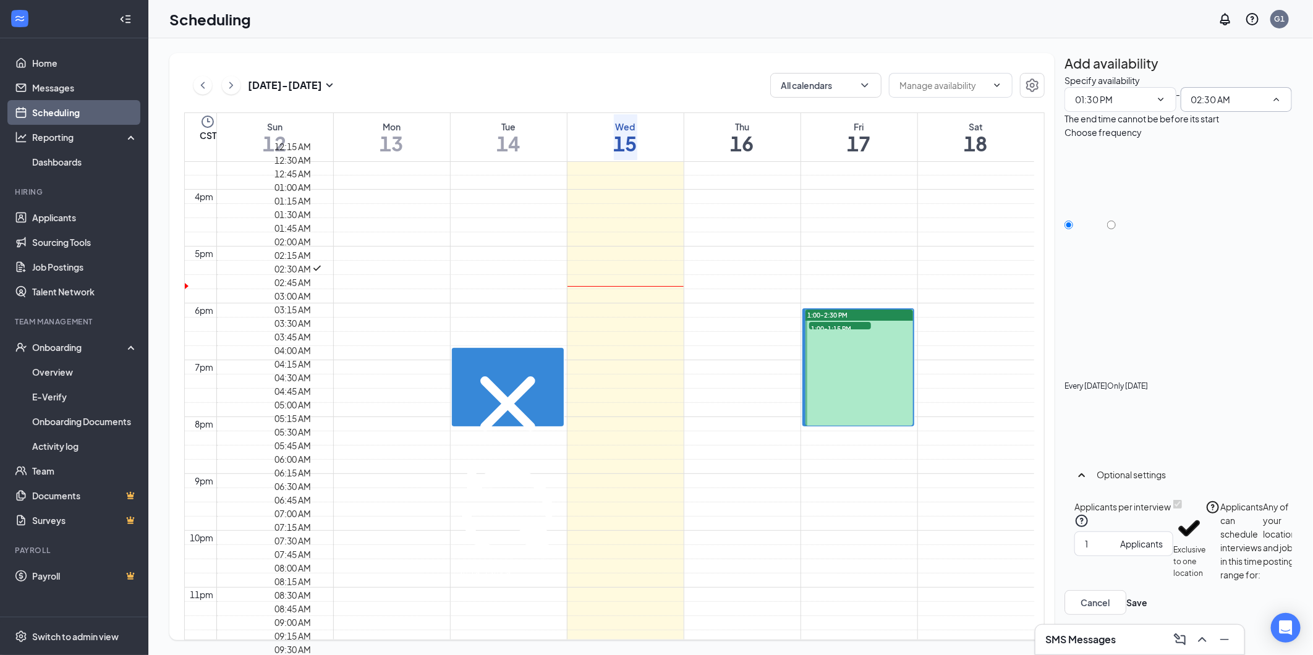
scroll to position [1580, 0]
type input "02:30 PM"
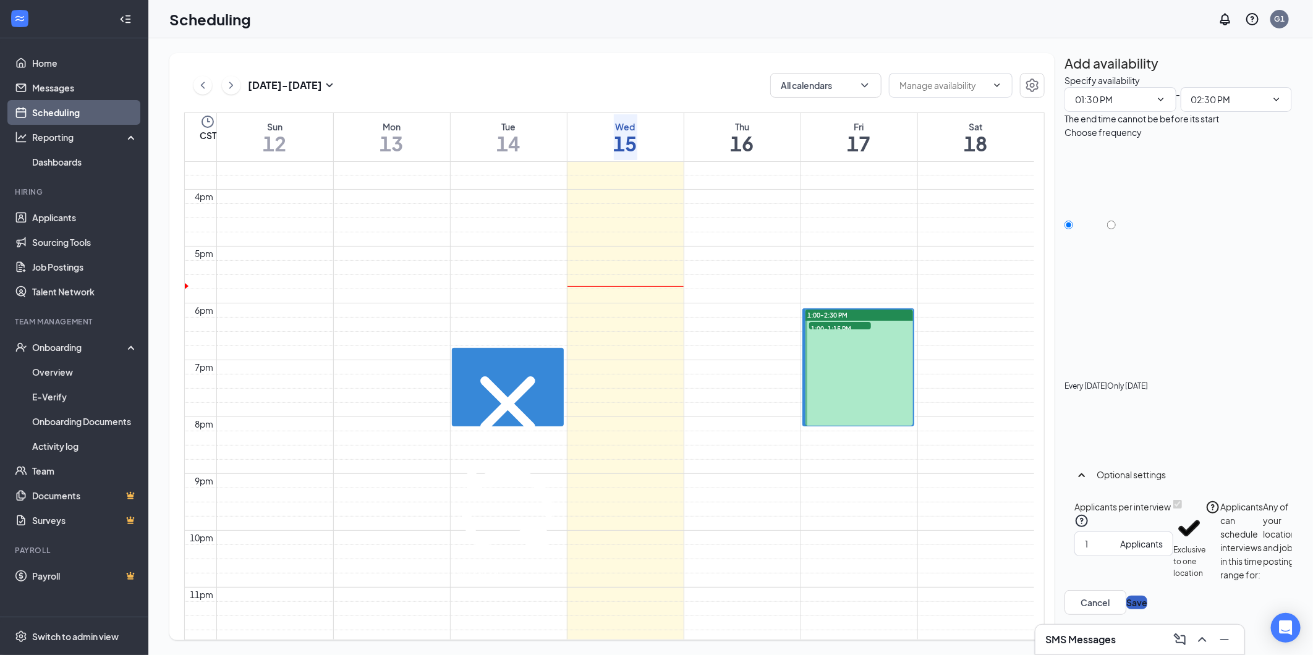
click at [1148, 607] on button "Save" at bounding box center [1137, 603] width 21 height 14
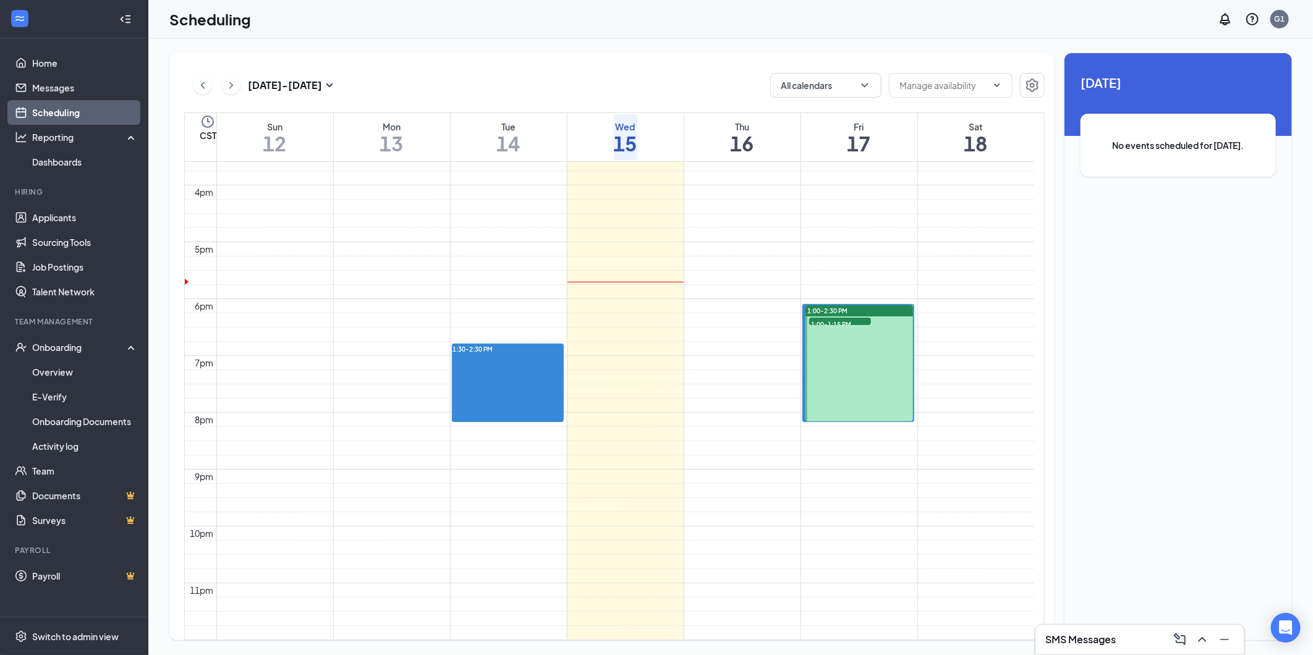
scroll to position [1020, 0]
click at [410, 242] on td at bounding box center [625, 235] width 818 height 14
click at [441, 228] on td at bounding box center [625, 221] width 818 height 14
click at [441, 242] on td at bounding box center [625, 235] width 818 height 14
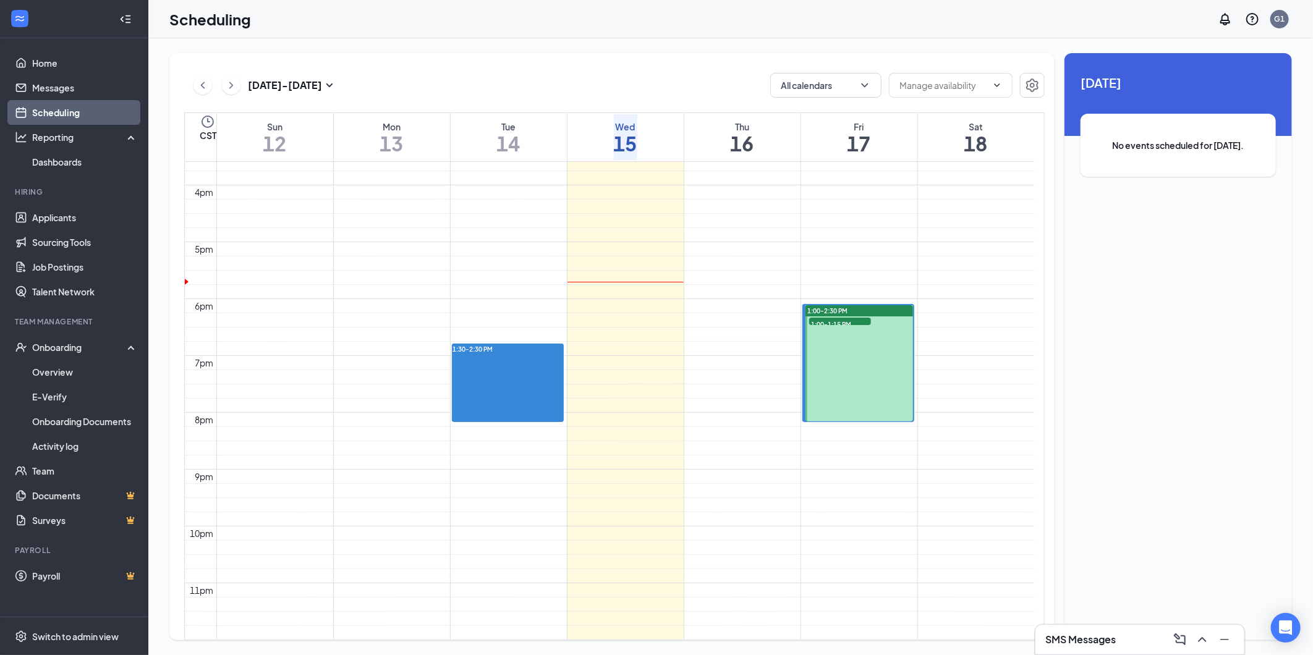
click at [441, 228] on td at bounding box center [625, 221] width 818 height 14
click at [433, 271] on td at bounding box center [625, 264] width 818 height 14
click at [446, 299] on td at bounding box center [625, 292] width 818 height 14
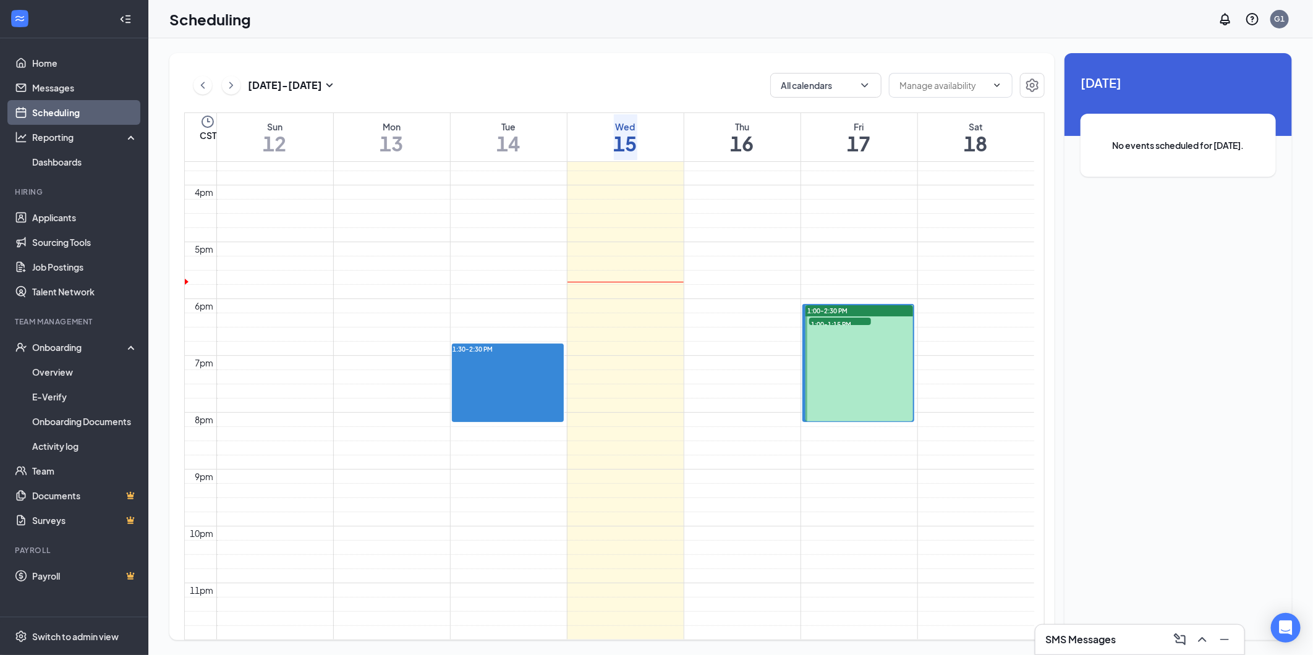
click at [400, 299] on td at bounding box center [625, 292] width 818 height 14
click at [417, 299] on td at bounding box center [625, 292] width 818 height 14
click at [425, 299] on td at bounding box center [625, 292] width 818 height 14
click at [418, 271] on td at bounding box center [625, 264] width 818 height 14
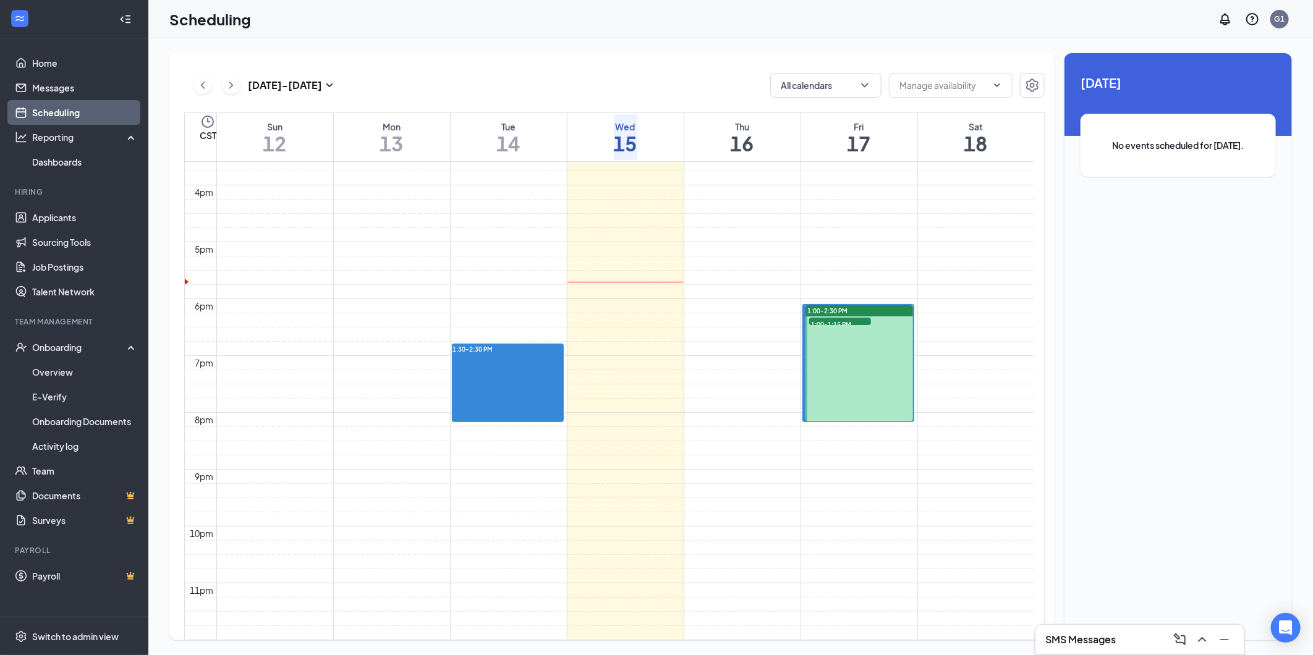
drag, startPoint x: 367, startPoint y: 502, endPoint x: 344, endPoint y: 486, distance: 28.5
click at [366, 257] on td at bounding box center [625, 249] width 818 height 14
click at [345, 242] on td at bounding box center [625, 235] width 818 height 14
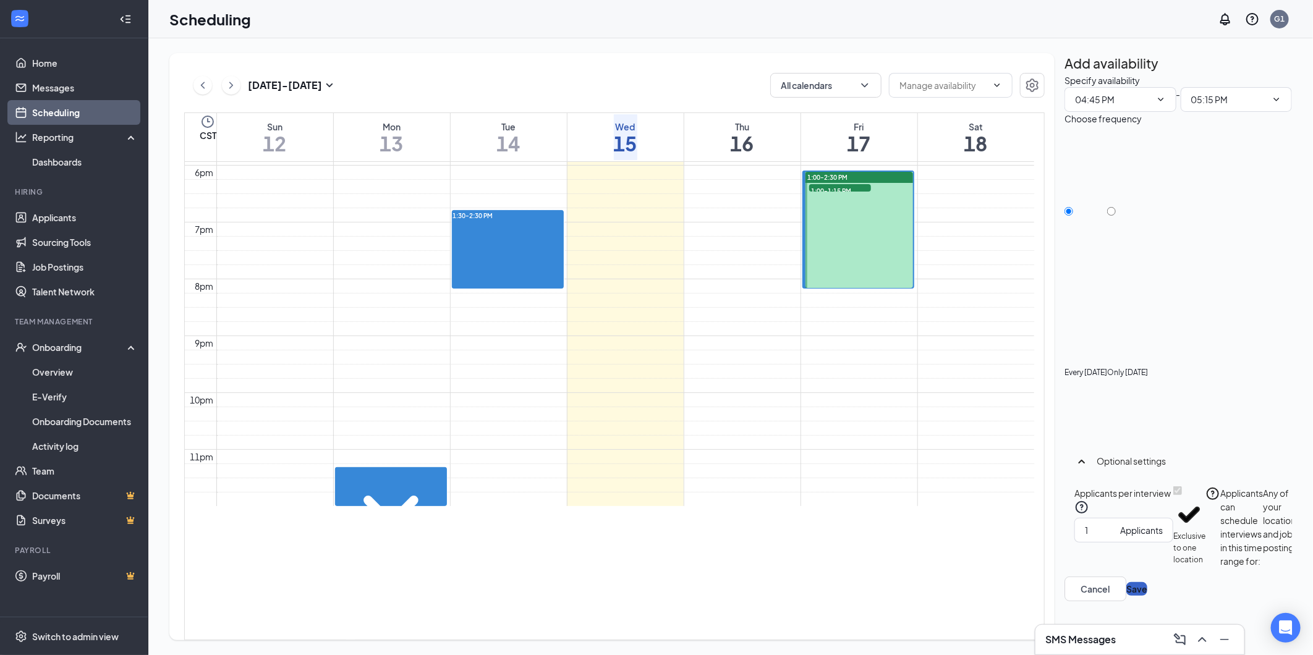
click at [1148, 596] on button "Save" at bounding box center [1137, 589] width 21 height 14
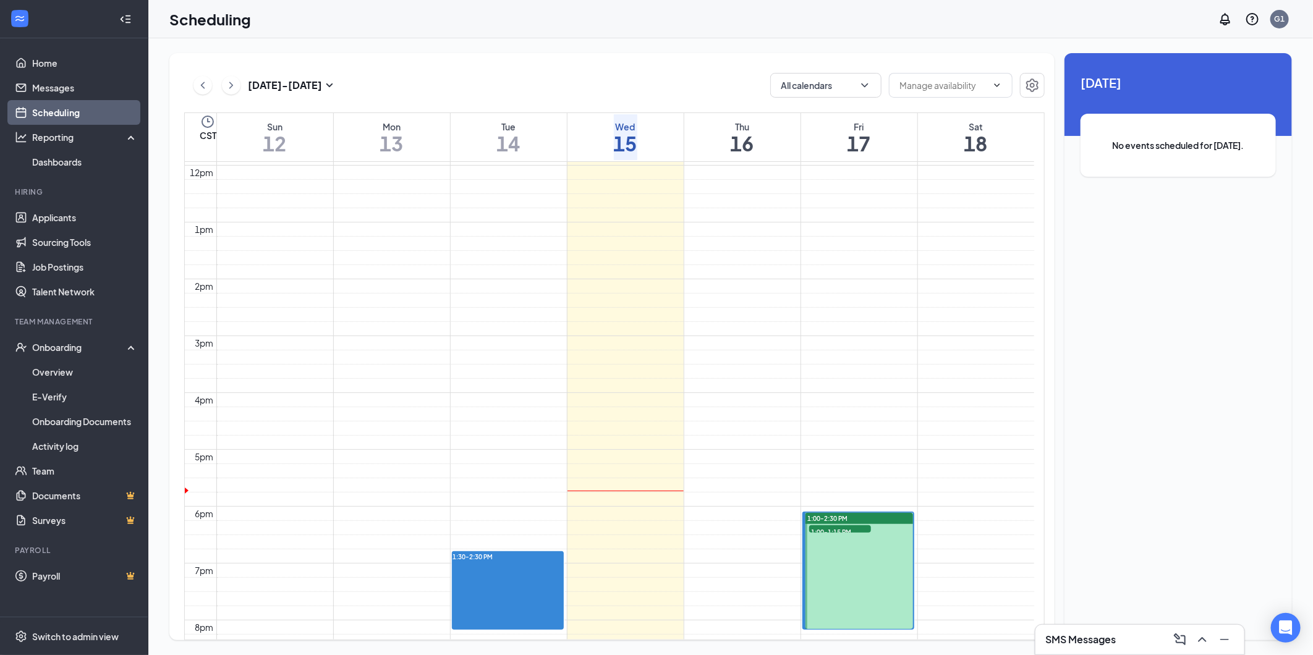
scroll to position [745, 0]
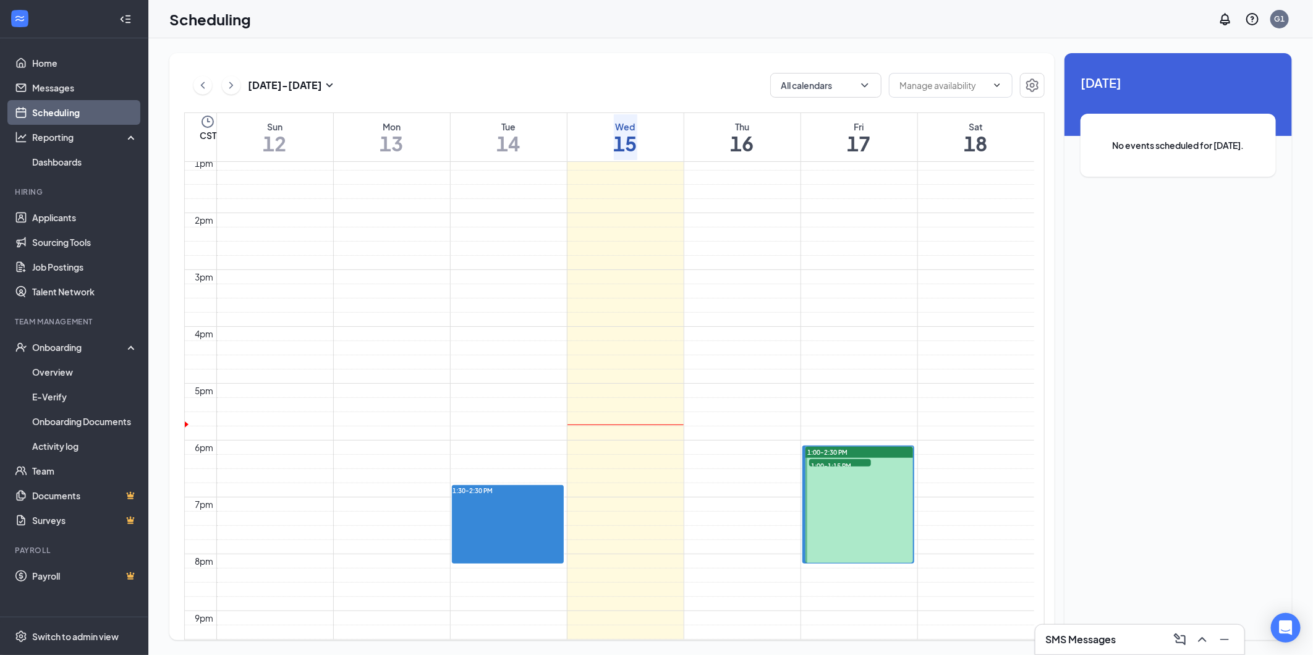
click at [861, 459] on span "1:00-1:15 PM" at bounding box center [840, 465] width 62 height 12
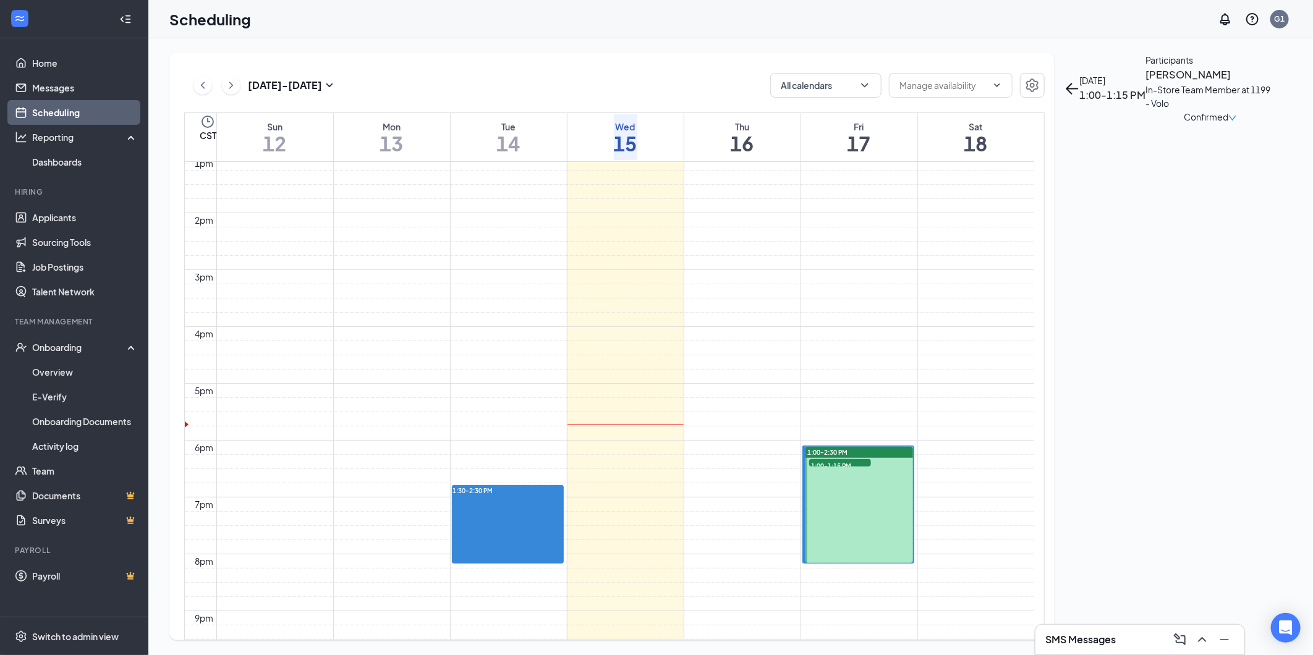
click at [854, 459] on span "1:00-1:15 PM" at bounding box center [840, 465] width 62 height 12
click at [847, 464] on div "1:00-1:15 PM 1" at bounding box center [840, 463] width 64 height 10
click at [847, 449] on span "1:00-2:30 PM" at bounding box center [828, 452] width 40 height 9
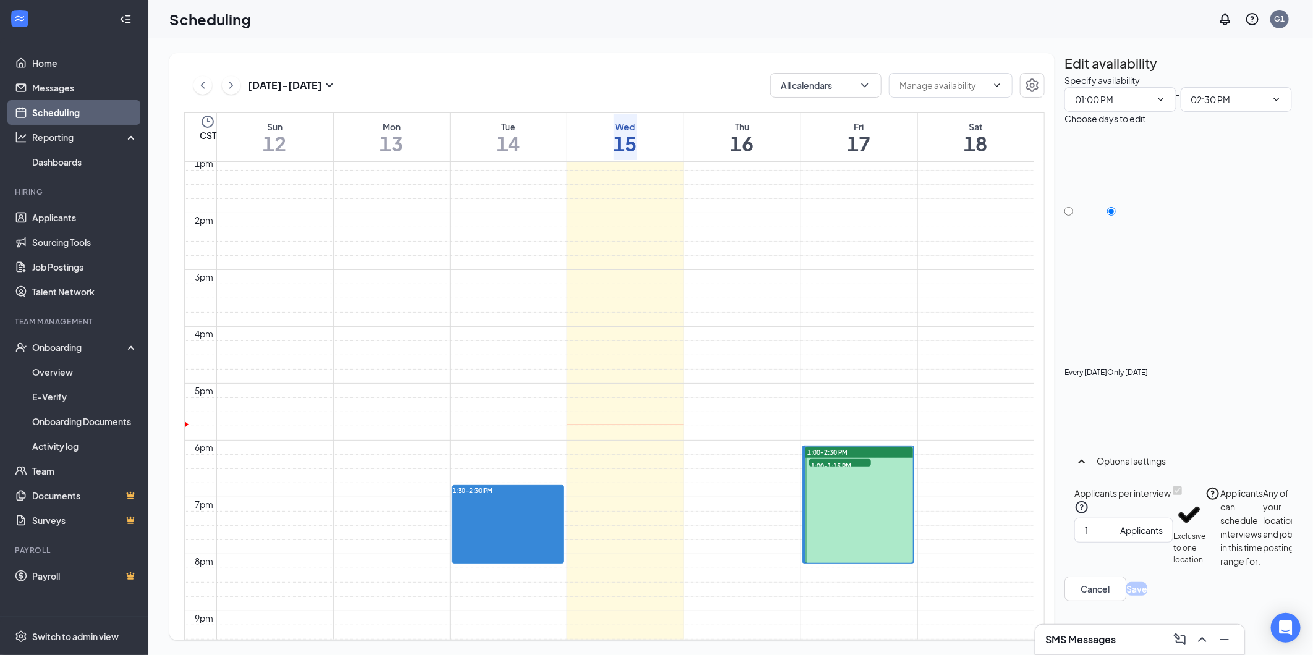
click at [1080, 299] on div at bounding box center [1086, 299] width 43 height 0
click at [1156, 104] on icon "ChevronDown" at bounding box center [1161, 100] width 10 height 10
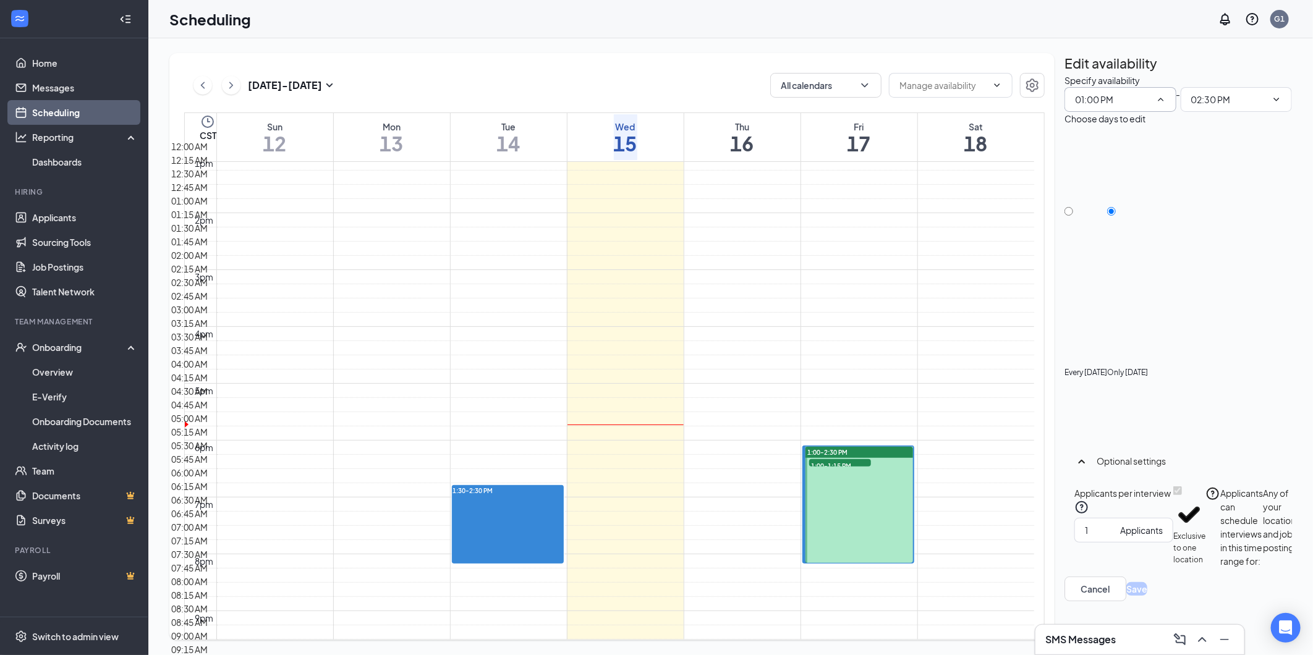
scroll to position [1511, 0]
type input "01:30 PM"
type input "03:00 PM"
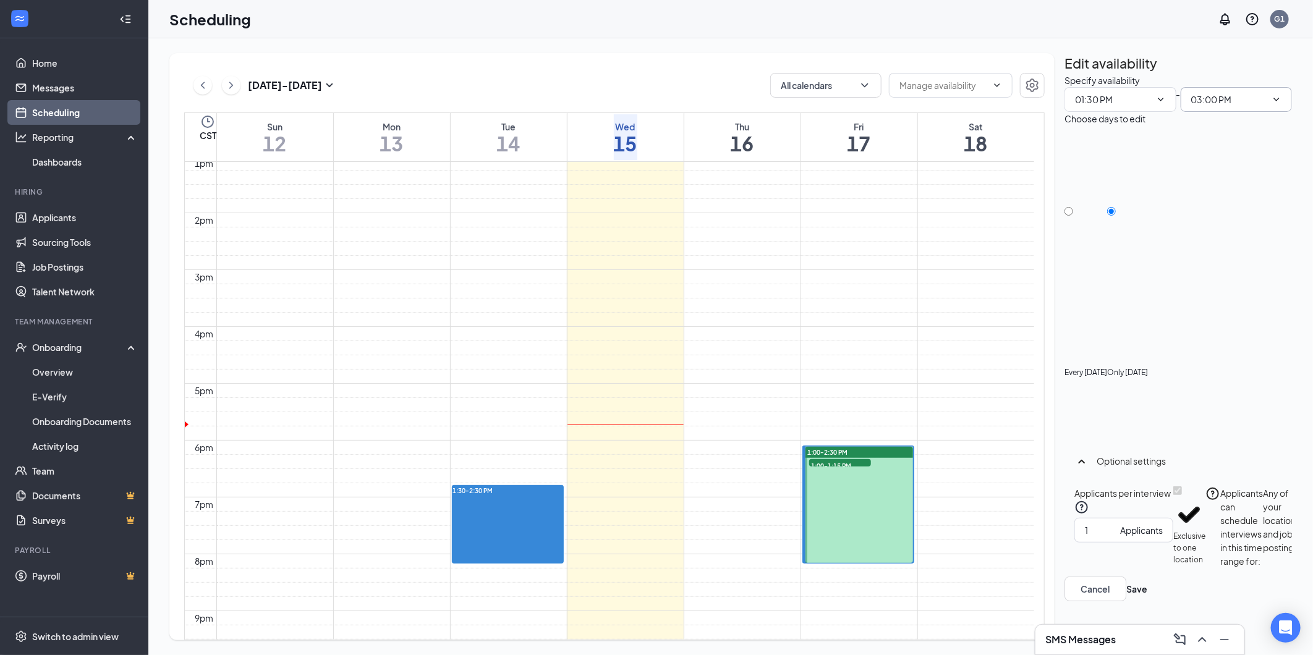
click at [1272, 104] on icon "ChevronDown" at bounding box center [1277, 100] width 10 height 10
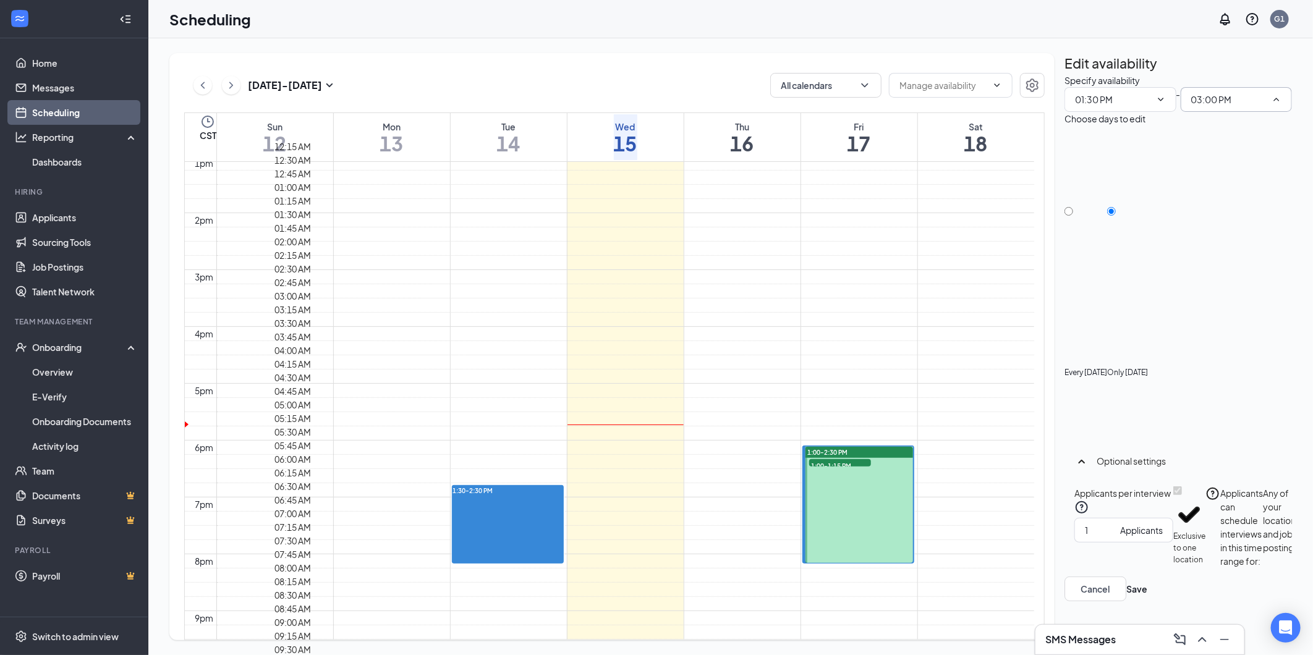
click at [1159, 445] on div "Specify availability 01:30 PM 12:00 AM 12:15 AM 12:30 AM 12:45 AM 01:00 AM 01:1…" at bounding box center [1179, 325] width 228 height 503
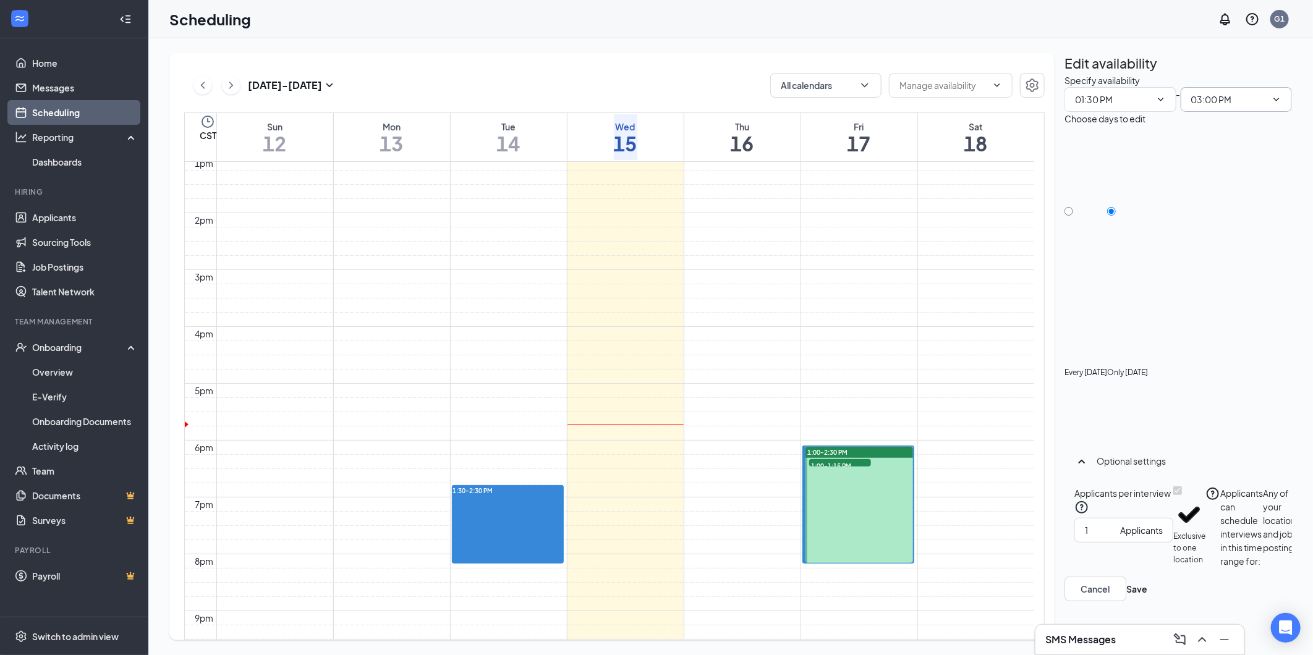
click at [1091, 207] on div "Every Friday" at bounding box center [1086, 287] width 43 height 322
click at [1086, 299] on div at bounding box center [1086, 299] width 43 height 0
click at [1073, 207] on input "Every Friday" at bounding box center [1069, 211] width 9 height 9
radio input "true"
radio input "false"
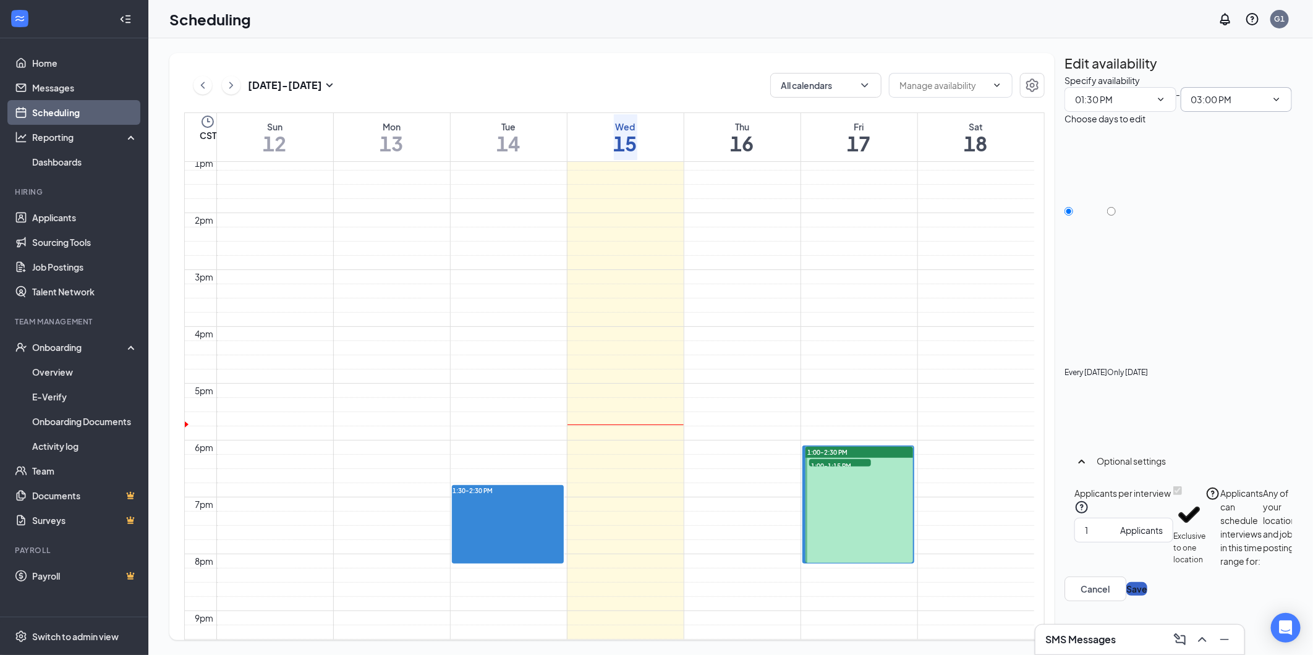
click at [1148, 596] on button "Save" at bounding box center [1137, 589] width 21 height 14
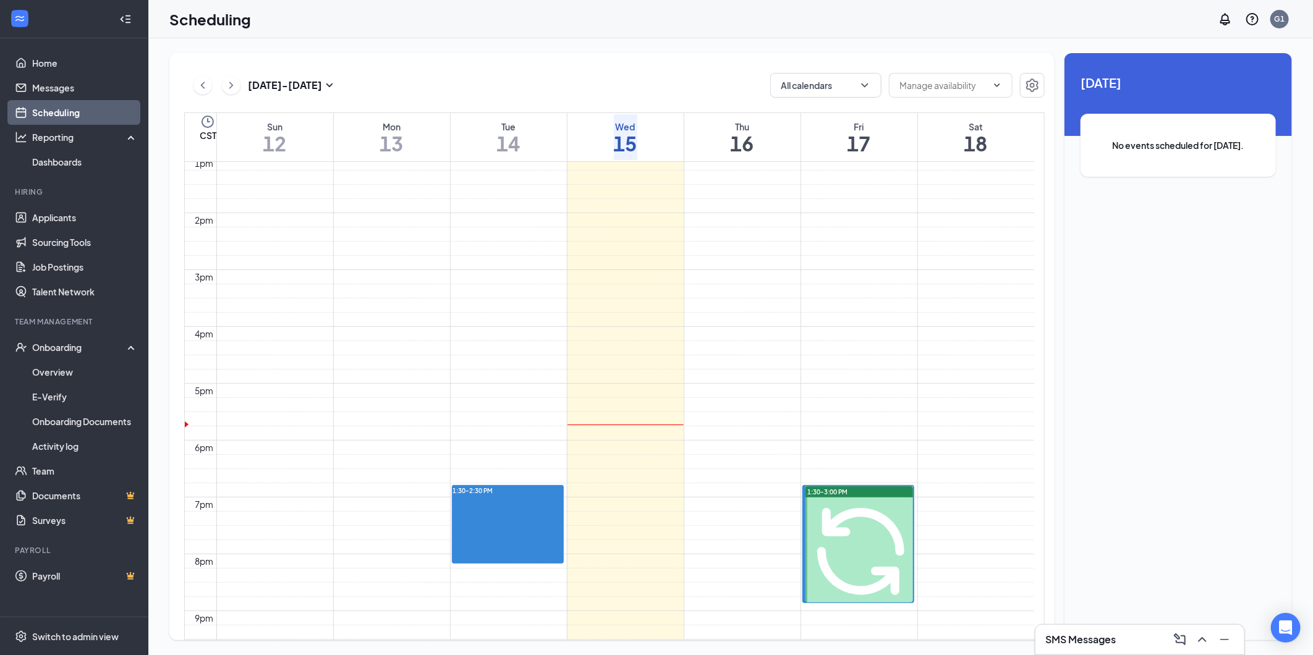
click at [1155, 637] on div "SMS Messages" at bounding box center [1140, 640] width 189 height 20
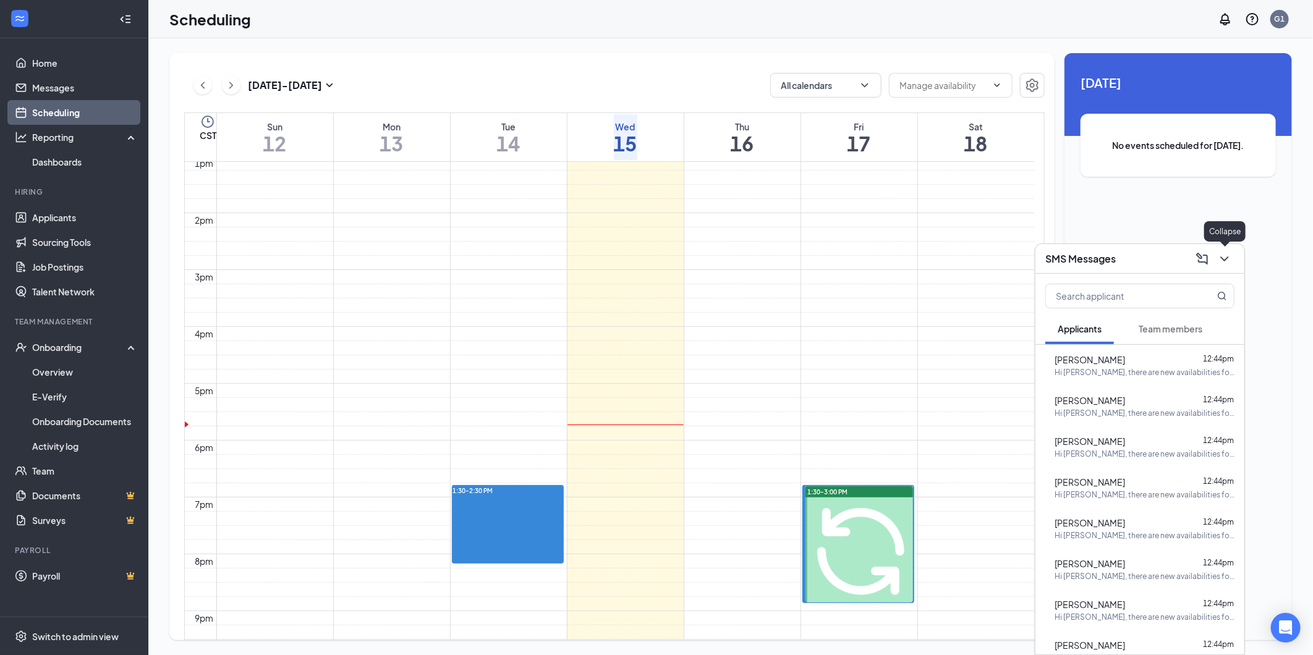
click at [1229, 258] on icon "ChevronDown" at bounding box center [1224, 259] width 15 height 15
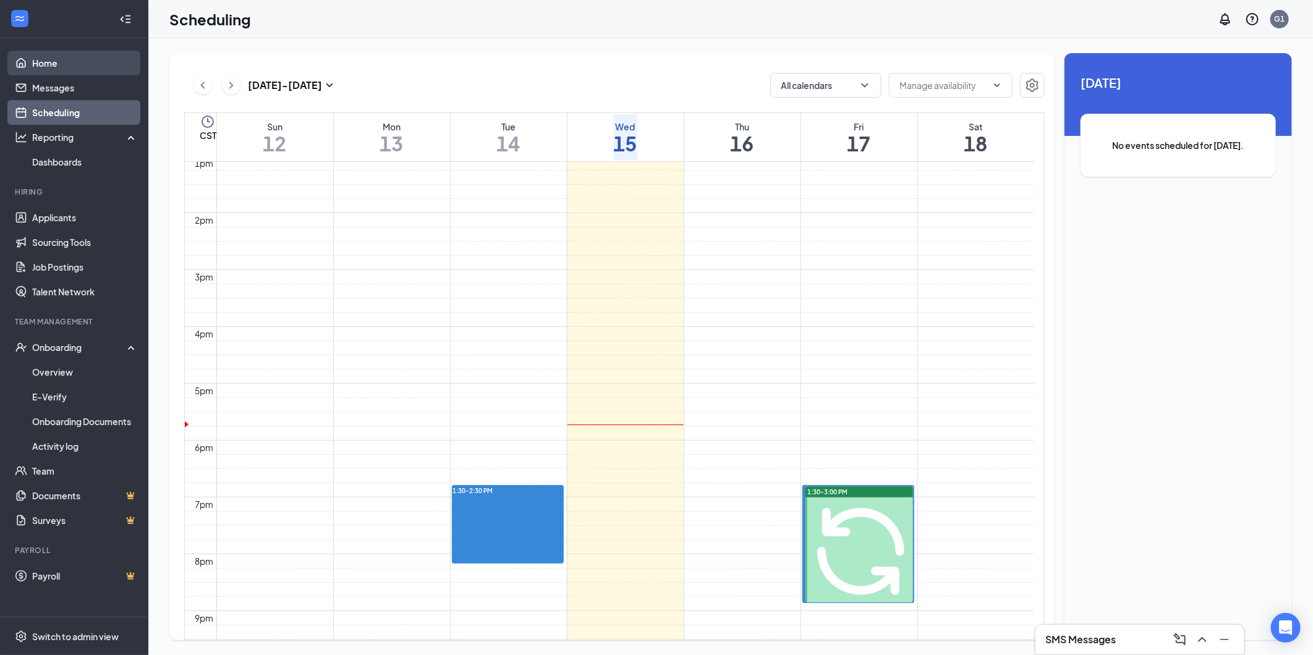
click at [56, 63] on link "Home" at bounding box center [85, 63] width 106 height 25
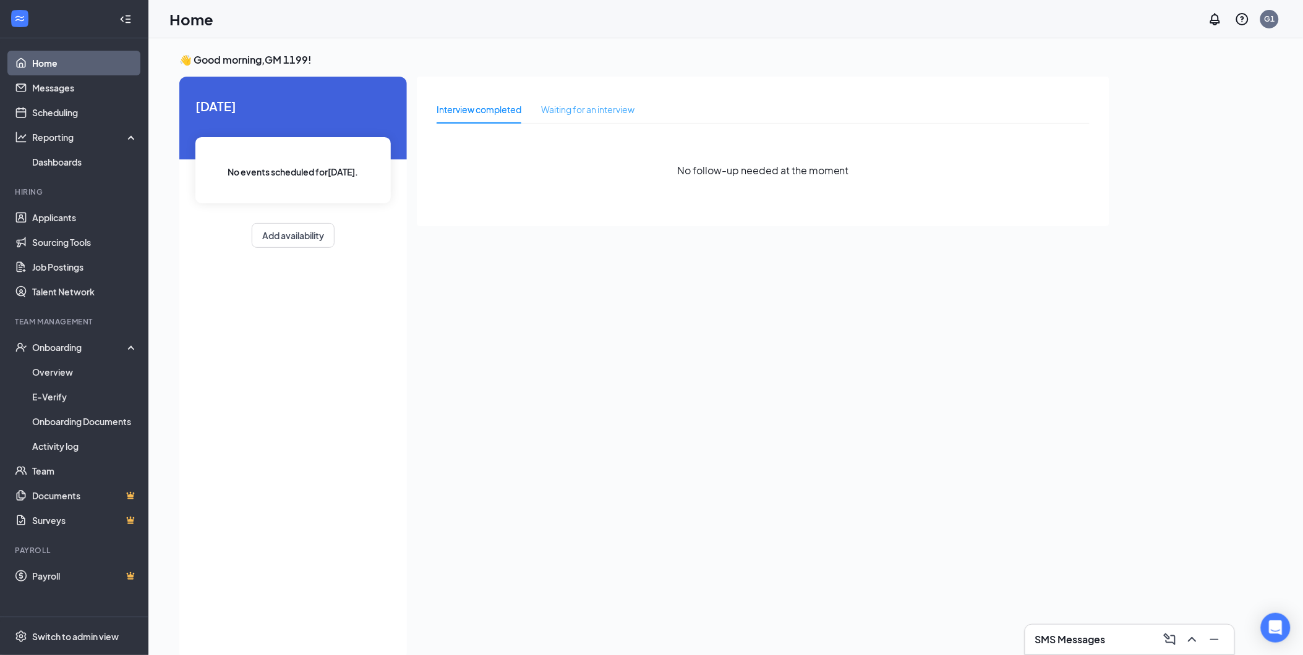
click at [581, 101] on div "Waiting for an interview" at bounding box center [587, 109] width 93 height 28
click at [509, 110] on div "Interview completed" at bounding box center [479, 110] width 85 height 14
click at [48, 114] on link "Scheduling" at bounding box center [85, 112] width 106 height 25
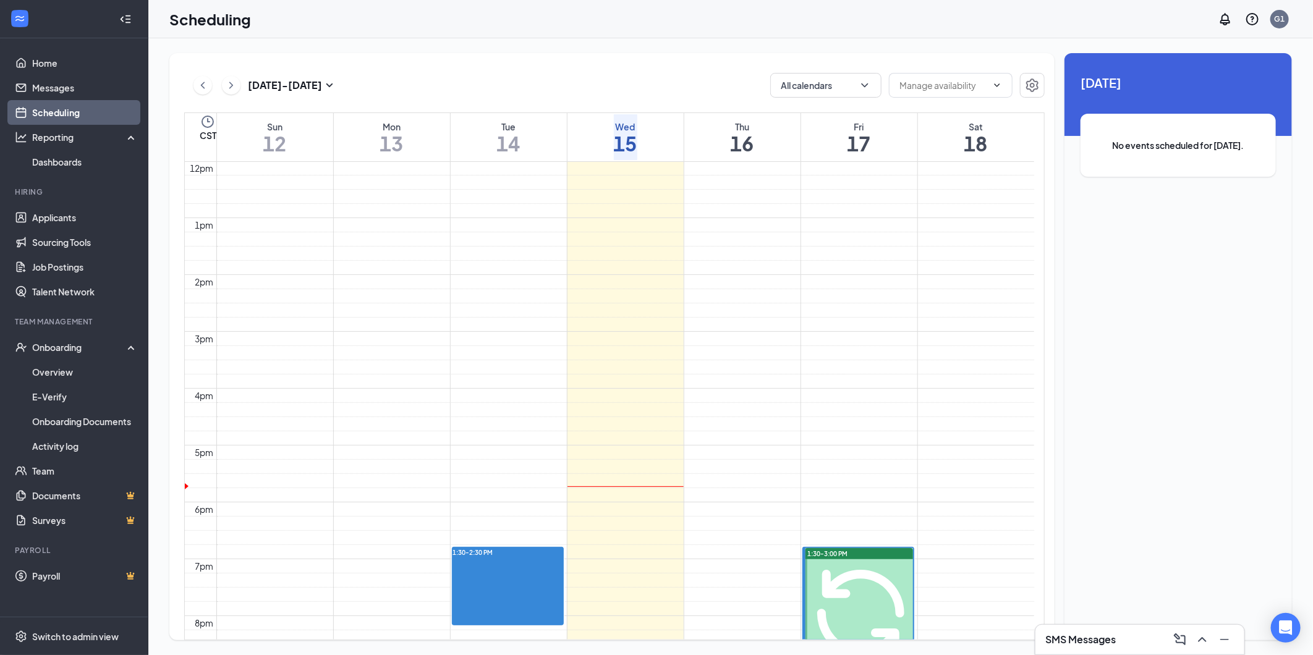
scroll to position [882, 0]
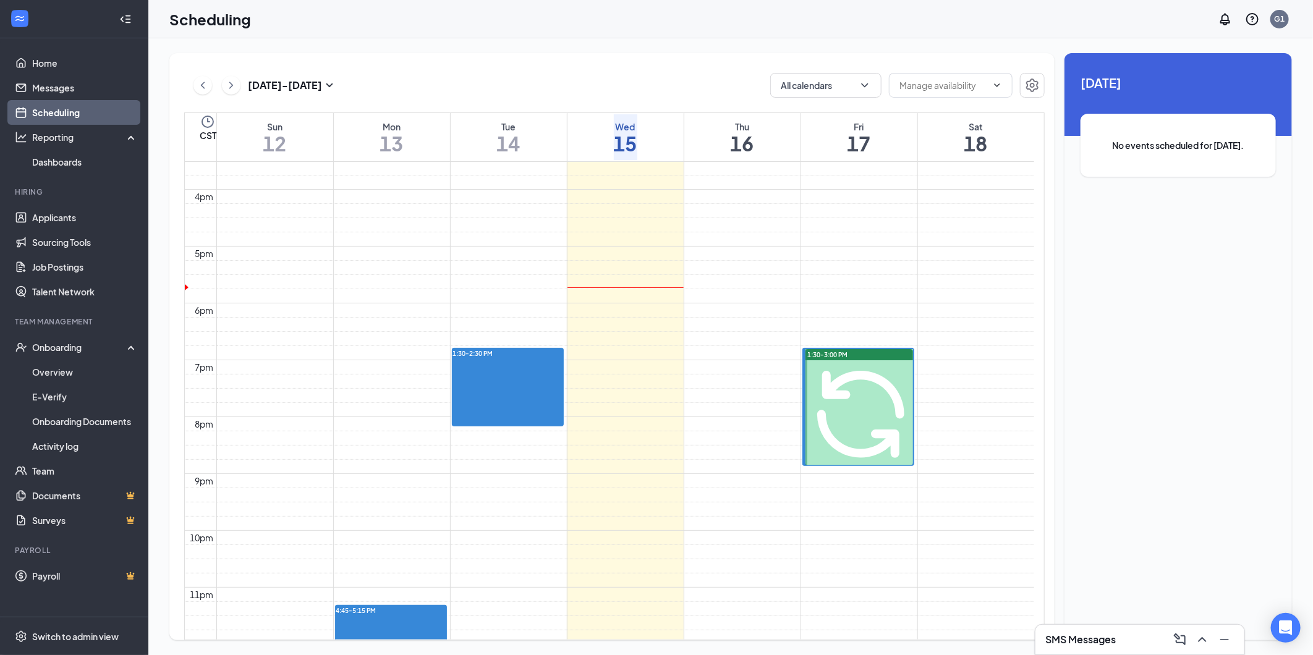
click at [842, 351] on span "1:30-3:00 PM" at bounding box center [828, 355] width 40 height 9
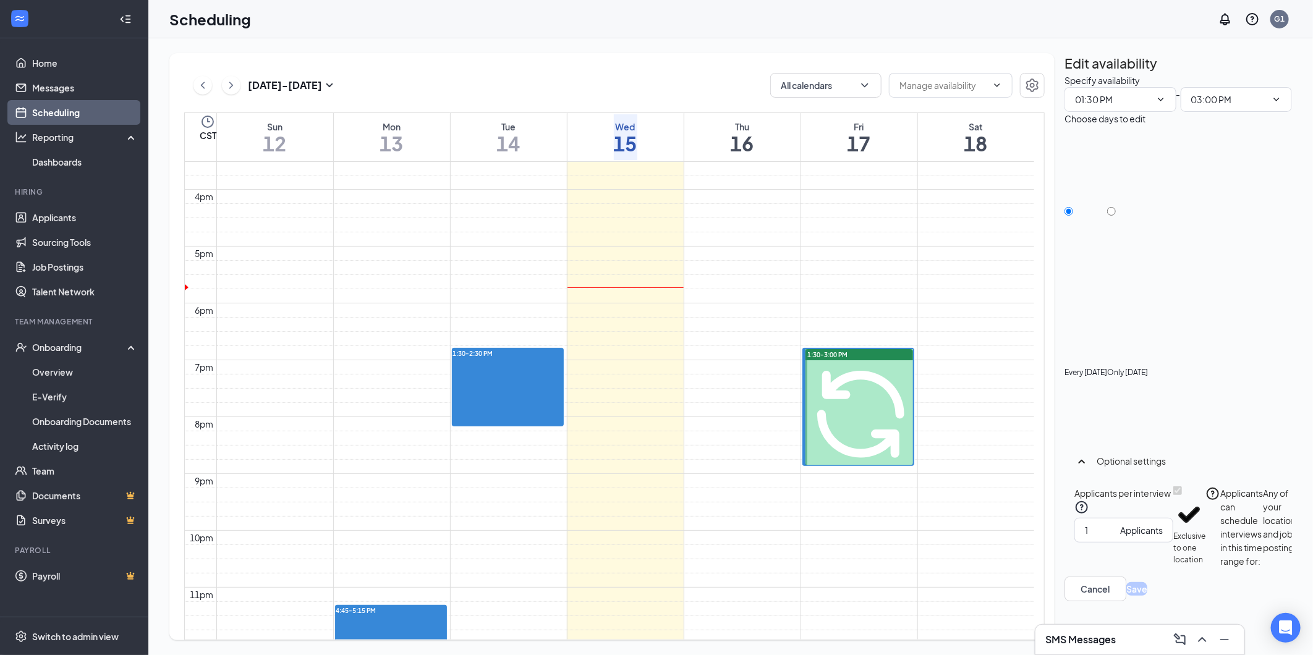
click at [770, 33] on td at bounding box center [625, 26] width 818 height 14
click at [487, 350] on span "1:30-2:30 PM" at bounding box center [473, 353] width 40 height 9
click at [377, 609] on div "4:45-5:15 PM" at bounding box center [356, 611] width 40 height 9
click at [100, 292] on link "Talent Network" at bounding box center [85, 291] width 106 height 25
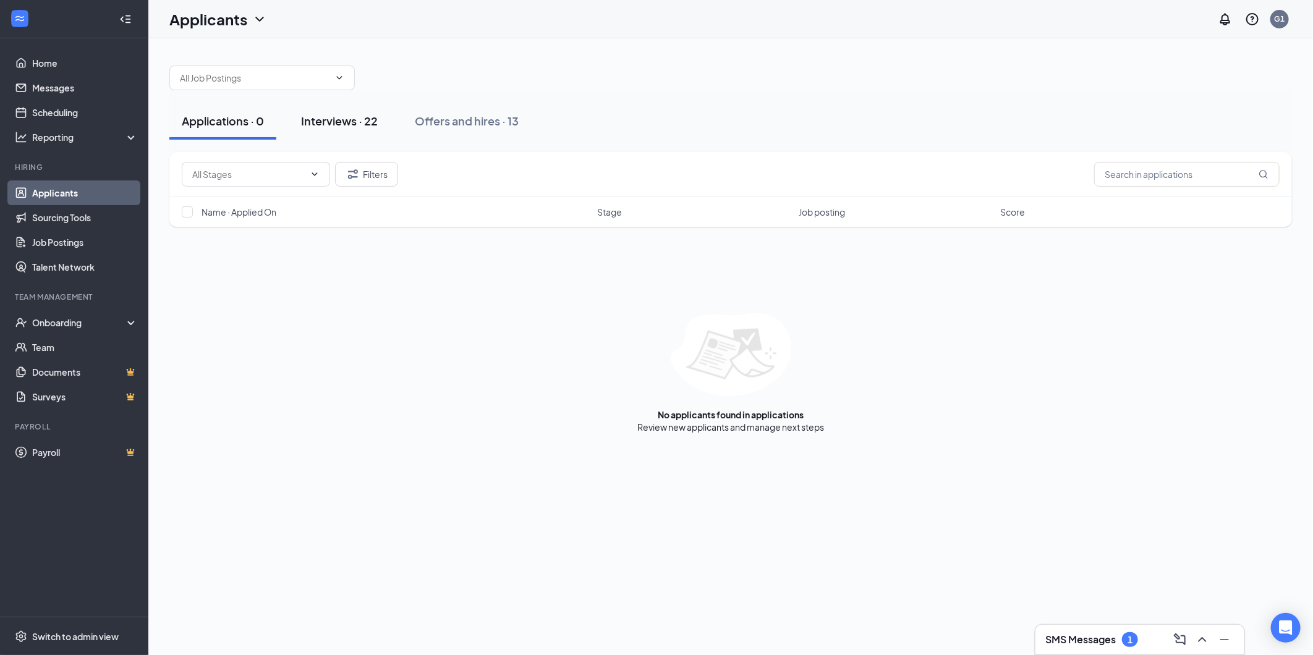
click at [320, 120] on div "Interviews · 22" at bounding box center [339, 120] width 77 height 15
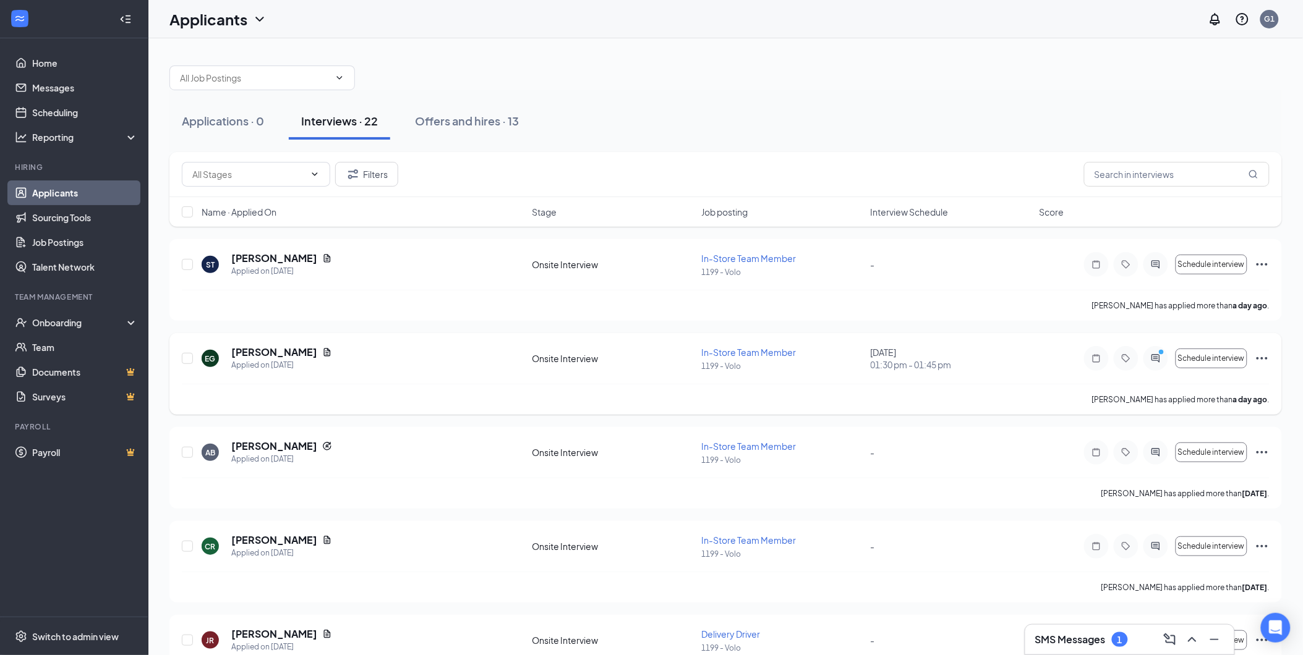
click at [407, 367] on div "EG [PERSON_NAME] Applied on [DATE]" at bounding box center [363, 359] width 323 height 26
click at [41, 66] on link "Home" at bounding box center [85, 63] width 106 height 25
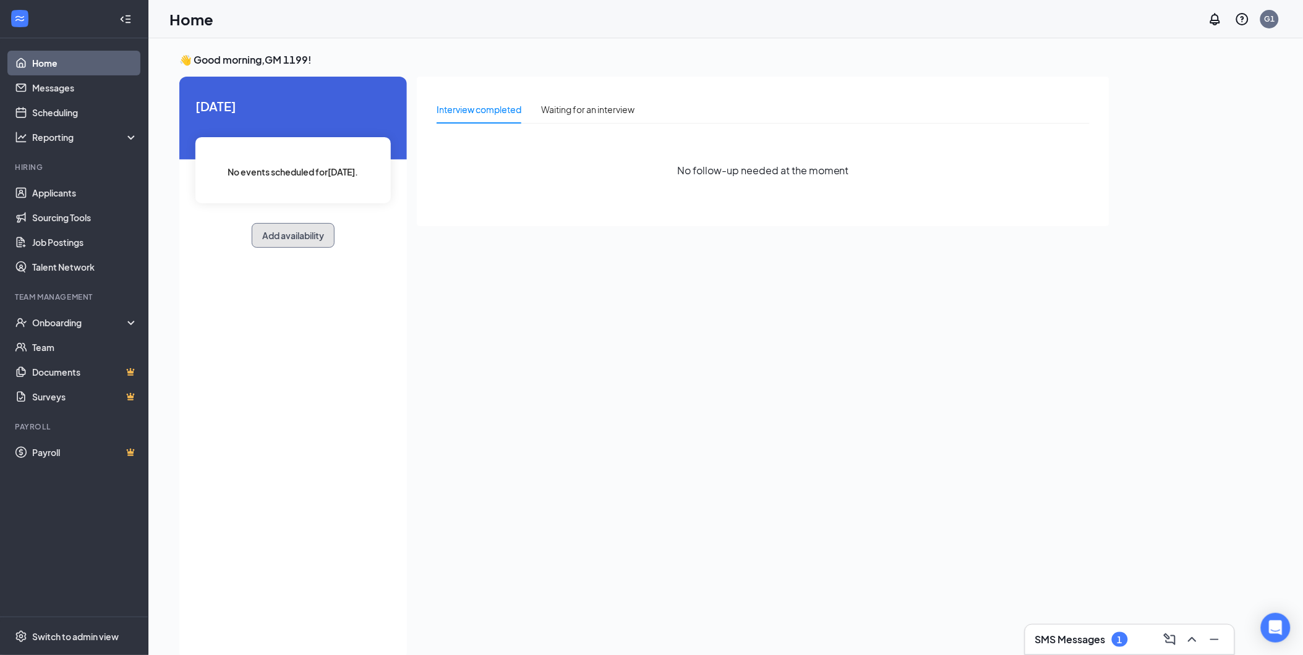
click at [325, 239] on button "Add availability" at bounding box center [293, 235] width 83 height 25
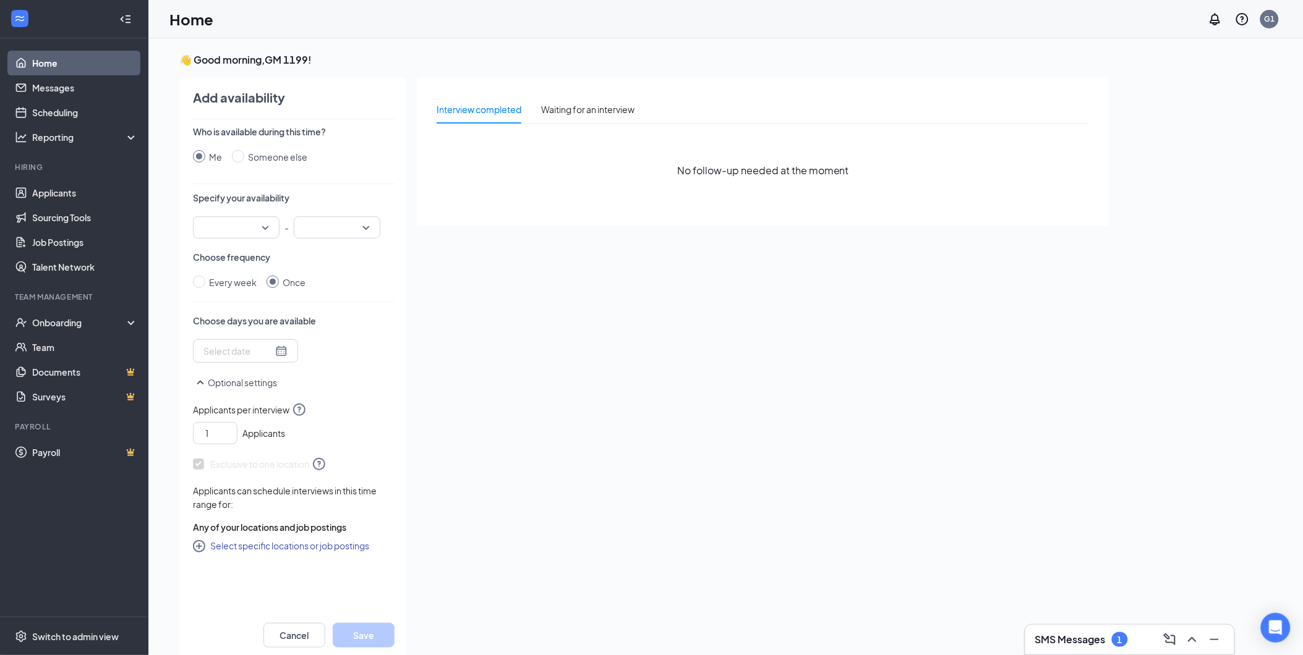
scroll to position [4, 0]
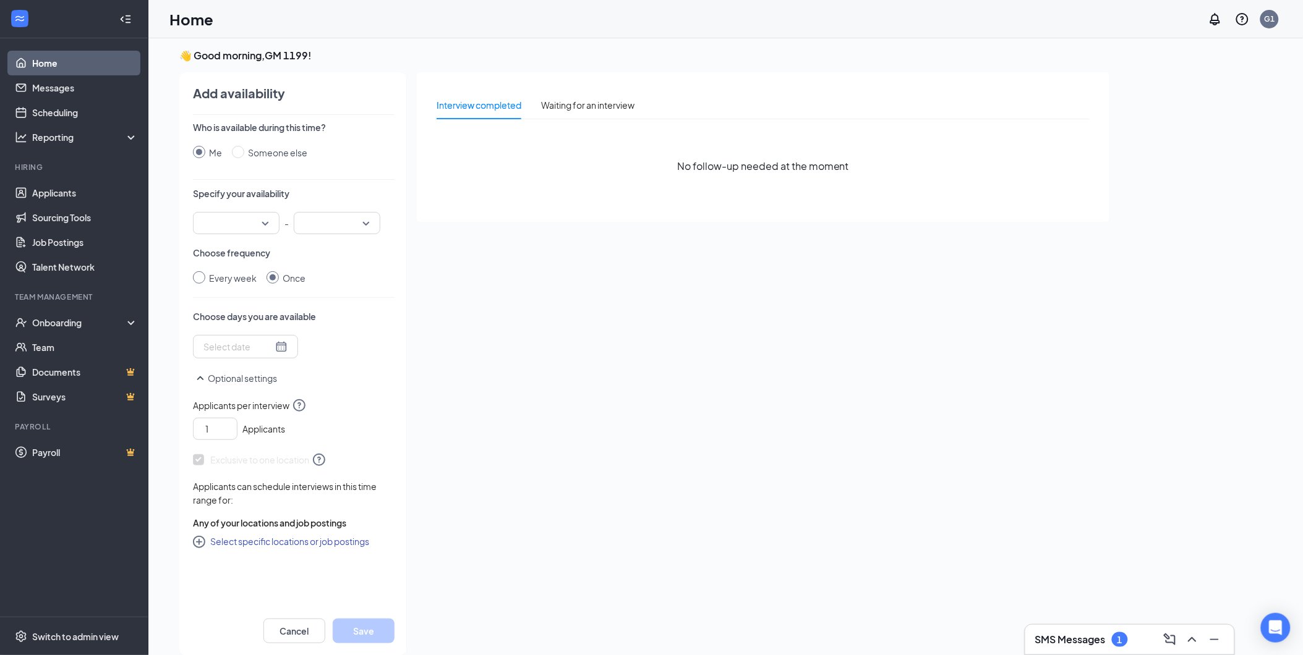
click at [219, 275] on div "Every week" at bounding box center [233, 278] width 48 height 14
click at [205, 275] on input "Every week" at bounding box center [199, 277] width 12 height 12
radio input "true"
radio input "false"
click at [268, 347] on div at bounding box center [266, 348] width 127 height 20
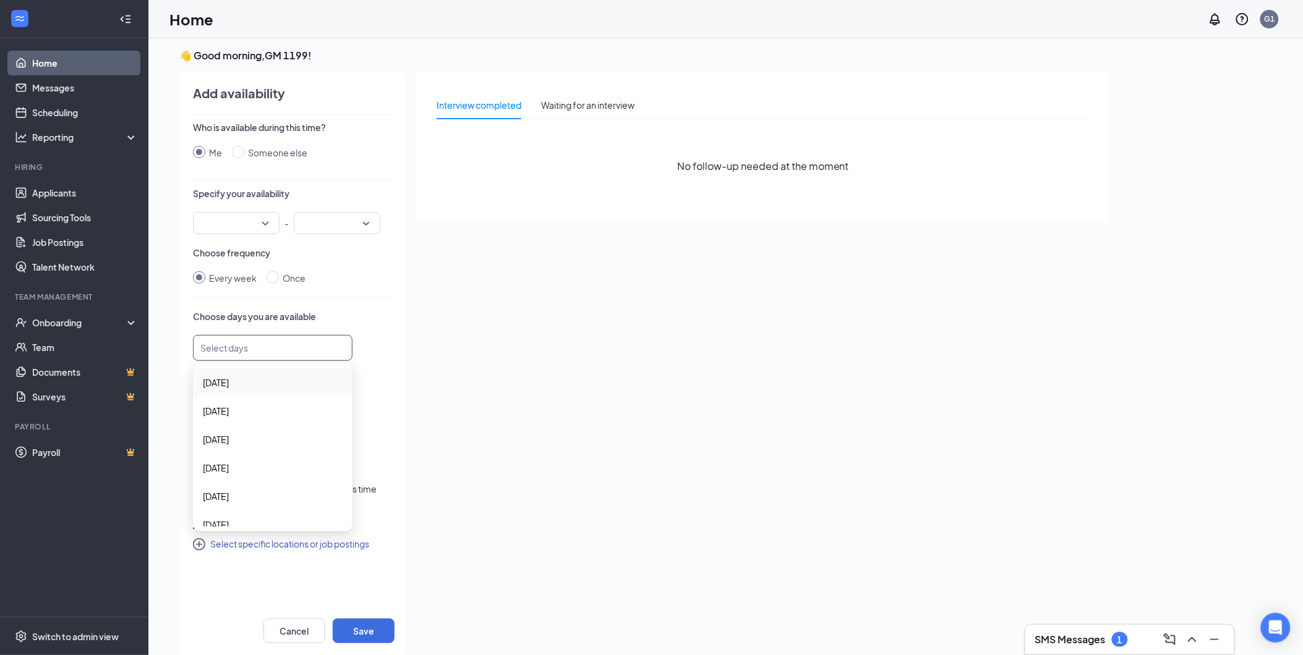
click at [374, 307] on div "Who is available during this time? Me Someone else Specify your availability - …" at bounding box center [294, 363] width 202 height 485
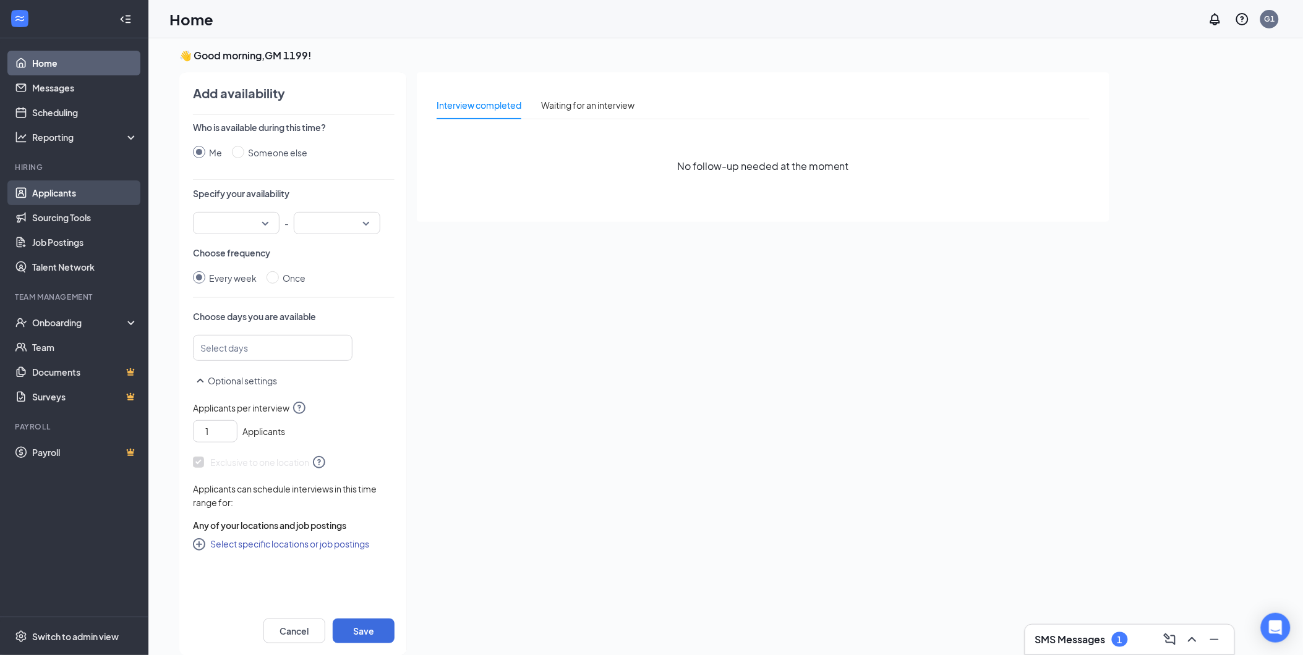
click at [75, 193] on link "Applicants" at bounding box center [85, 193] width 106 height 25
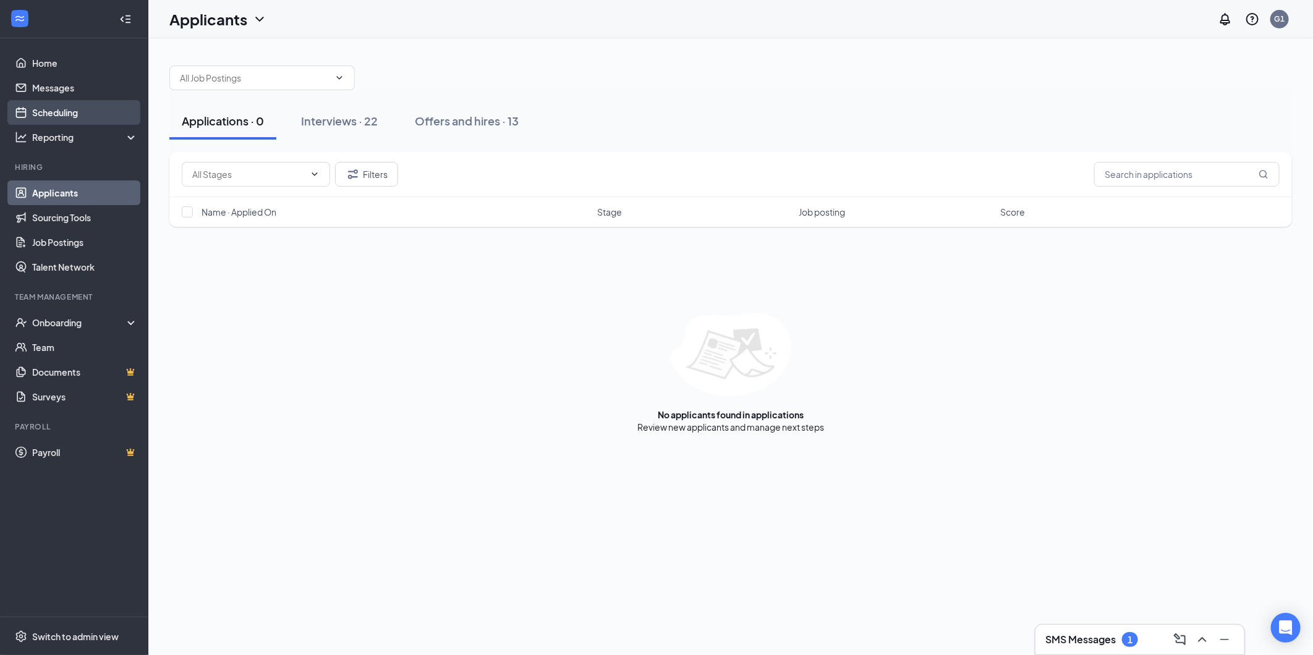
click at [70, 108] on link "Scheduling" at bounding box center [85, 112] width 106 height 25
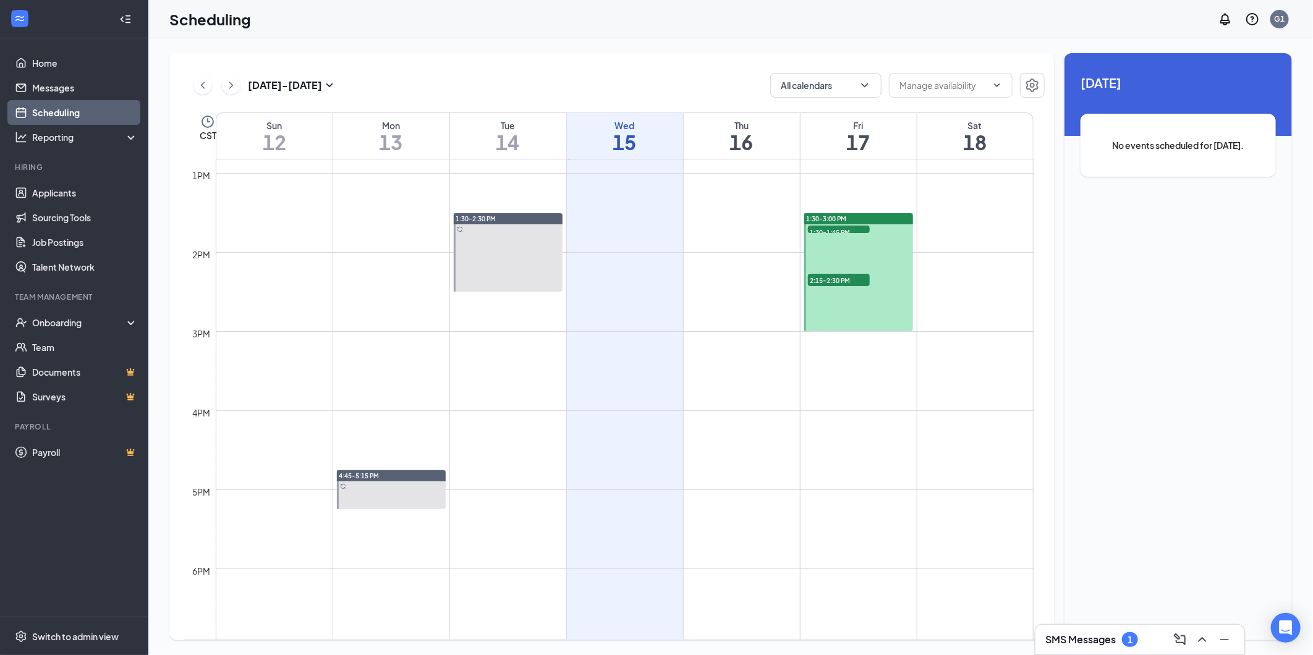
scroll to position [1020, 0]
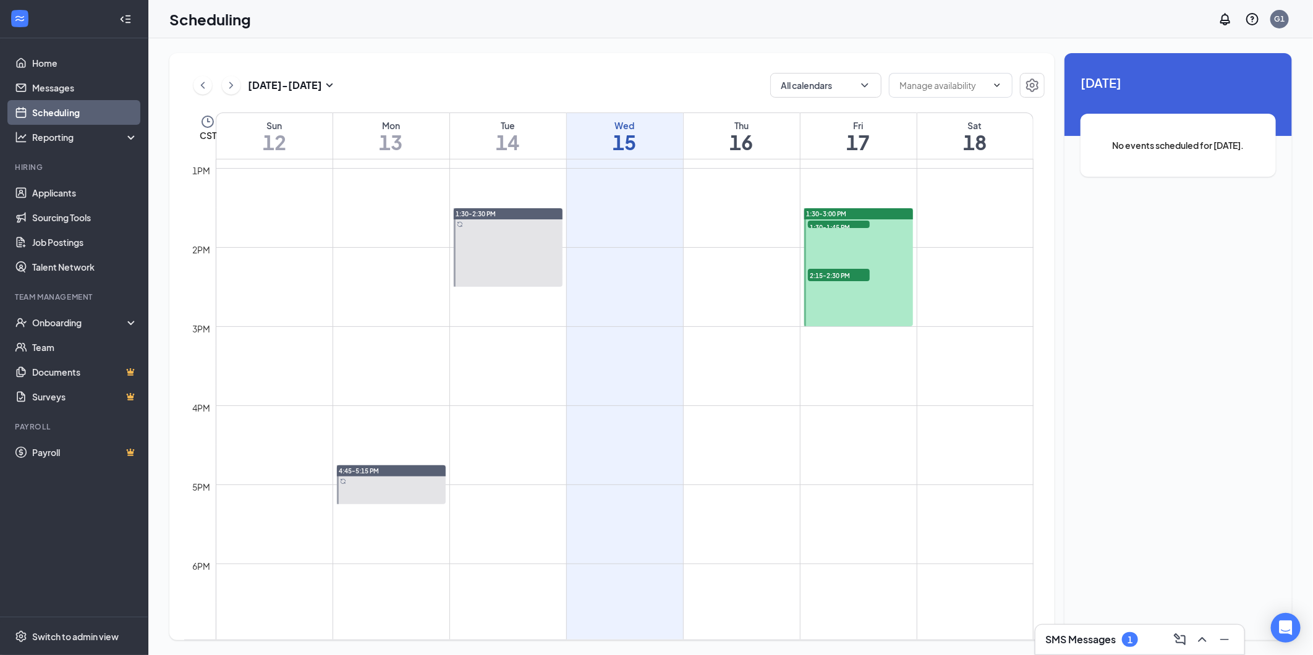
click at [459, 225] on icon "Sync" at bounding box center [460, 224] width 6 height 6
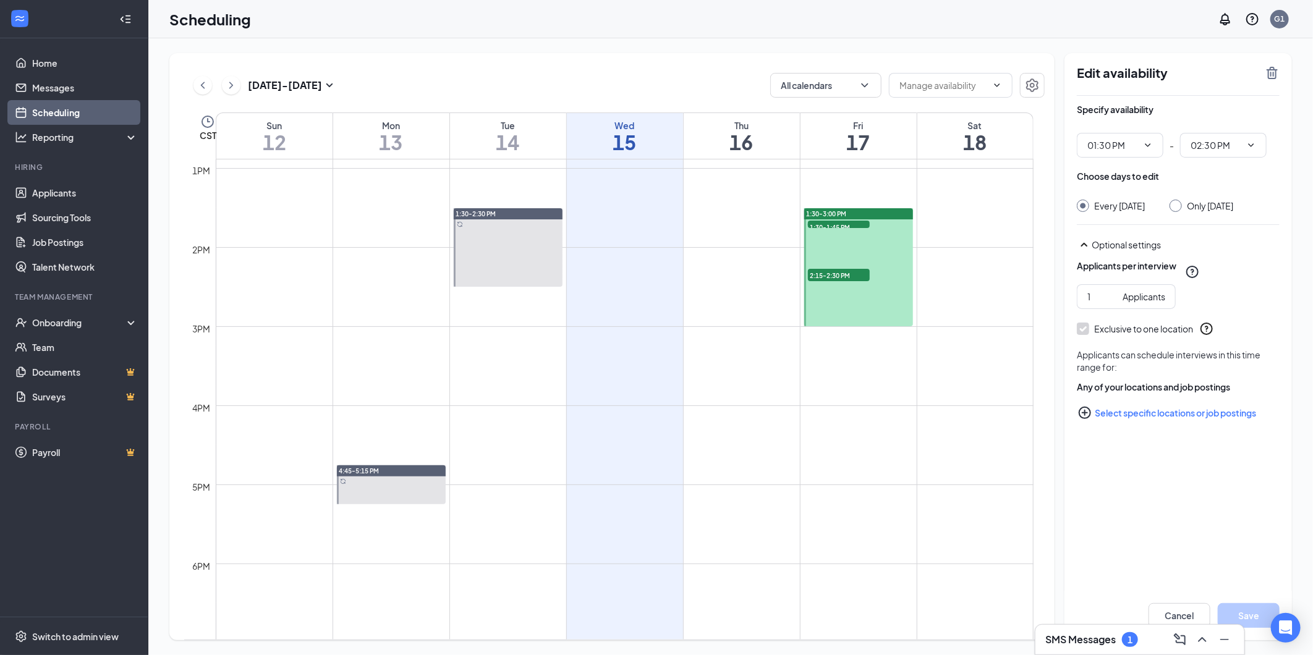
click at [341, 481] on icon "Sync" at bounding box center [343, 482] width 6 height 6
click at [1176, 619] on button "Cancel" at bounding box center [1180, 615] width 62 height 25
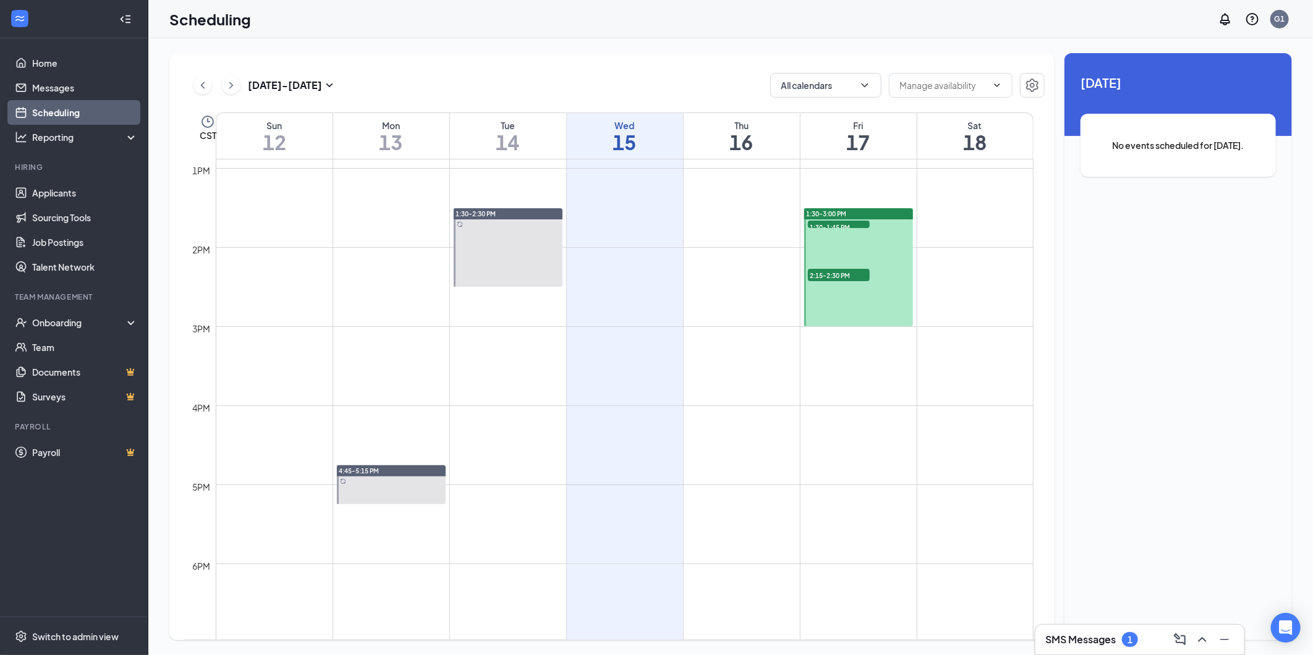
click at [1123, 637] on div "1" at bounding box center [1130, 640] width 16 height 15
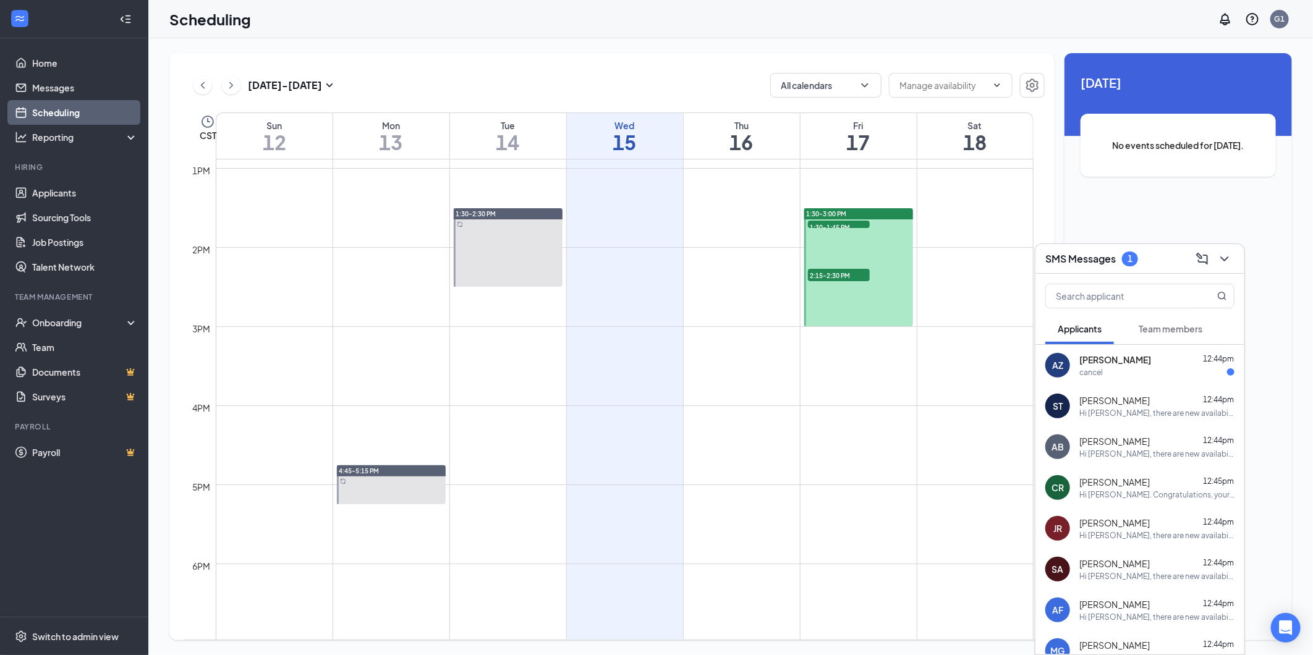
click at [1124, 364] on span "[PERSON_NAME]" at bounding box center [1116, 360] width 72 height 12
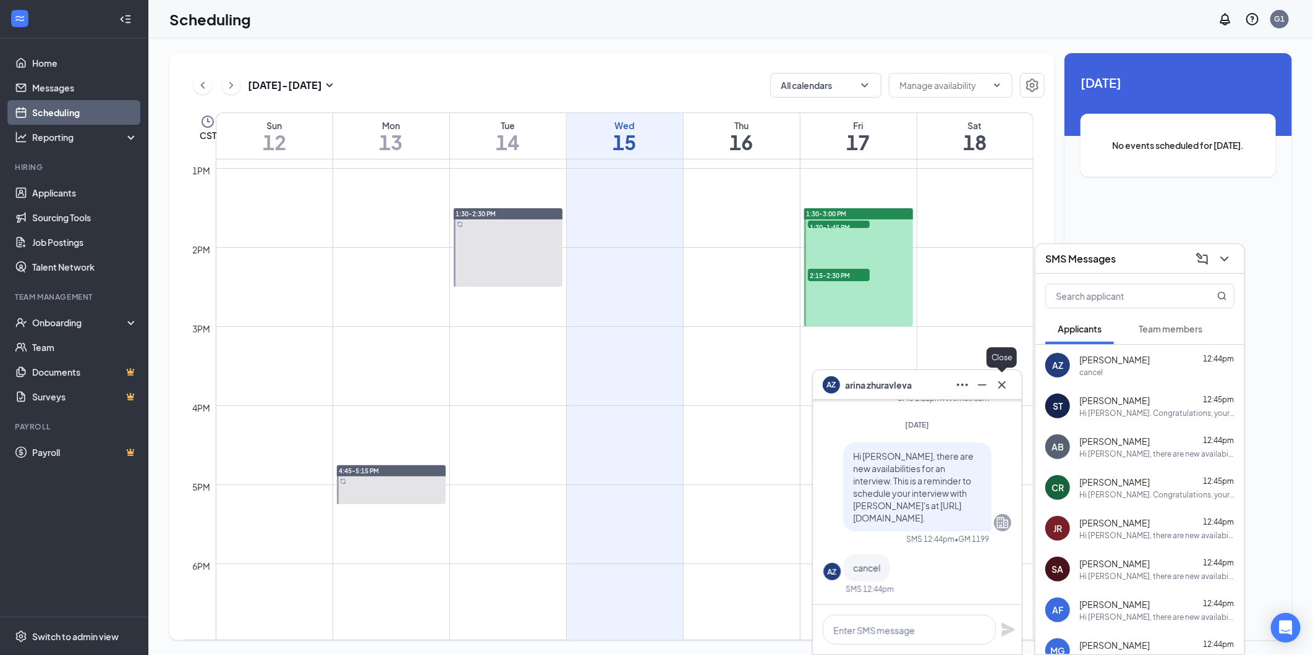
click at [1003, 386] on icon "Cross" at bounding box center [1002, 384] width 7 height 7
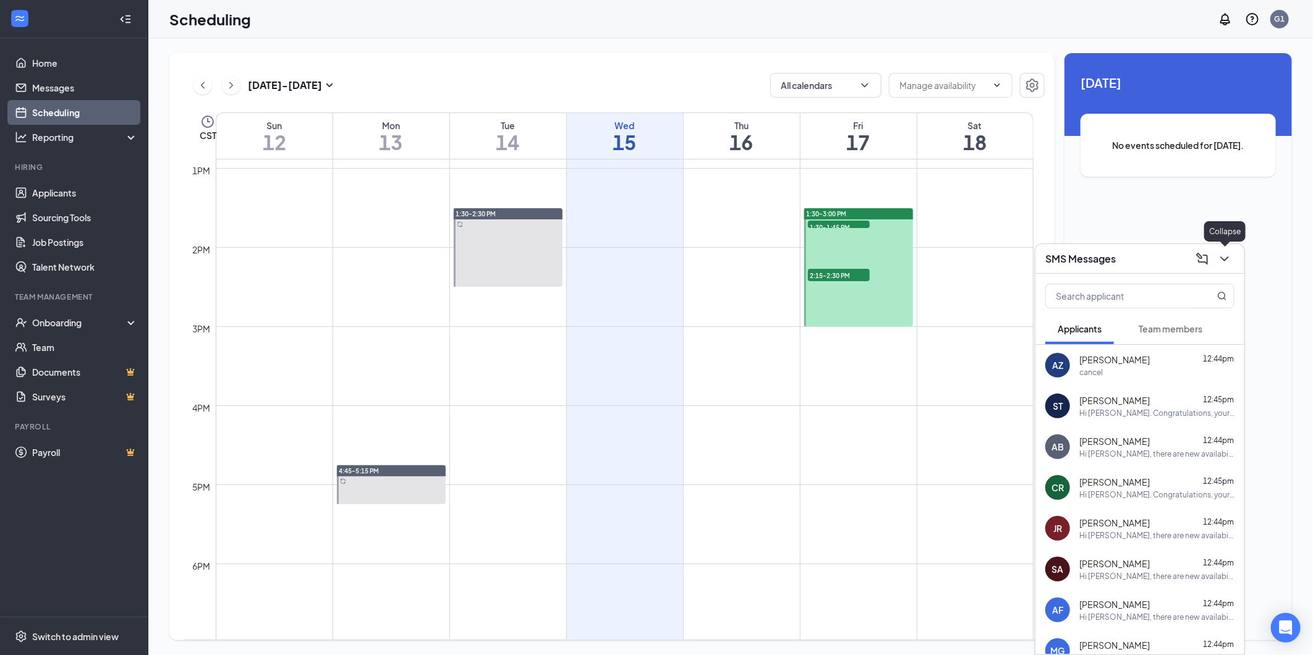
click at [1220, 256] on icon "ChevronDown" at bounding box center [1224, 259] width 15 height 15
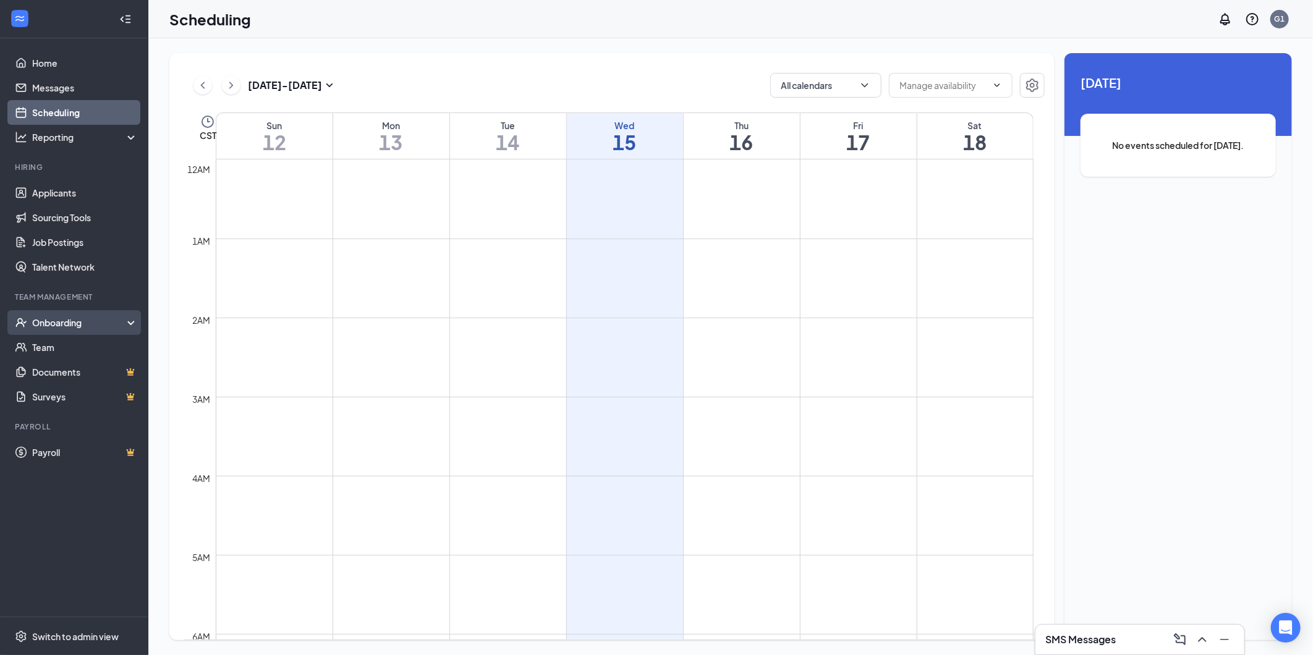
click at [77, 310] on div "Onboarding" at bounding box center [74, 322] width 148 height 25
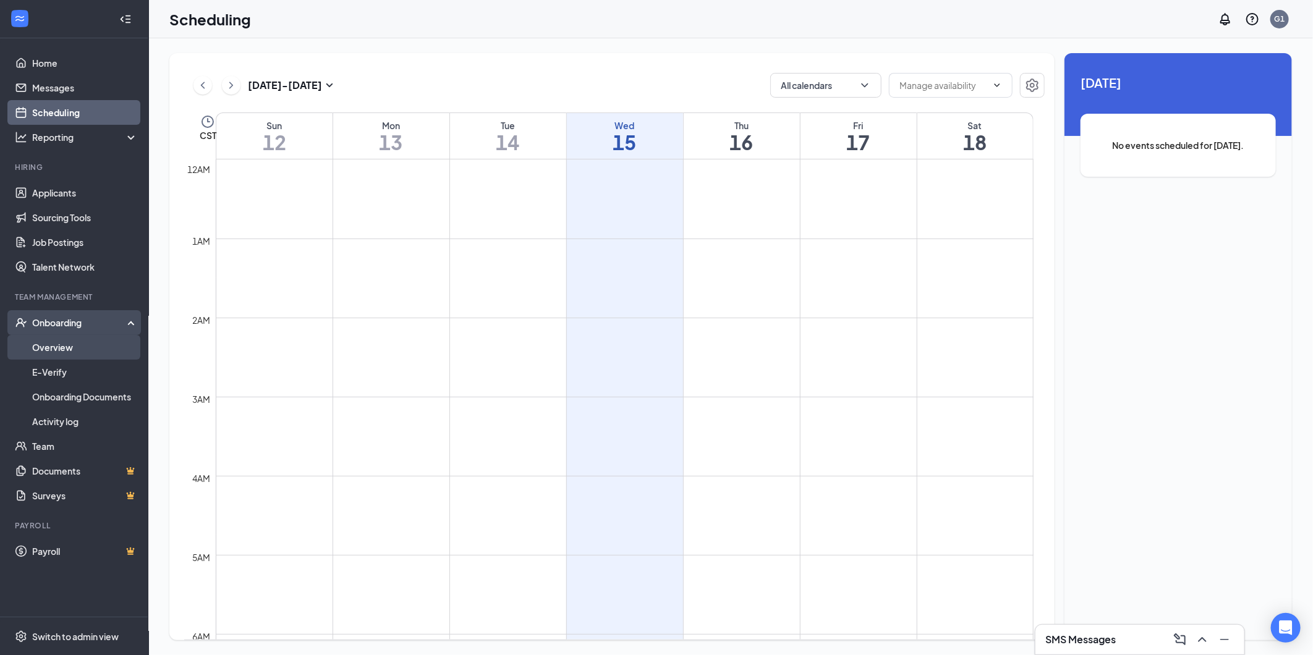
drag, startPoint x: 80, startPoint y: 346, endPoint x: 77, endPoint y: 335, distance: 11.7
click at [80, 346] on link "Overview" at bounding box center [85, 347] width 106 height 25
